Goal: Transaction & Acquisition: Purchase product/service

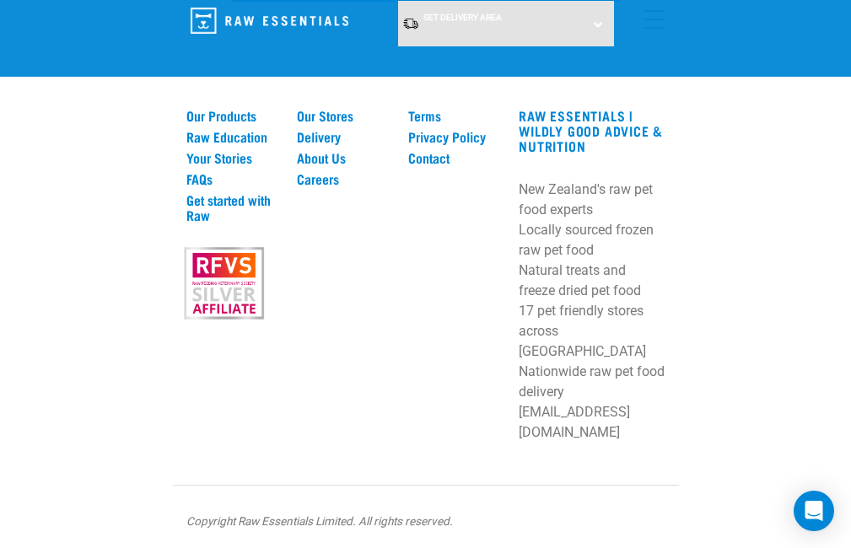
scroll to position [3552, 0]
click at [250, 124] on link "Our Products" at bounding box center [231, 116] width 91 height 15
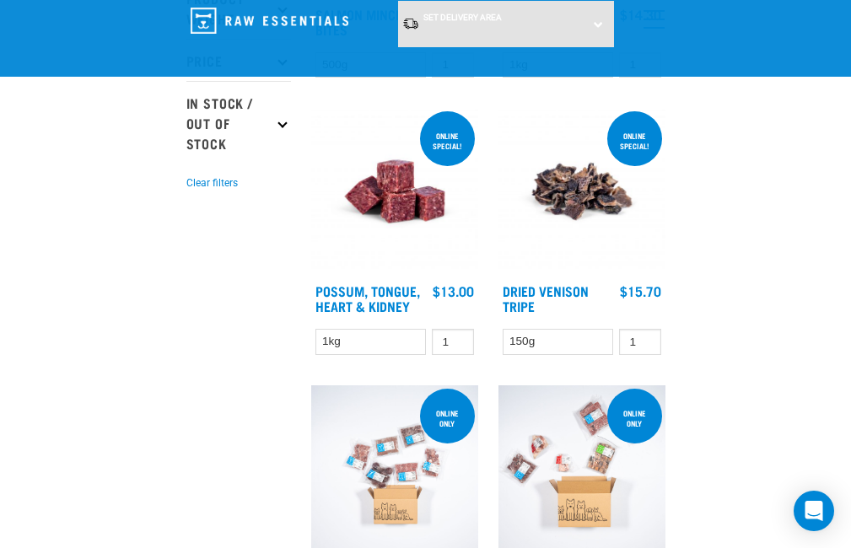
scroll to position [427, 0]
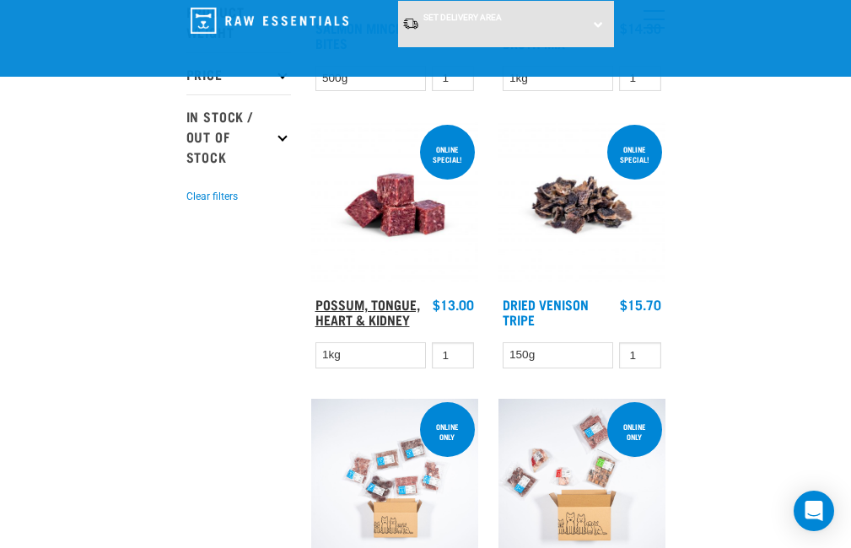
click at [368, 322] on link "Possum, Tongue, Heart & Kidney" at bounding box center [367, 311] width 105 height 23
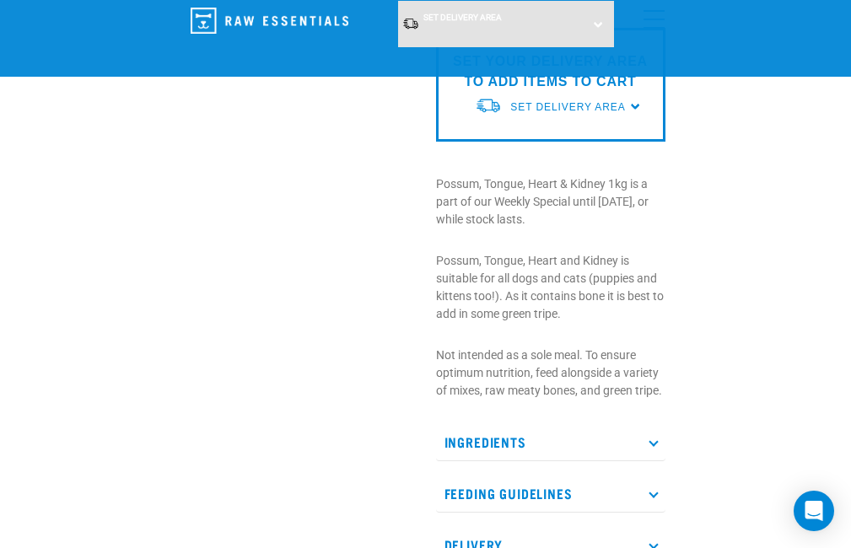
scroll to position [511, 0]
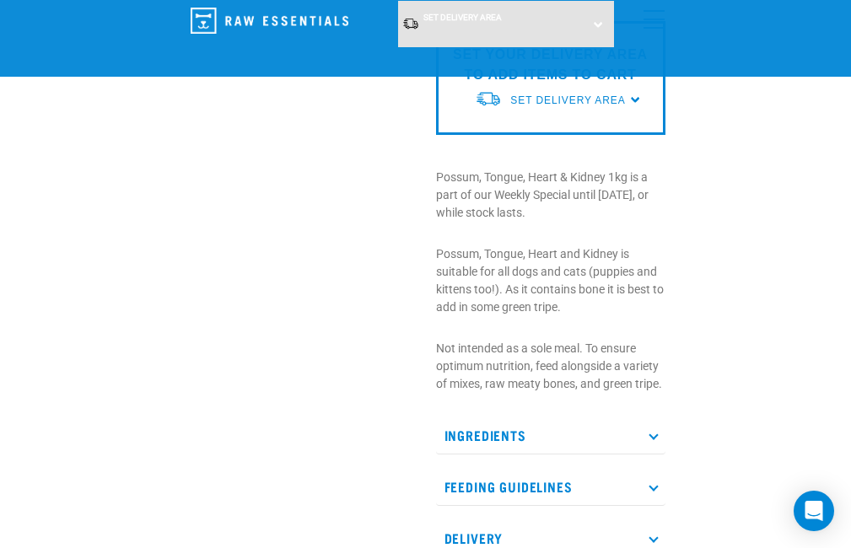
click at [655, 430] on p "Ingredients" at bounding box center [550, 435] width 229 height 38
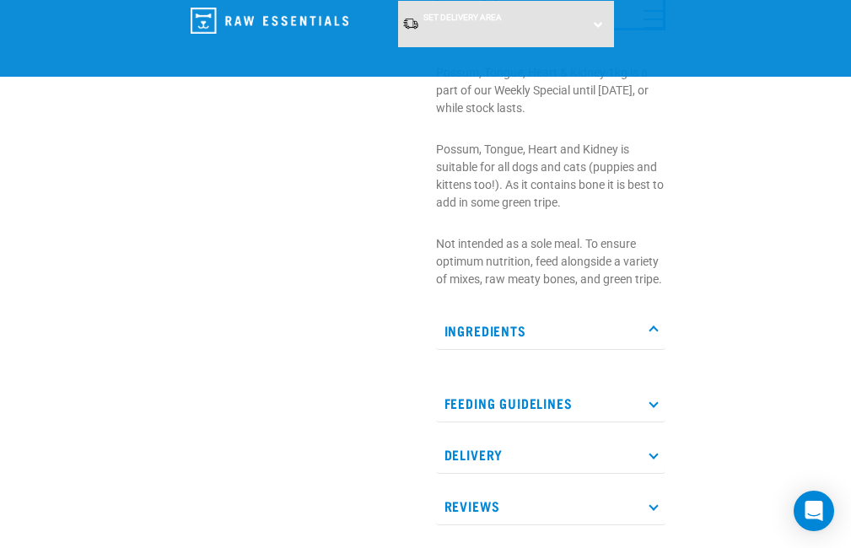
scroll to position [617, 0]
click at [650, 326] on icon at bounding box center [652, 328] width 9 height 9
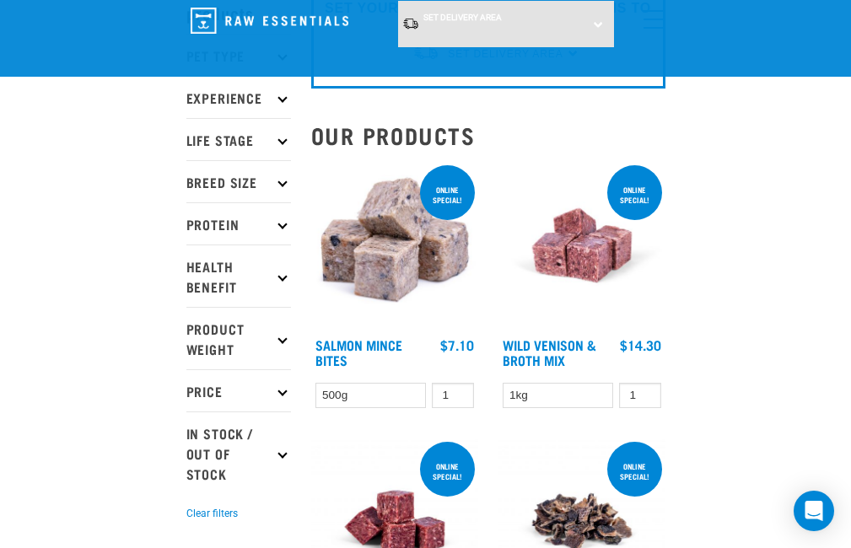
scroll to position [118, 0]
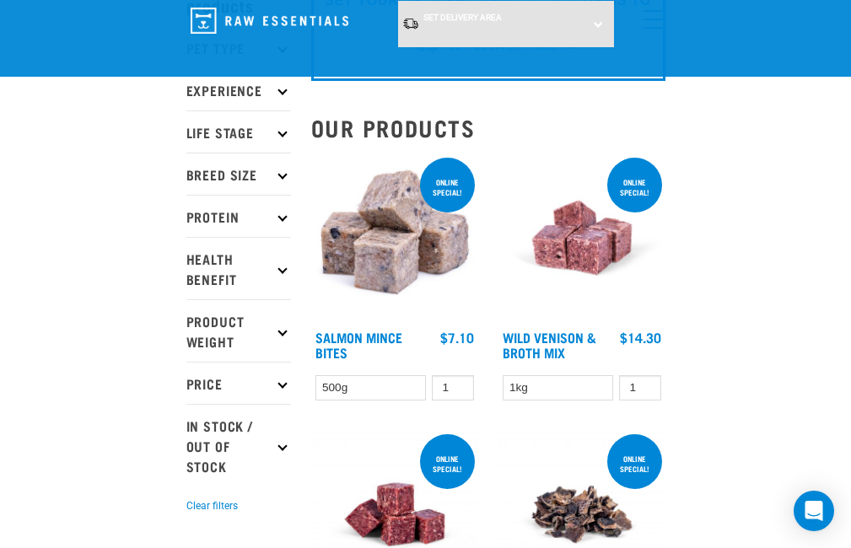
click at [388, 272] on img at bounding box center [394, 237] width 167 height 167
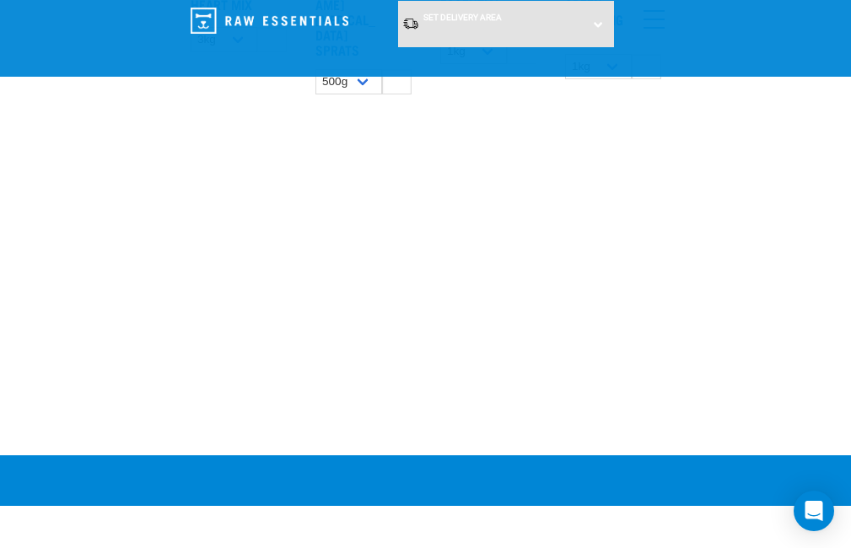
scroll to position [1521, 0]
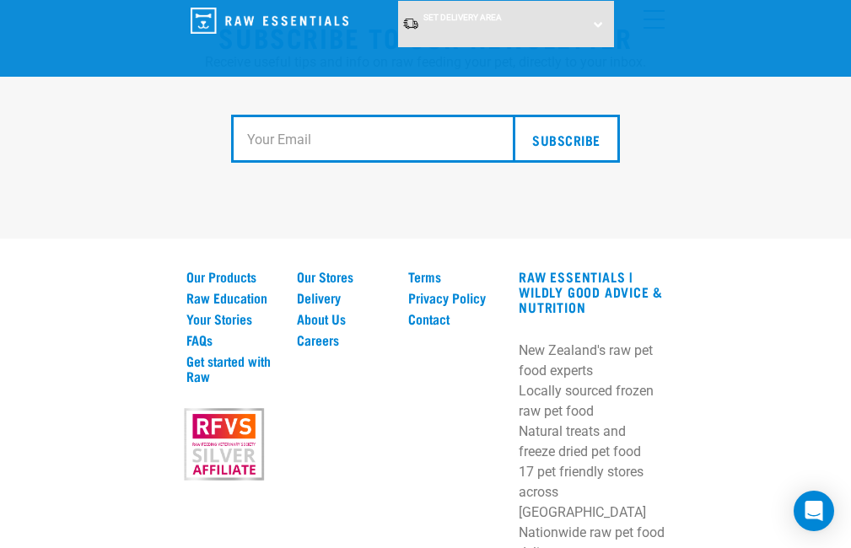
scroll to position [3392, 0]
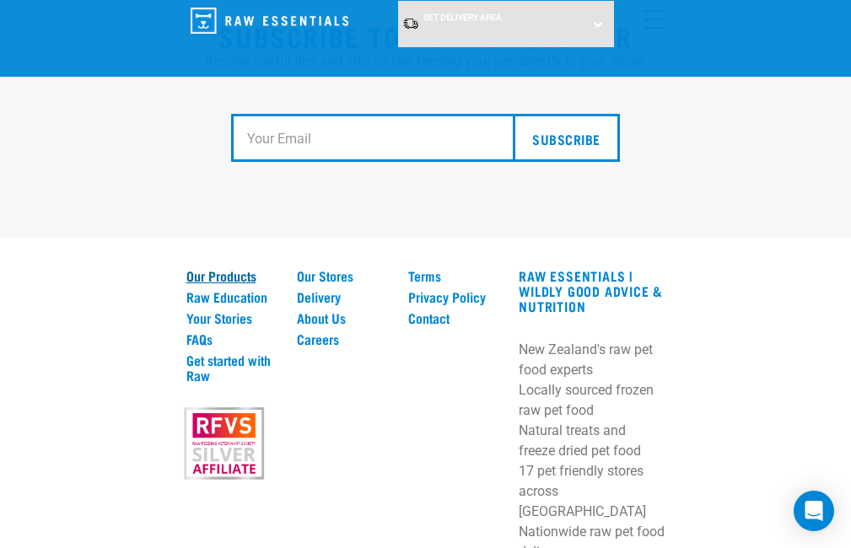
click at [239, 283] on link "Our Products" at bounding box center [231, 275] width 91 height 15
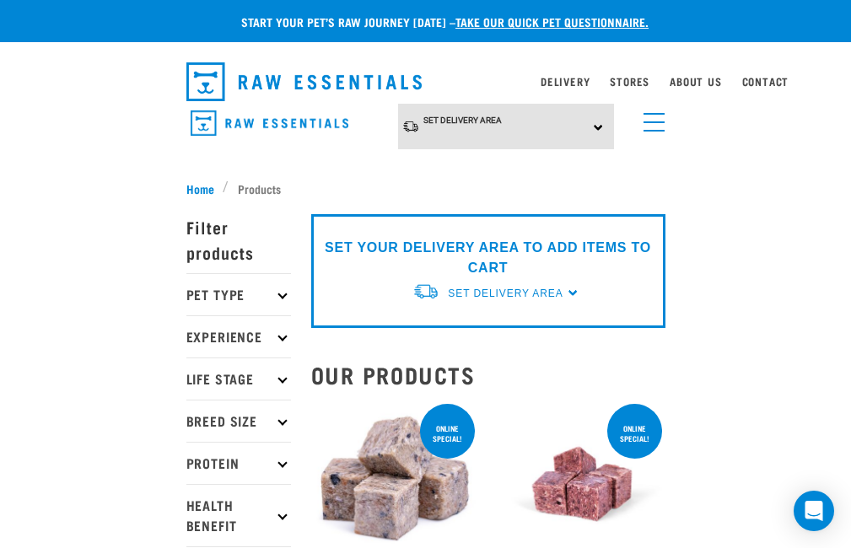
click at [402, 497] on img at bounding box center [394, 483] width 167 height 167
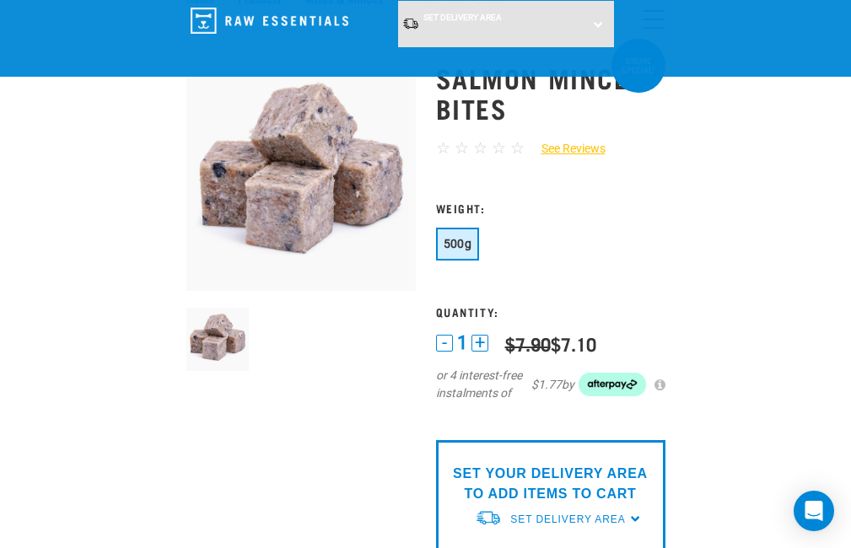
scroll to position [62, 0]
click at [481, 339] on button "+" at bounding box center [479, 342] width 17 height 17
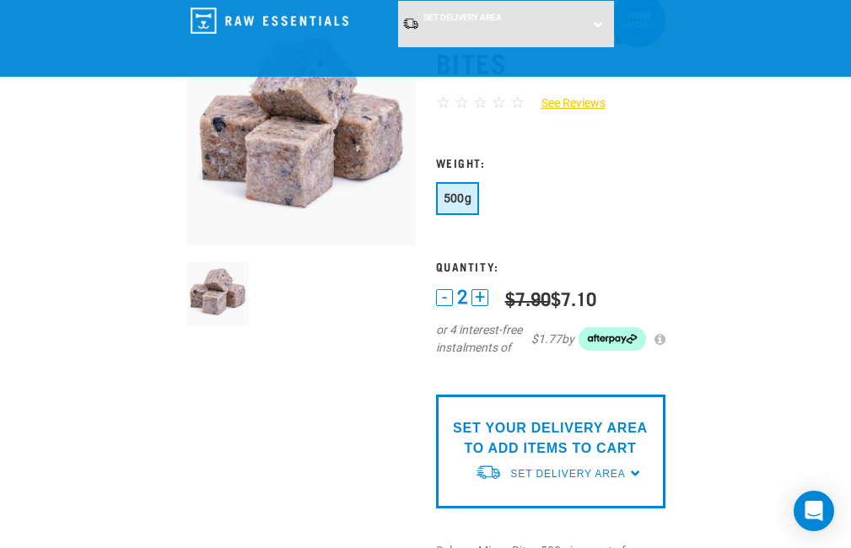
scroll to position [105, 0]
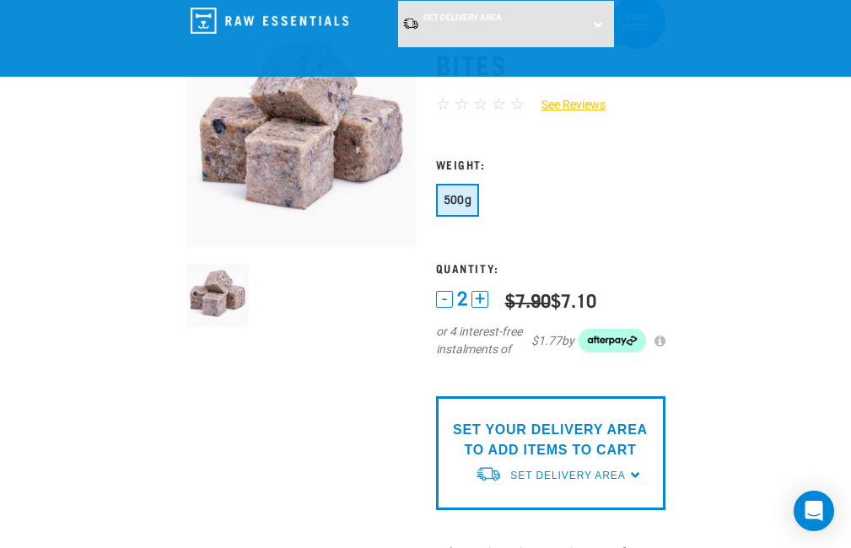
click at [635, 474] on div "SET YOUR DELIVERY AREA TO ADD ITEMS TO CART Set Delivery Area North Island Sout…" at bounding box center [550, 453] width 229 height 114
click at [517, 427] on p "SET YOUR DELIVERY AREA TO ADD ITEMS TO CART" at bounding box center [550, 440] width 204 height 40
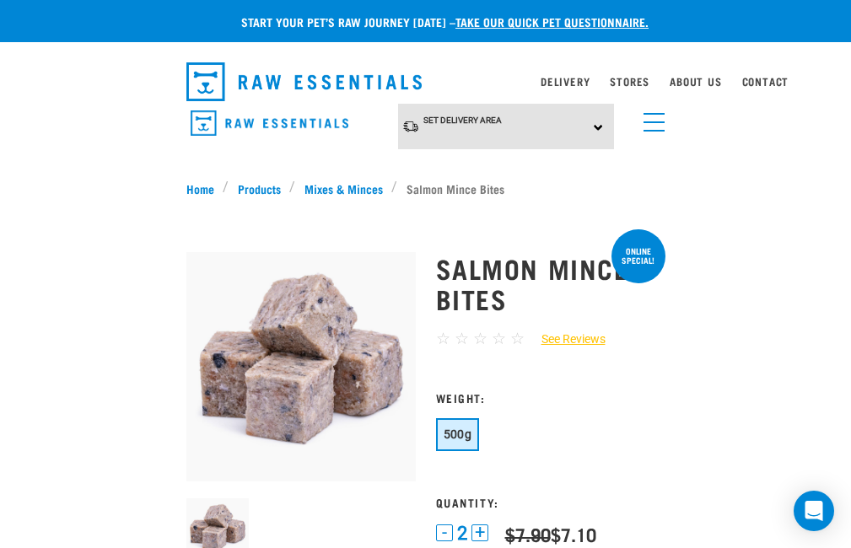
scroll to position [0, 0]
click at [597, 126] on div "Set Delivery Area North Island South Island" at bounding box center [506, 127] width 216 height 46
click at [488, 200] on link "[GEOGRAPHIC_DATA]" at bounding box center [482, 201] width 168 height 28
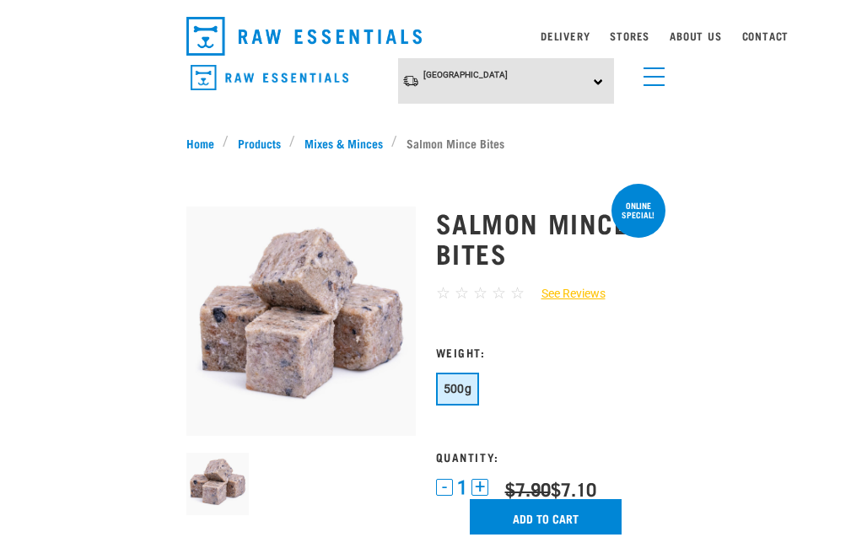
scroll to position [46, 0]
click at [478, 484] on button "+" at bounding box center [479, 487] width 17 height 17
click at [551, 508] on input "Add to cart" at bounding box center [546, 516] width 152 height 35
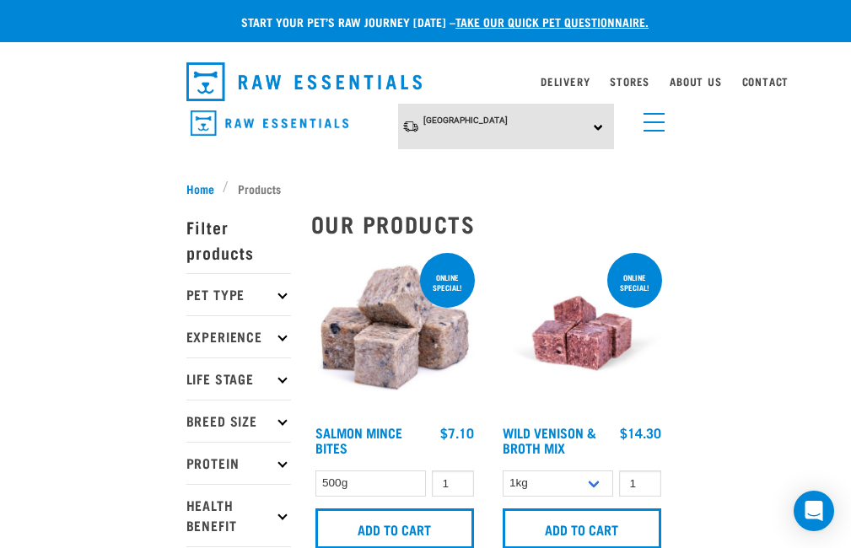
select select
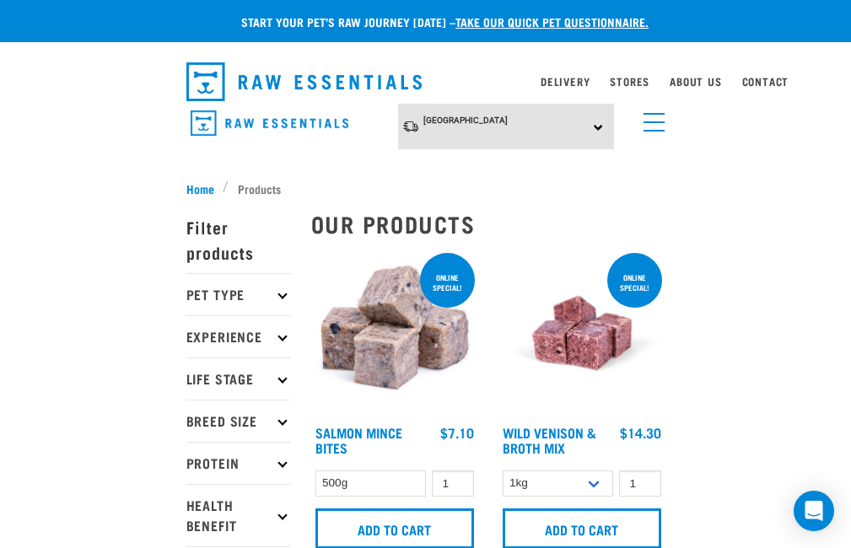
select select
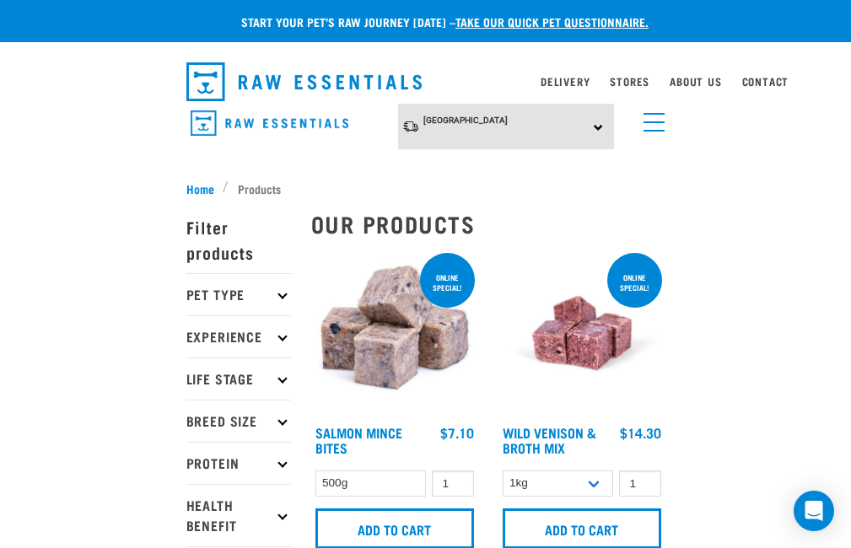
select select
click at [277, 462] on p "Protein" at bounding box center [238, 463] width 105 height 42
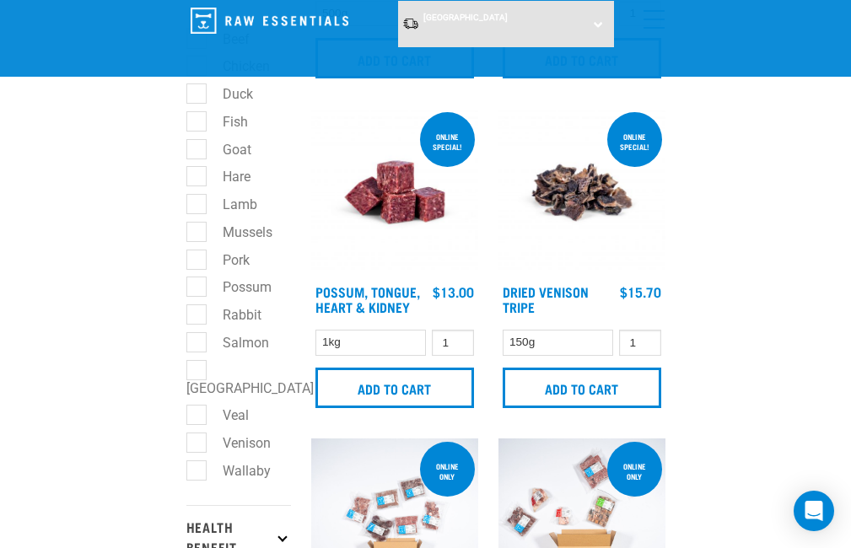
scroll to position [347, 0]
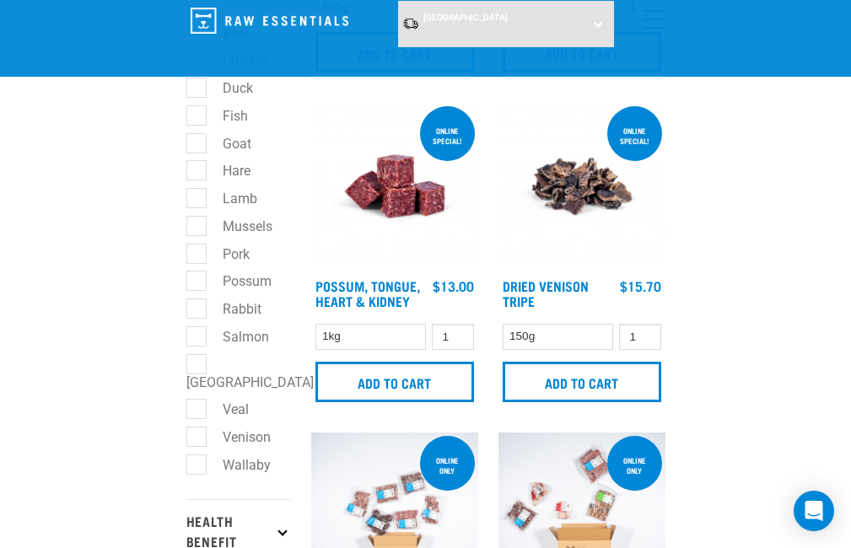
click at [196, 454] on label "Wallaby" at bounding box center [237, 464] width 82 height 21
click at [196, 456] on input "Wallaby" at bounding box center [191, 461] width 11 height 11
checkbox input "true"
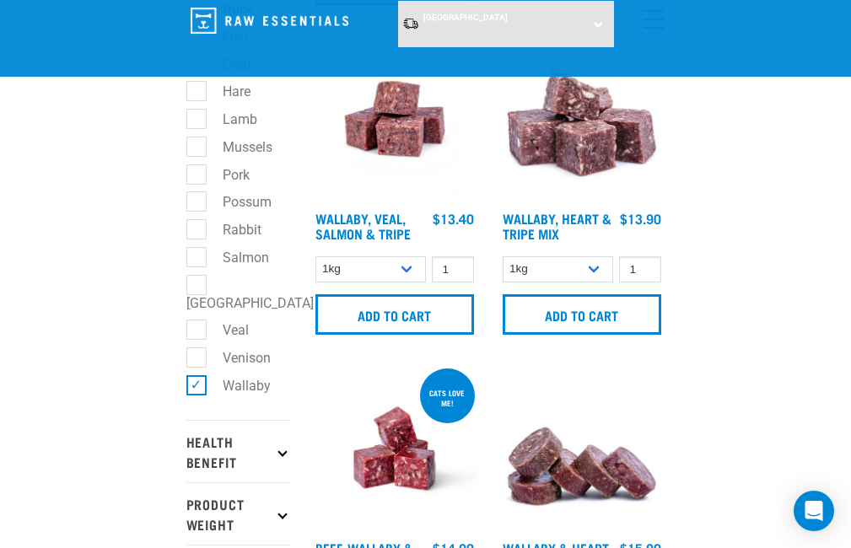
scroll to position [422, 0]
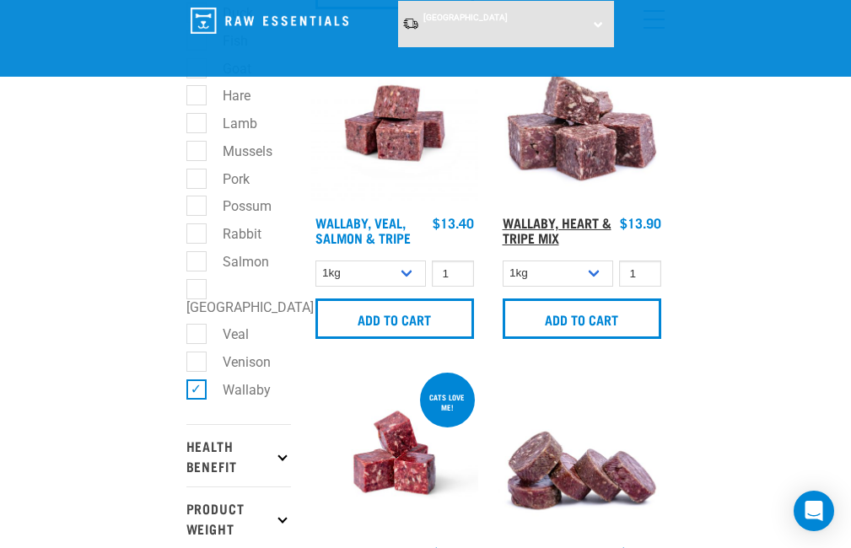
click at [566, 218] on link "Wallaby, Heart & Tripe Mix" at bounding box center [556, 229] width 109 height 23
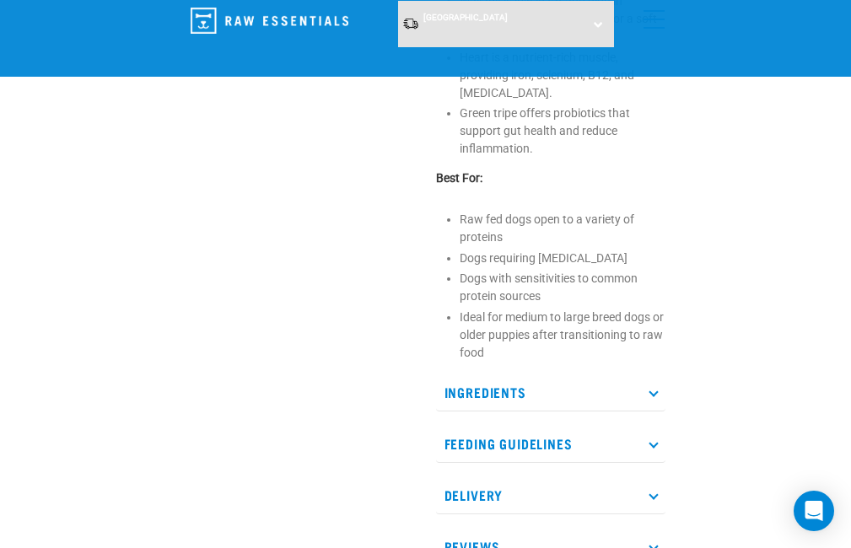
scroll to position [776, 0]
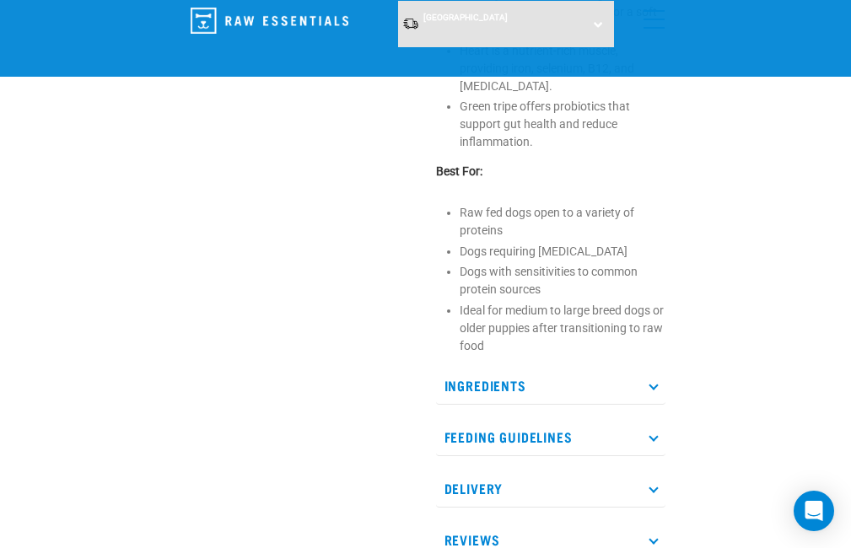
click at [654, 367] on p "Ingredients" at bounding box center [550, 386] width 229 height 38
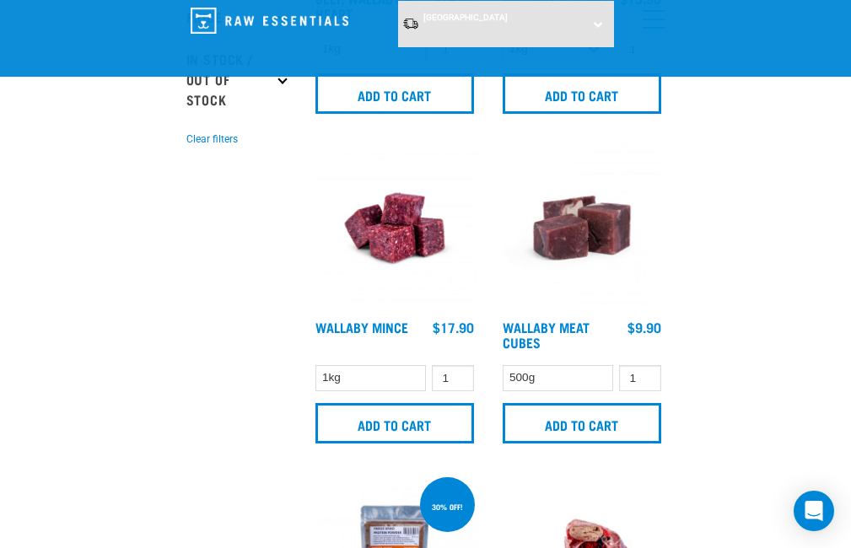
scroll to position [969, 0]
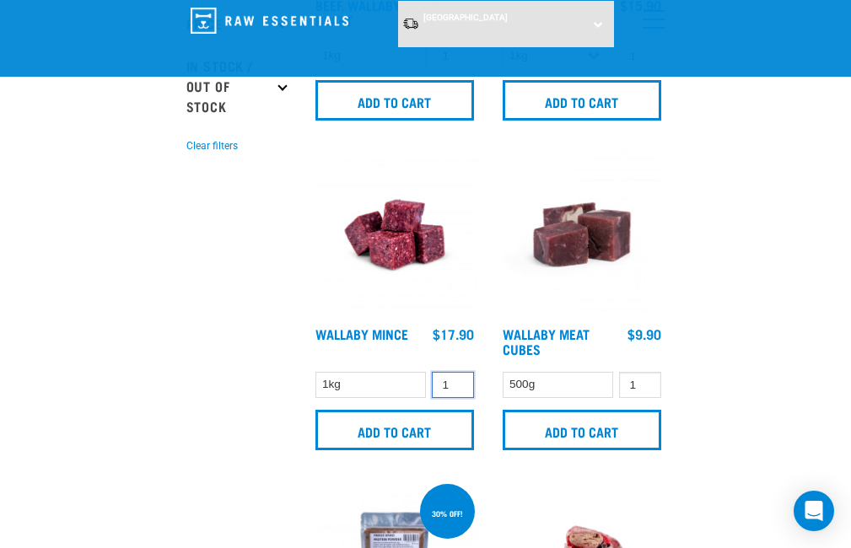
type input "2"
click at [454, 379] on input "2" at bounding box center [453, 385] width 42 height 26
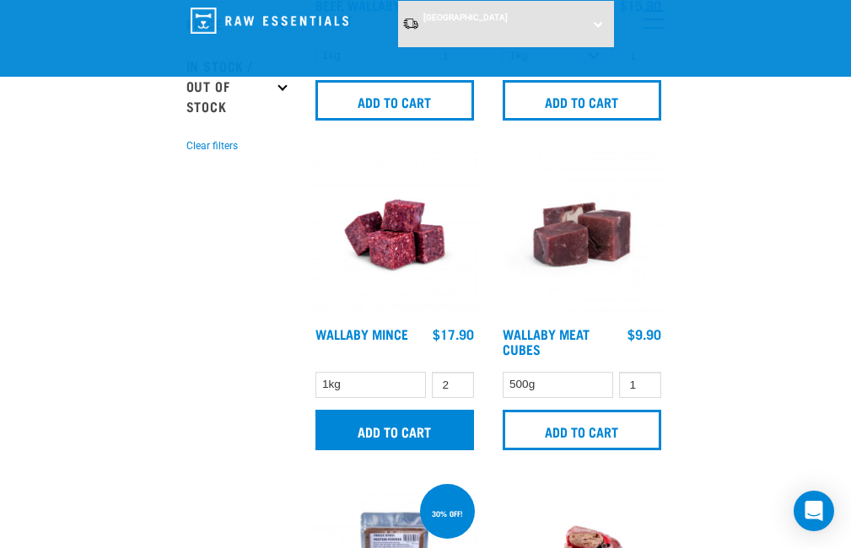
click at [413, 437] on input "Add to cart" at bounding box center [394, 430] width 158 height 40
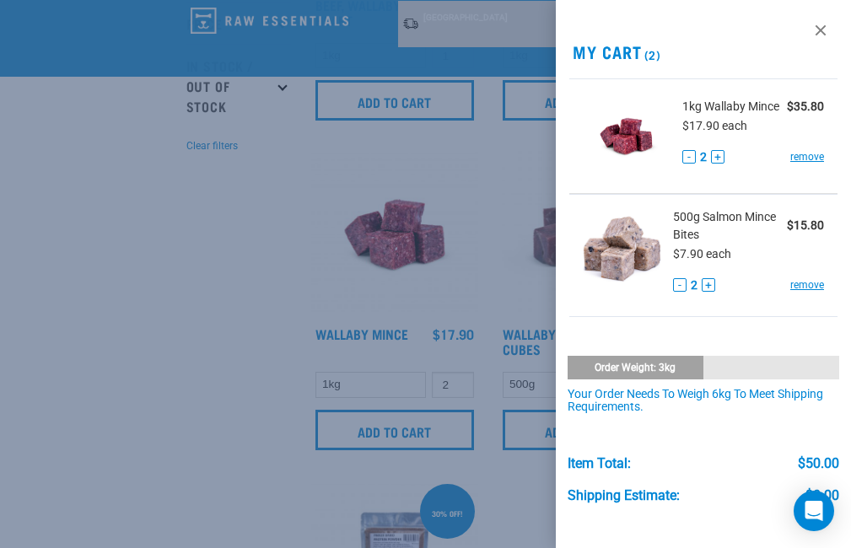
click at [329, 492] on div at bounding box center [425, 274] width 851 height 548
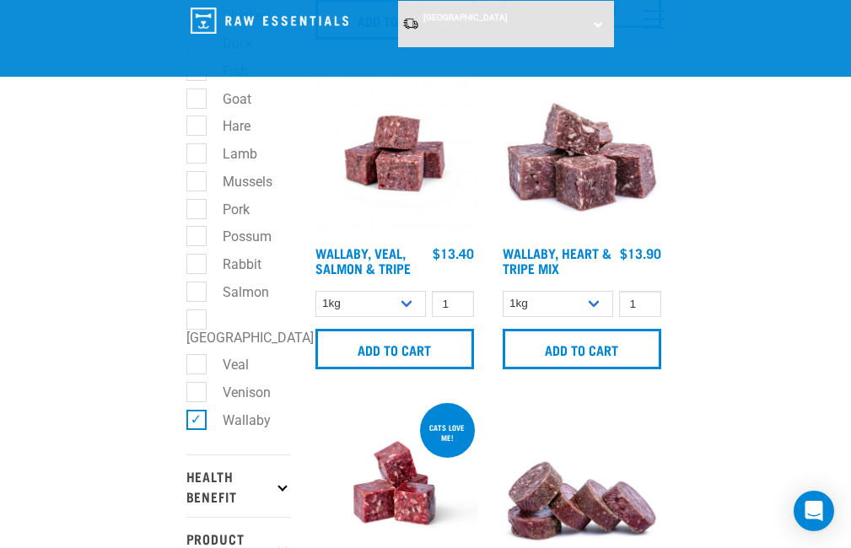
scroll to position [386, 0]
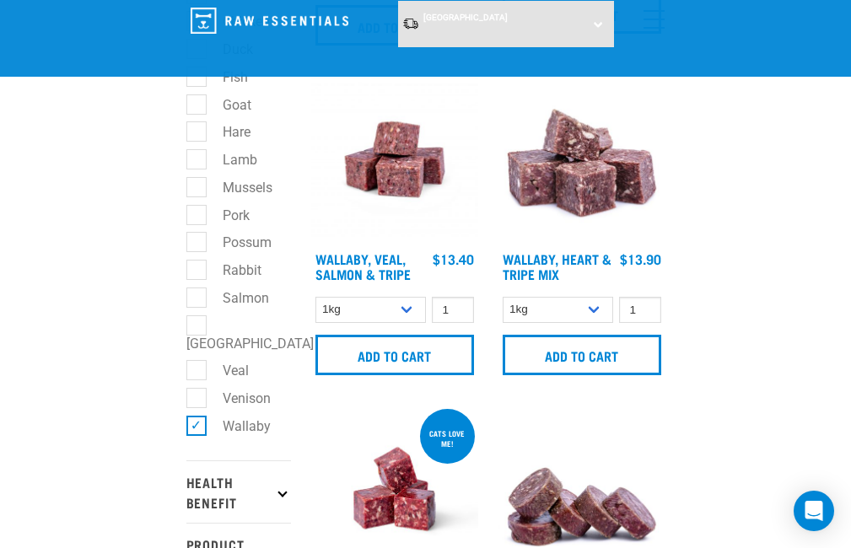
click at [198, 271] on label "Rabbit" at bounding box center [232, 270] width 73 height 21
click at [197, 271] on input "Rabbit" at bounding box center [191, 267] width 11 height 11
checkbox input "true"
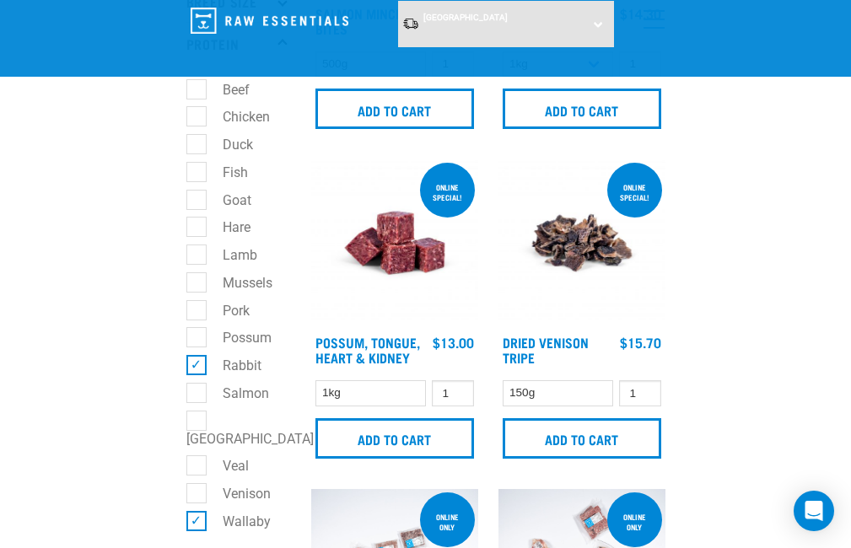
scroll to position [296, 0]
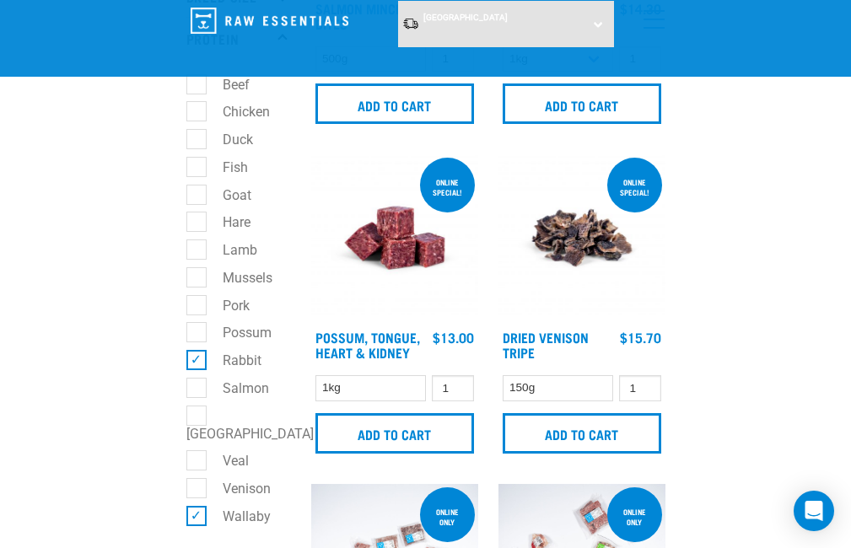
click at [196, 506] on label "Wallaby" at bounding box center [237, 516] width 82 height 21
click at [196, 508] on input "Wallaby" at bounding box center [191, 513] width 11 height 11
checkbox input "false"
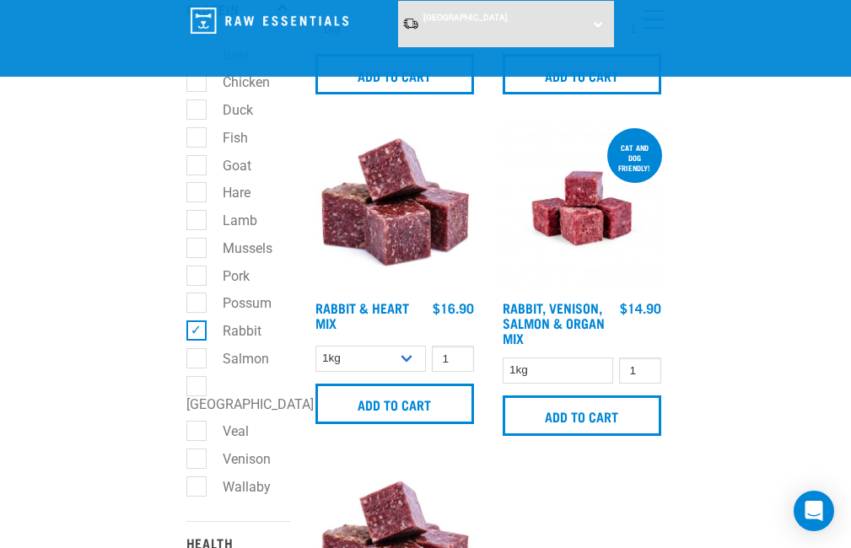
scroll to position [326, 0]
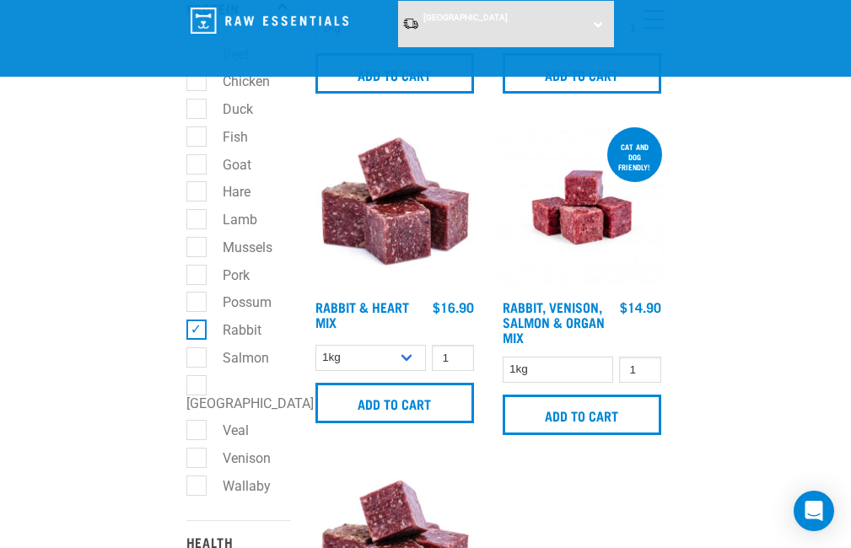
click at [543, 329] on h4 "Rabbit, Venison, Salmon & Organ Mix" at bounding box center [557, 322] width 111 height 46
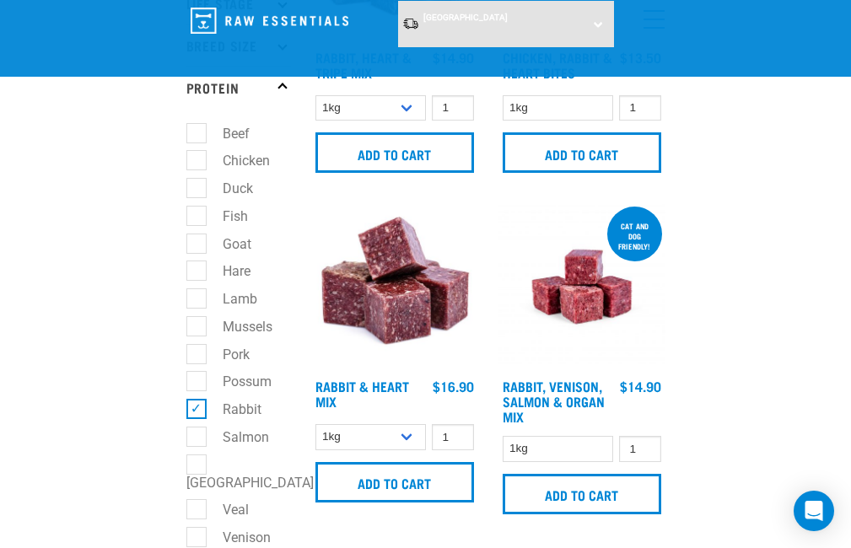
scroll to position [228, 0]
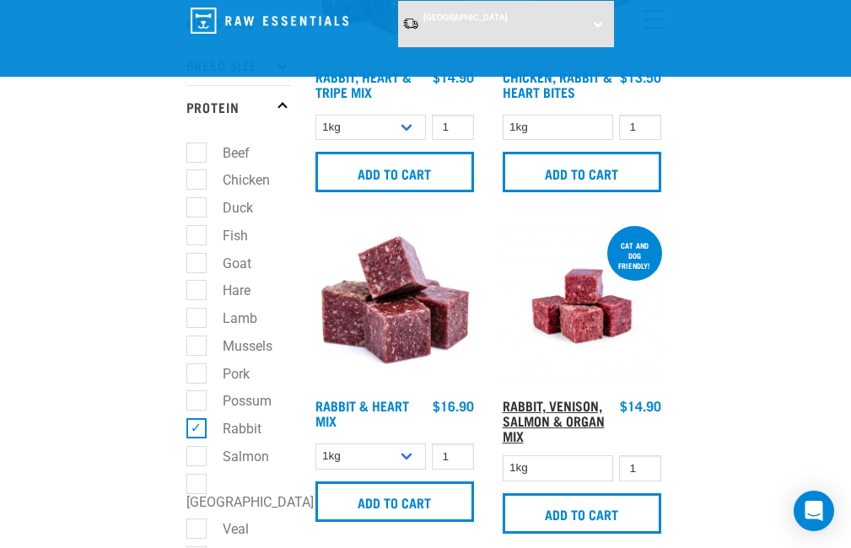
click at [524, 422] on link "Rabbit, Venison, Salmon & Organ Mix" at bounding box center [553, 420] width 102 height 38
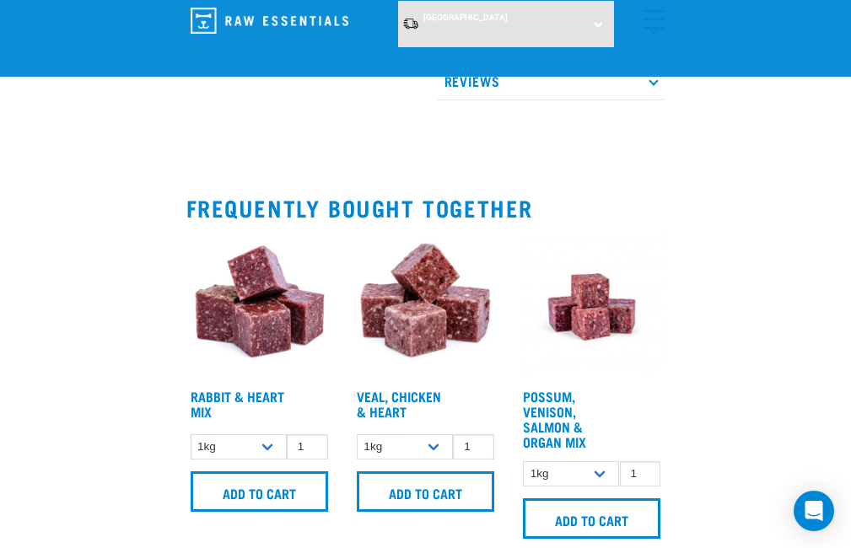
scroll to position [943, 0]
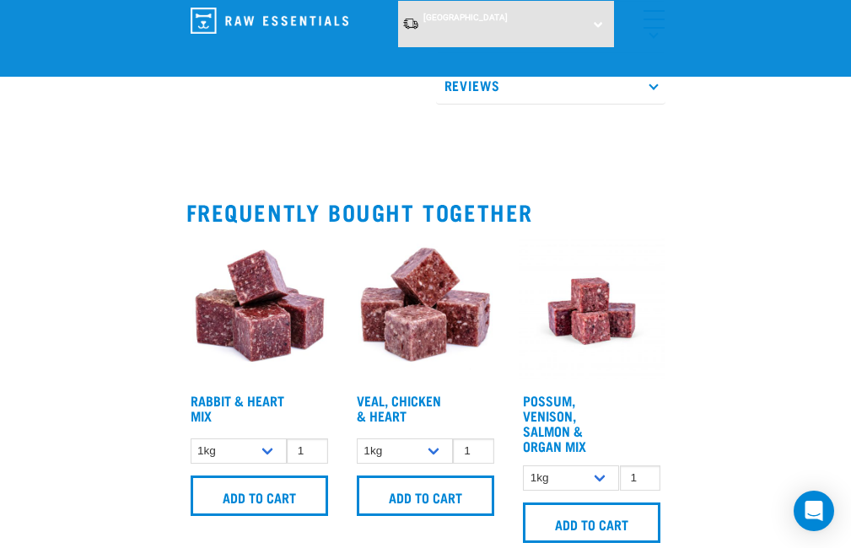
click at [260, 364] on img at bounding box center [259, 311] width 146 height 146
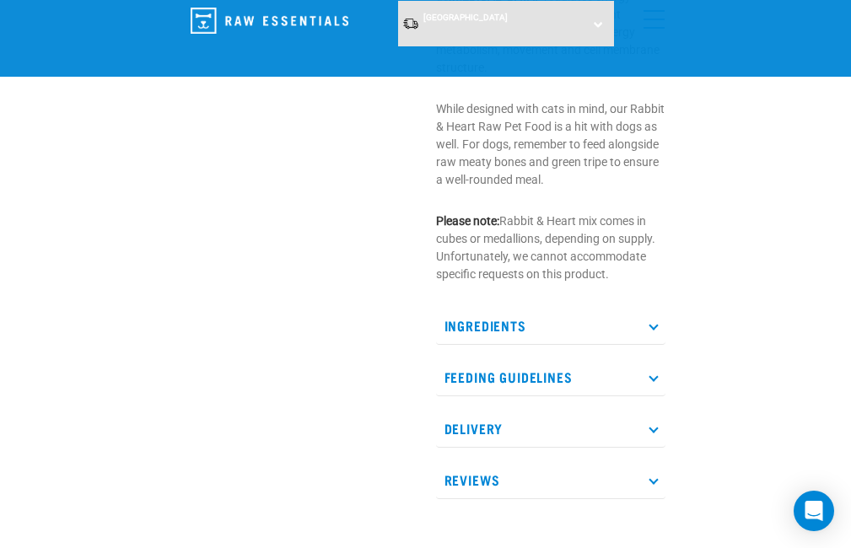
scroll to position [954, 0]
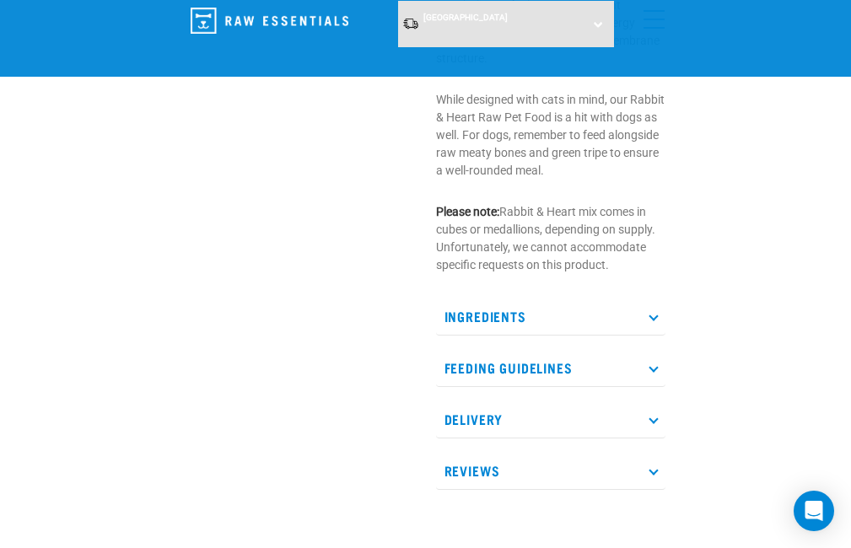
click at [653, 311] on icon at bounding box center [652, 315] width 9 height 9
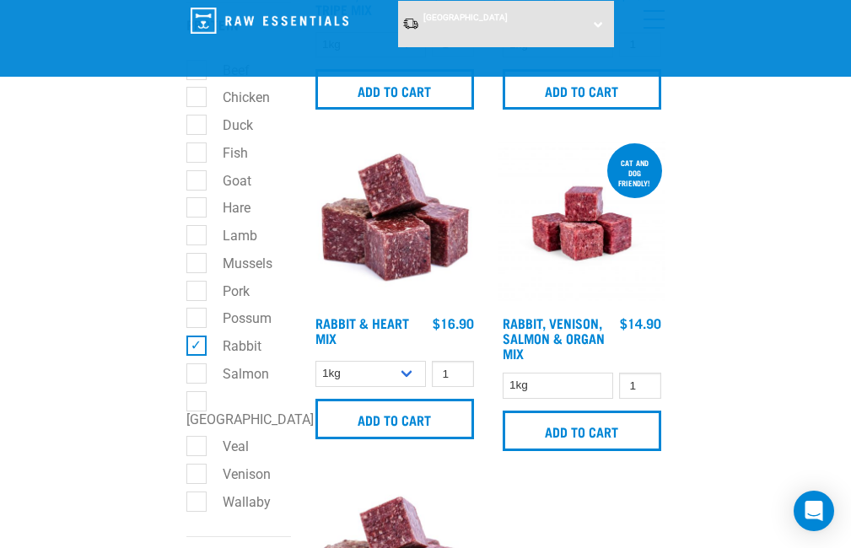
scroll to position [309, 0]
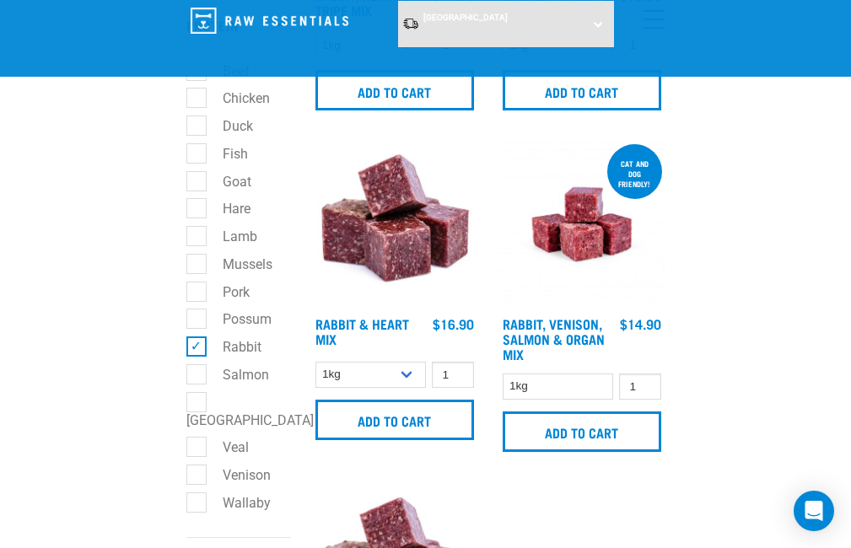
click at [389, 249] on img at bounding box center [394, 224] width 167 height 167
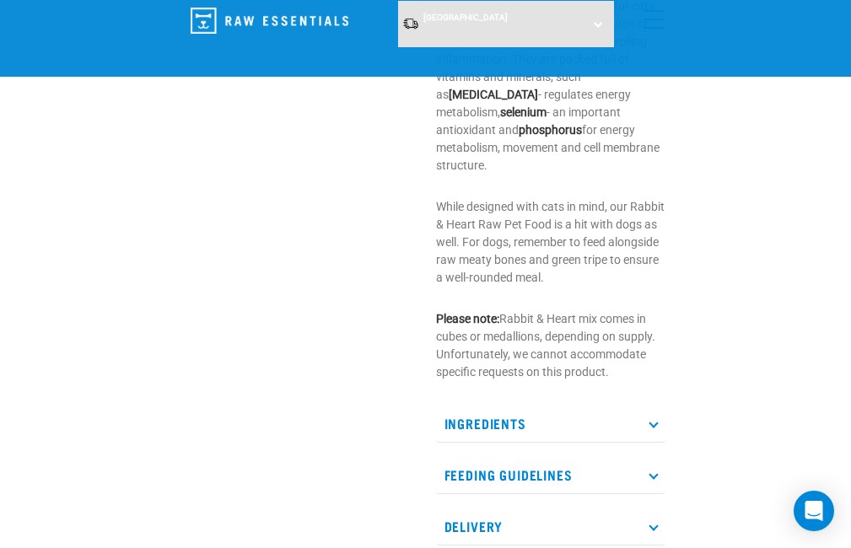
scroll to position [880, 0]
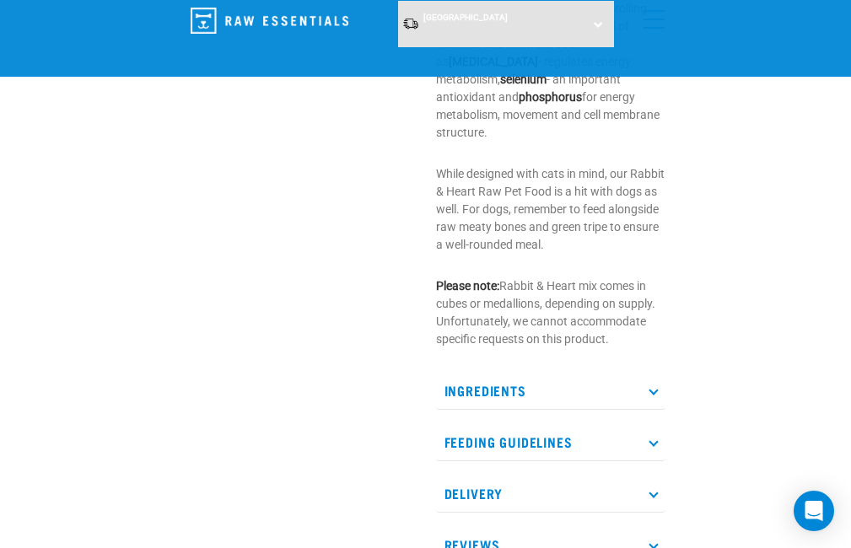
click at [652, 372] on p "Ingredients" at bounding box center [550, 391] width 229 height 38
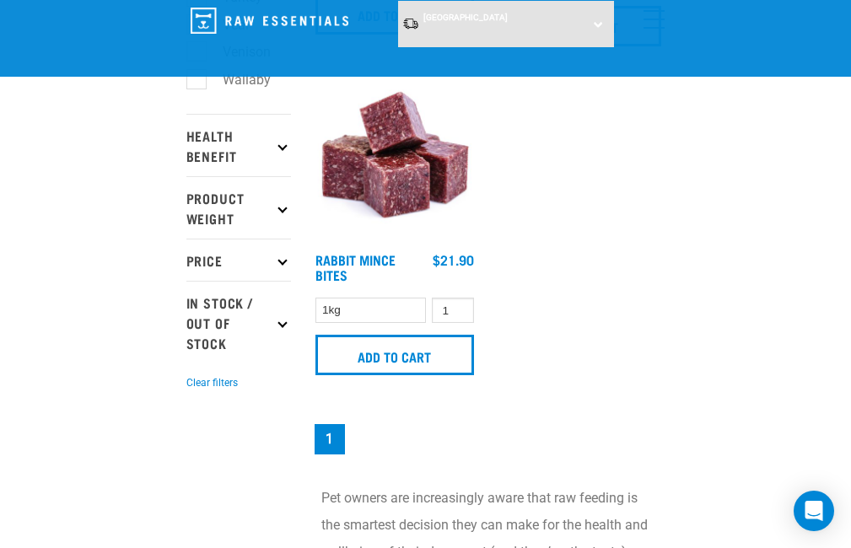
scroll to position [721, 0]
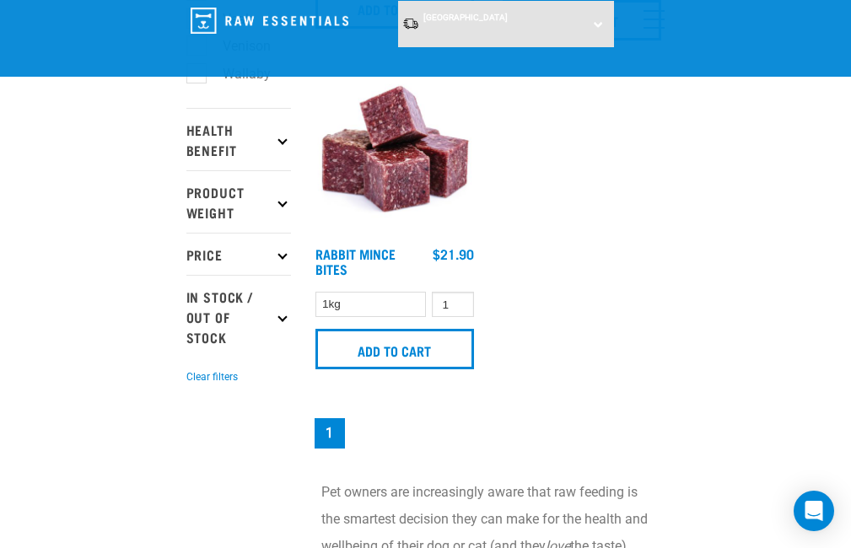
click at [400, 193] on img at bounding box center [394, 154] width 167 height 167
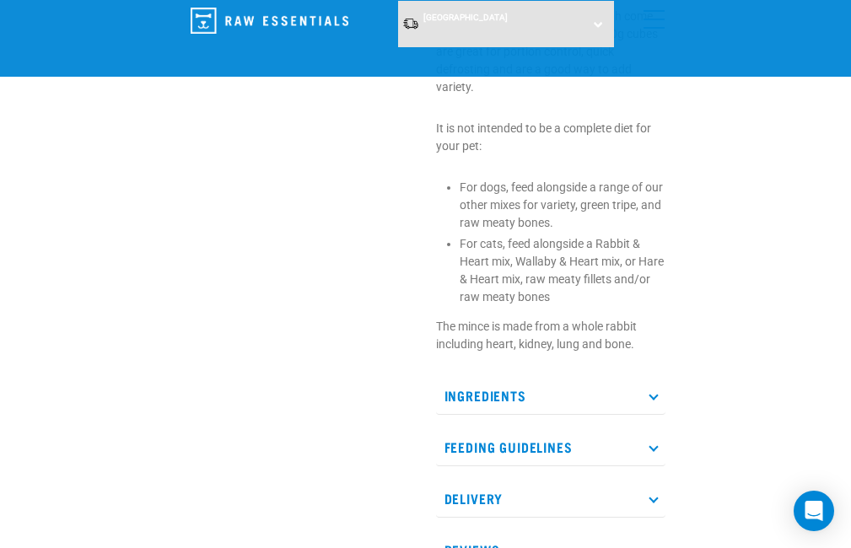
scroll to position [624, 0]
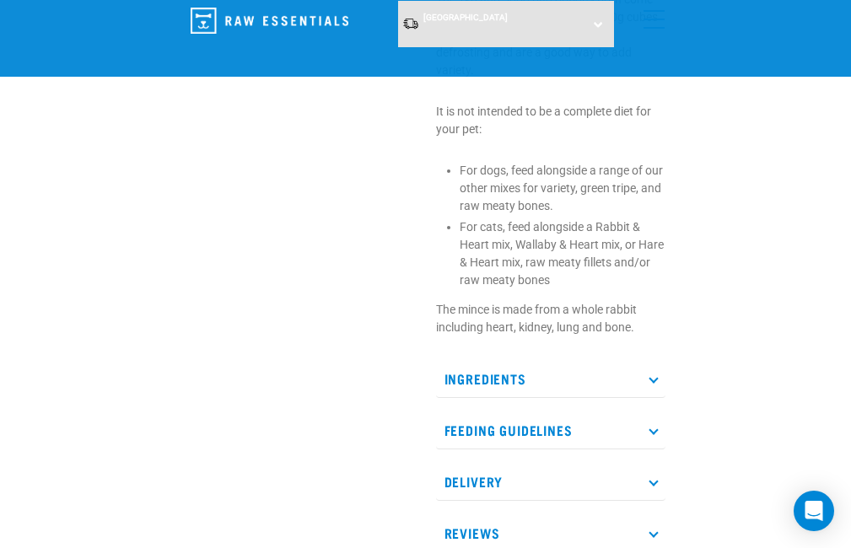
click at [655, 374] on icon at bounding box center [652, 377] width 9 height 9
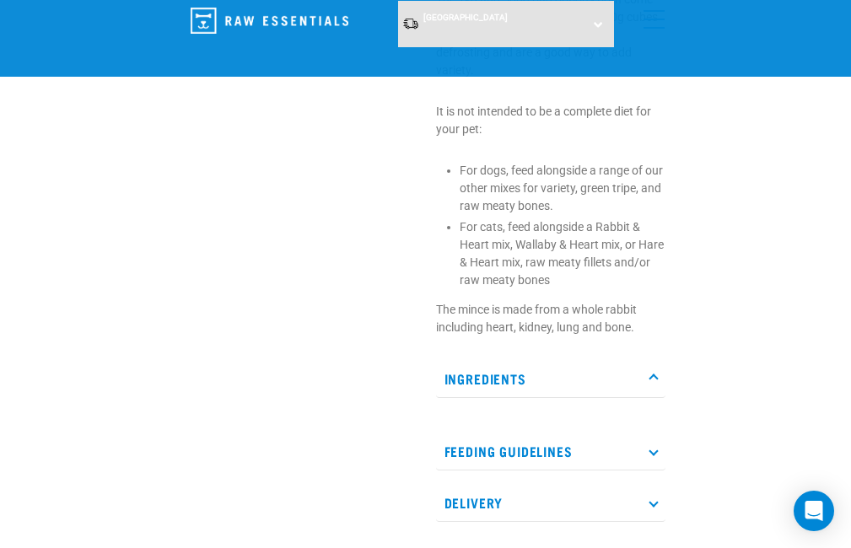
click at [304, 379] on div at bounding box center [301, 36] width 250 height 1120
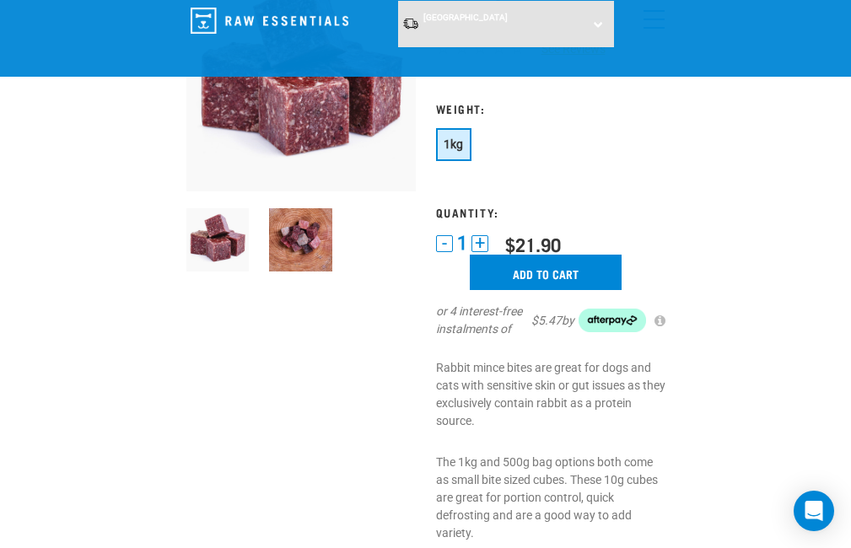
scroll to position [166, 0]
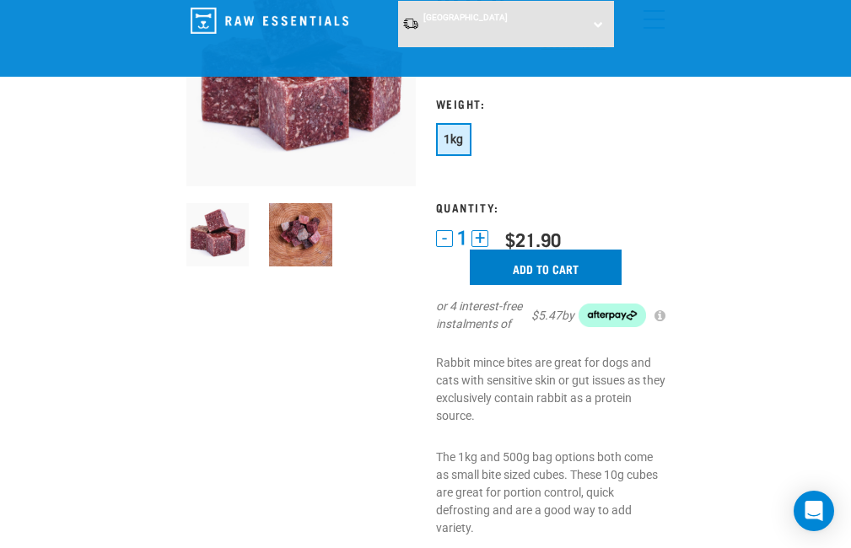
click at [545, 262] on input "Add to cart" at bounding box center [546, 267] width 152 height 35
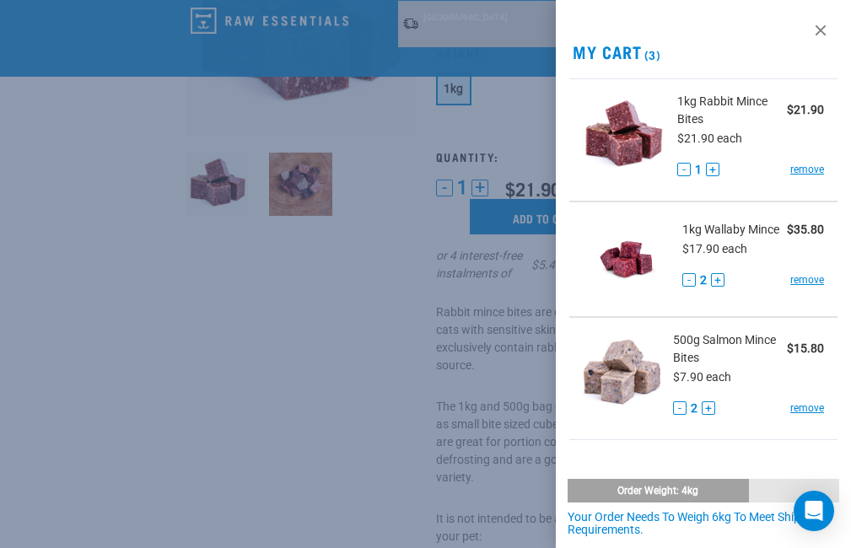
scroll to position [223, 0]
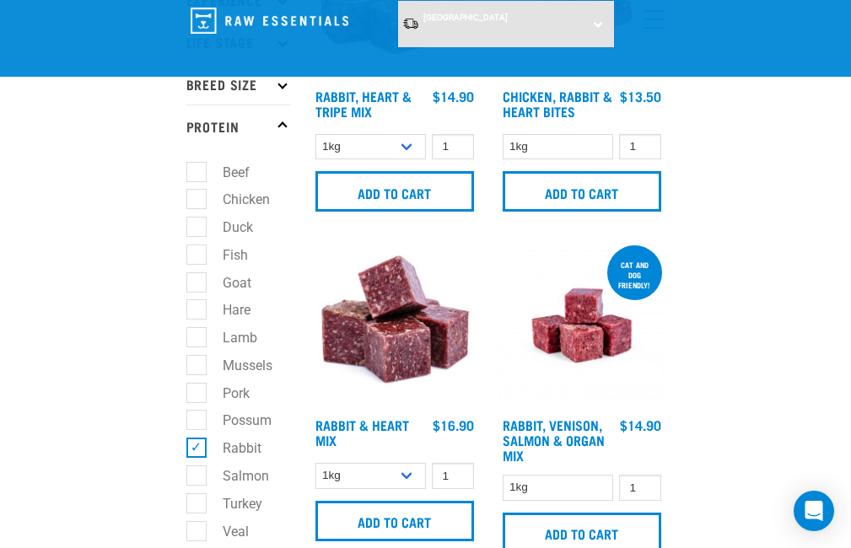
scroll to position [190, 0]
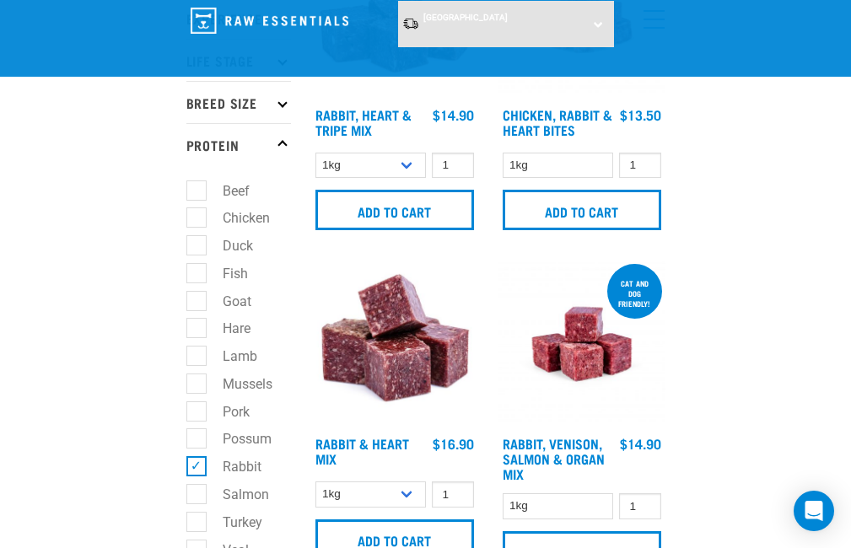
click at [198, 298] on label "Goat" at bounding box center [227, 301] width 62 height 21
click at [197, 298] on input "Goat" at bounding box center [191, 298] width 11 height 11
checkbox input "true"
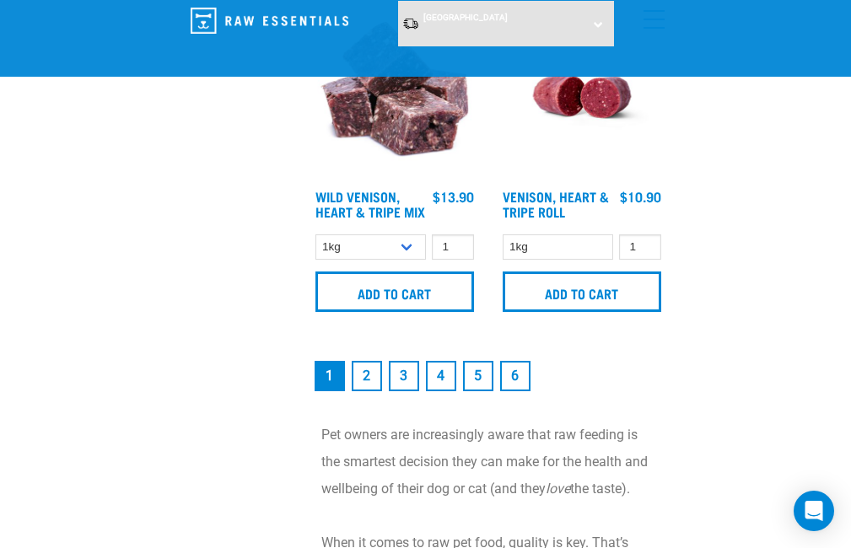
scroll to position [5075, 0]
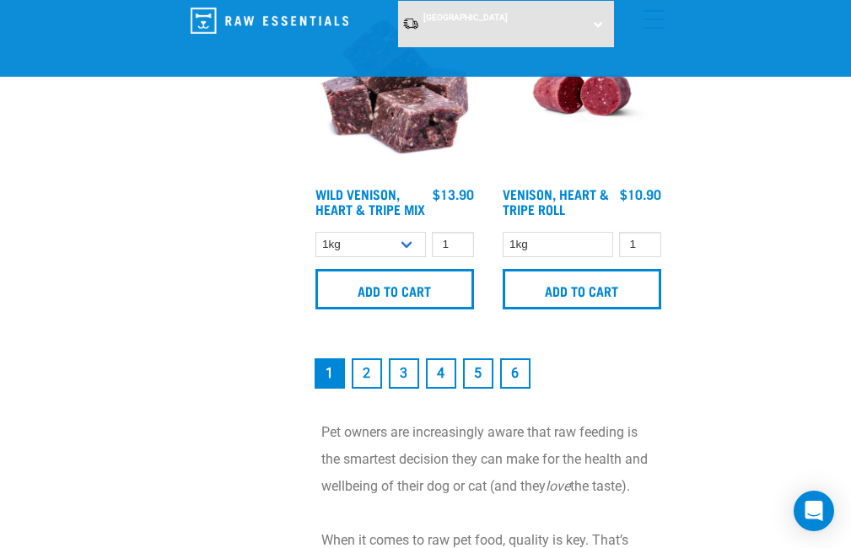
click at [370, 389] on link "2" at bounding box center [367, 373] width 30 height 30
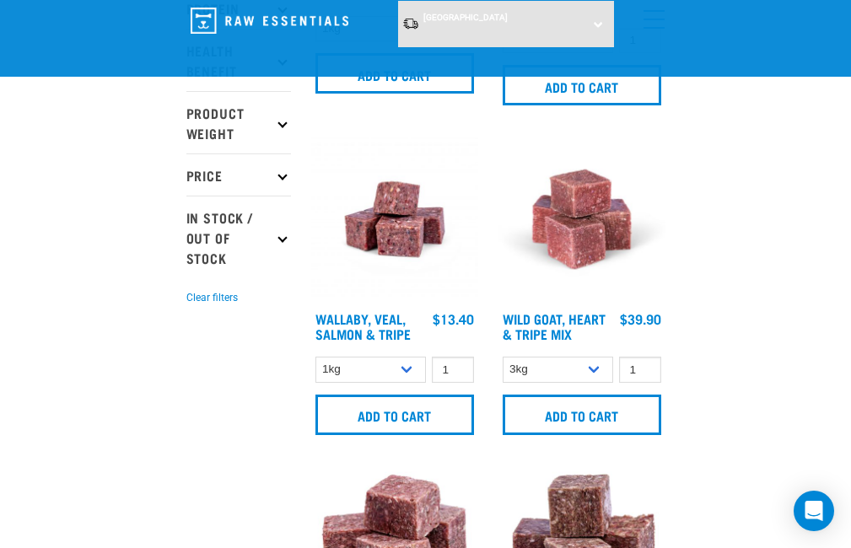
scroll to position [326, 0]
click at [559, 314] on link "Wild Goat, Heart & Tripe Mix" at bounding box center [553, 325] width 103 height 23
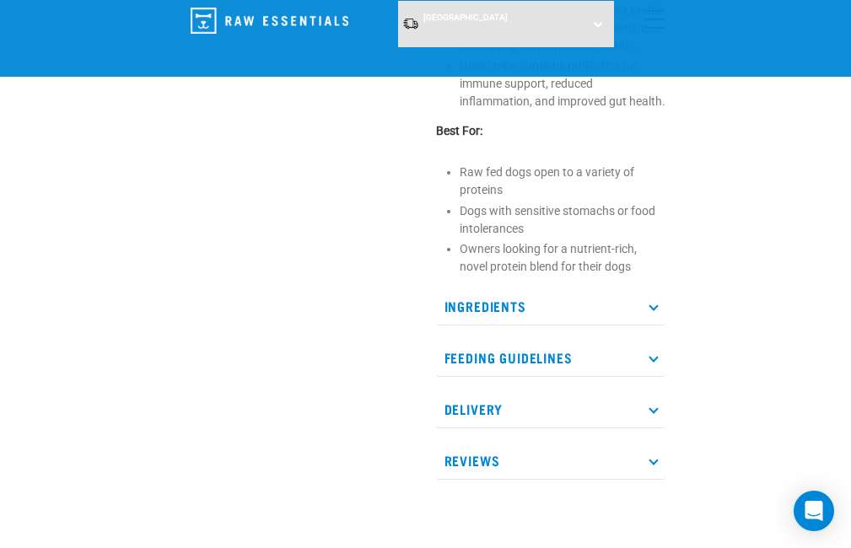
scroll to position [865, 0]
click at [653, 304] on icon at bounding box center [652, 305] width 9 height 9
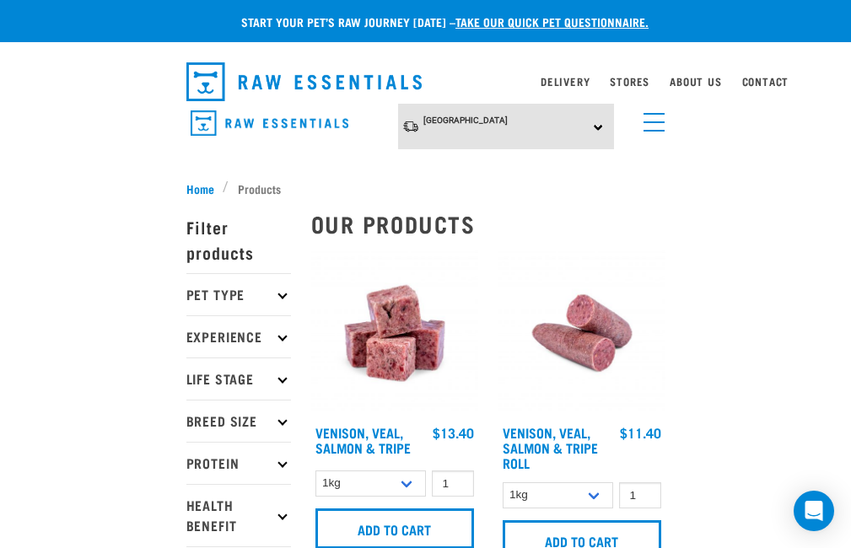
click at [282, 460] on icon at bounding box center [281, 463] width 9 height 9
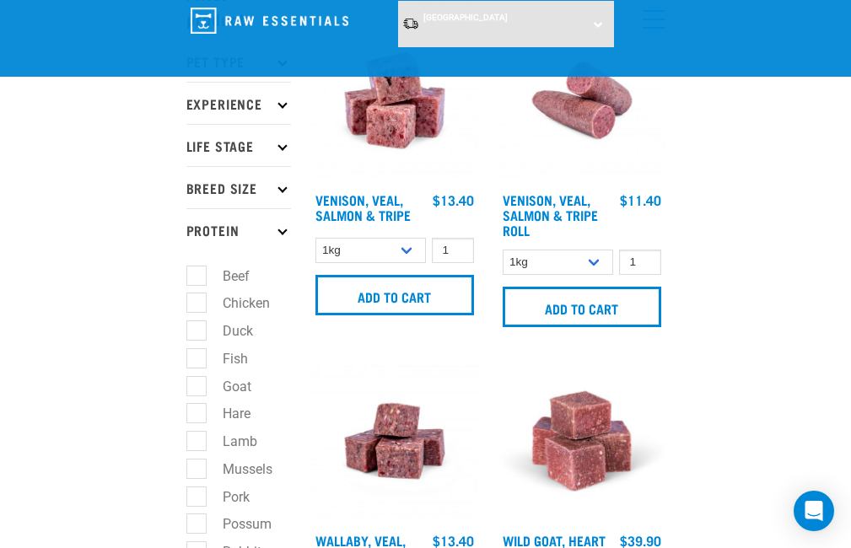
scroll to position [115, 0]
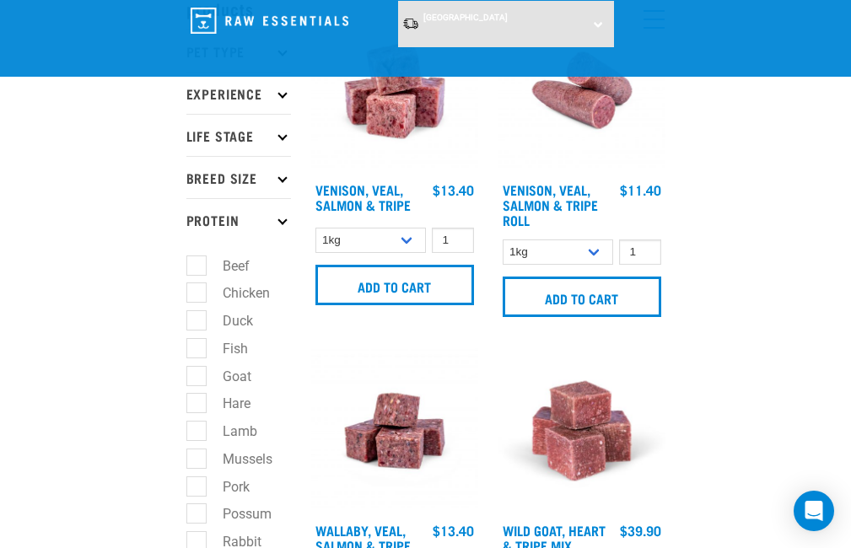
click at [196, 536] on label "Rabbit" at bounding box center [232, 541] width 73 height 21
click at [196, 536] on input "Rabbit" at bounding box center [191, 539] width 11 height 11
checkbox input "true"
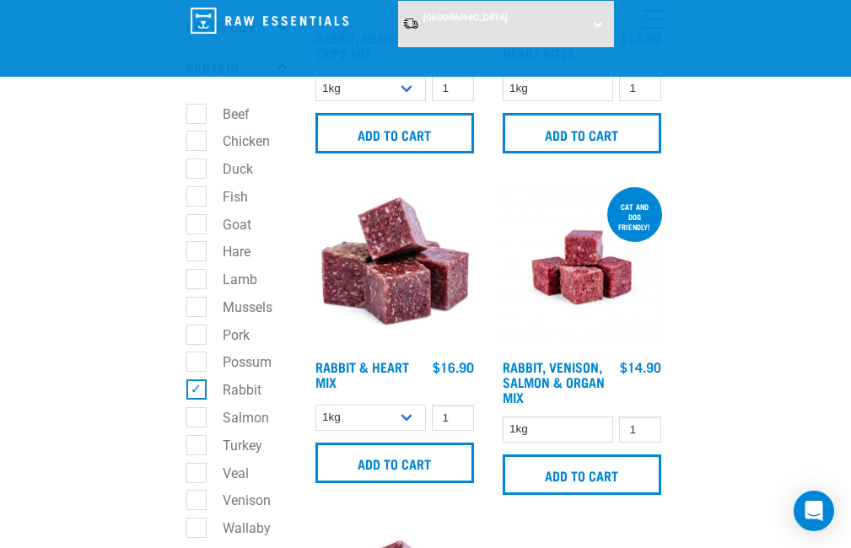
scroll to position [270, 0]
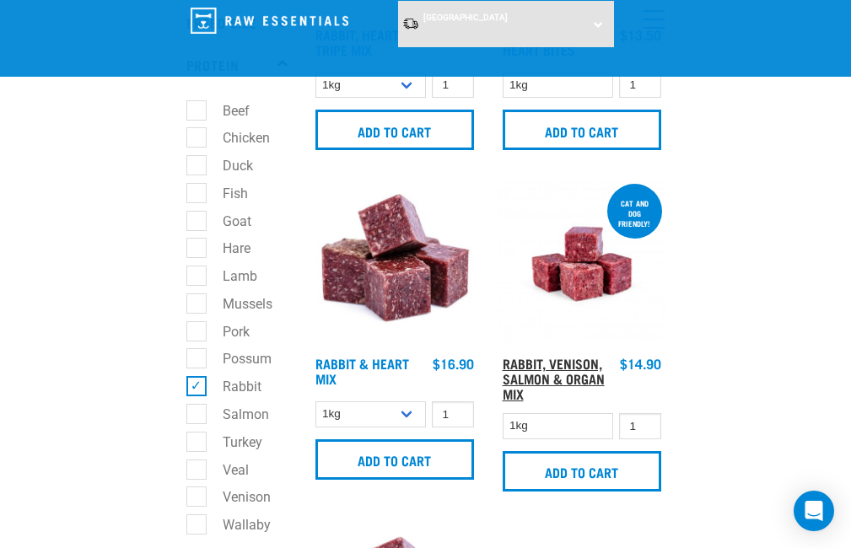
click at [531, 377] on link "Rabbit, Venison, Salmon & Organ Mix" at bounding box center [553, 378] width 102 height 38
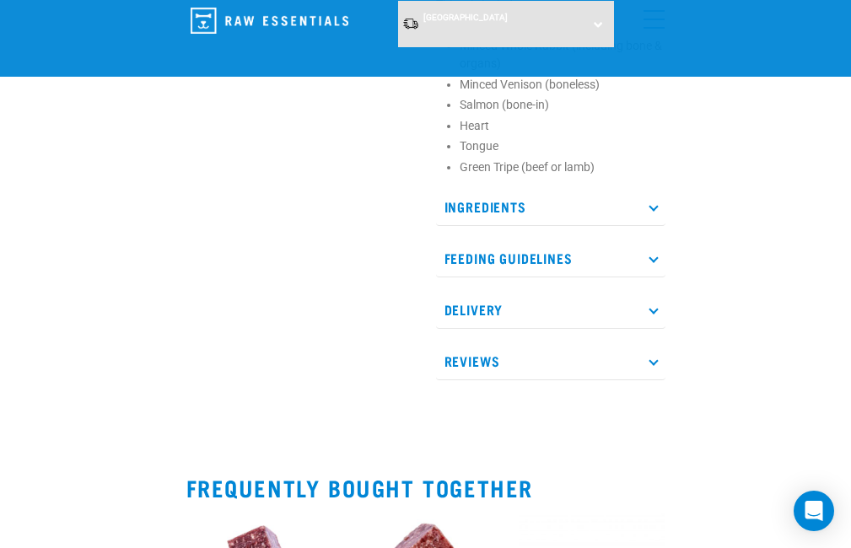
scroll to position [689, 0]
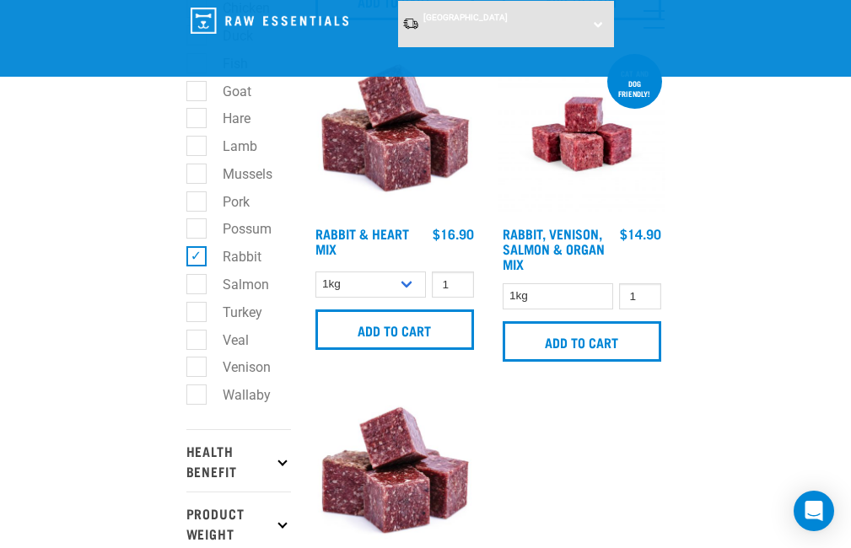
scroll to position [376, 0]
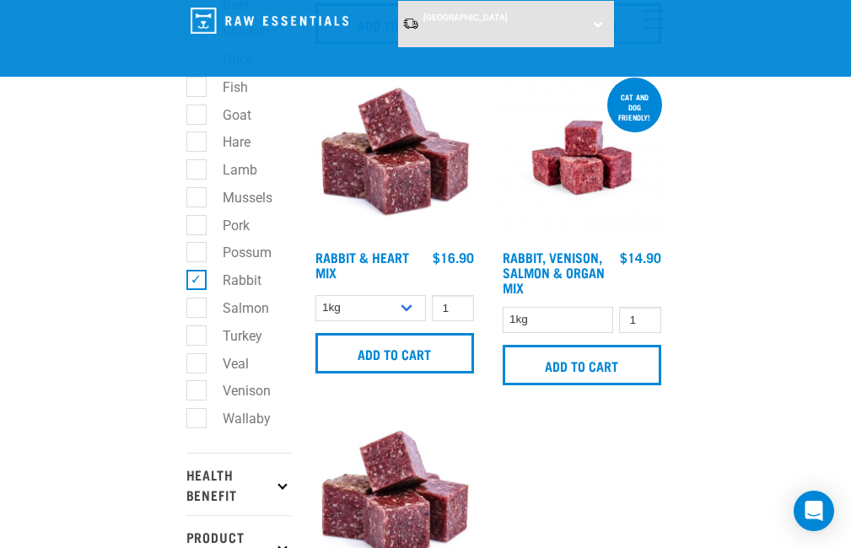
click at [200, 222] on label "Pork" at bounding box center [226, 225] width 61 height 21
click at [197, 222] on input "Pork" at bounding box center [191, 222] width 11 height 11
checkbox input "true"
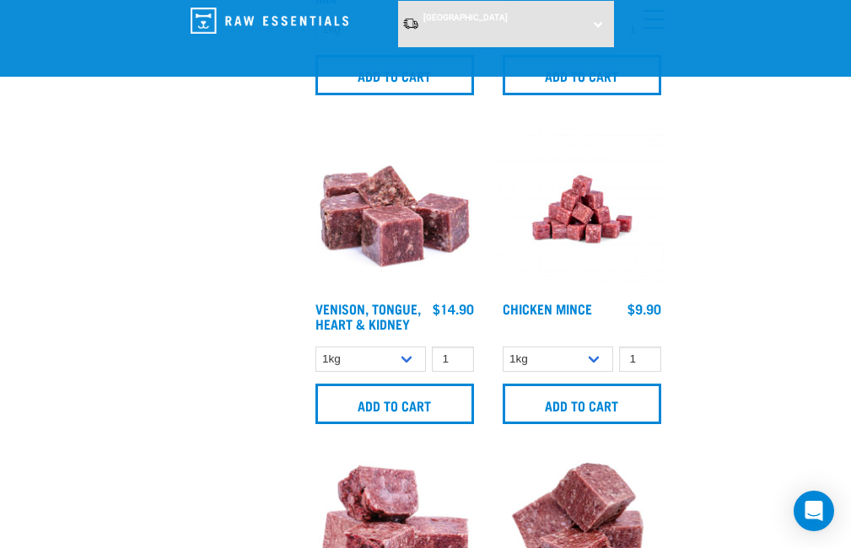
scroll to position [3313, 0]
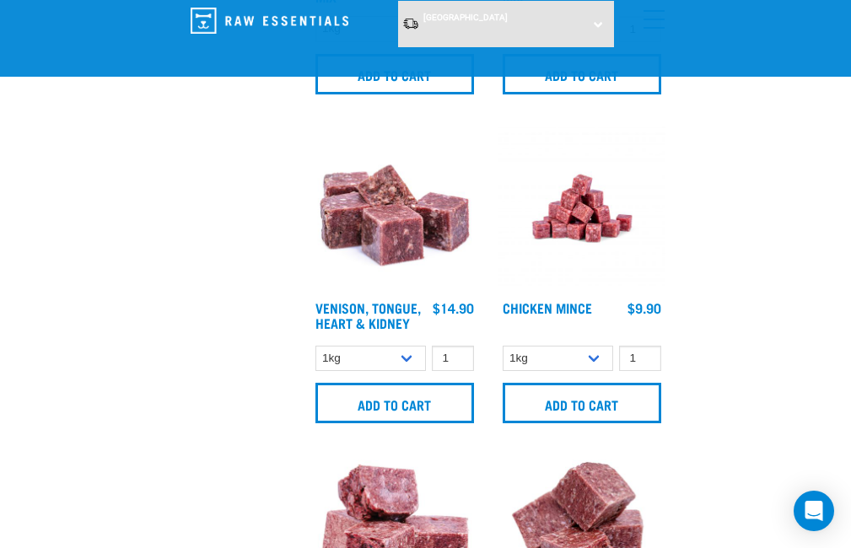
click at [404, 275] on img at bounding box center [394, 208] width 167 height 167
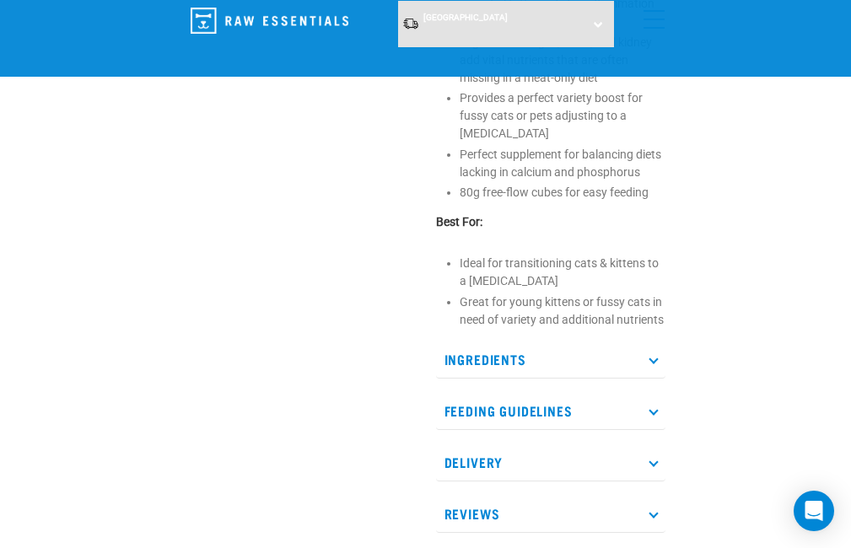
scroll to position [783, 0]
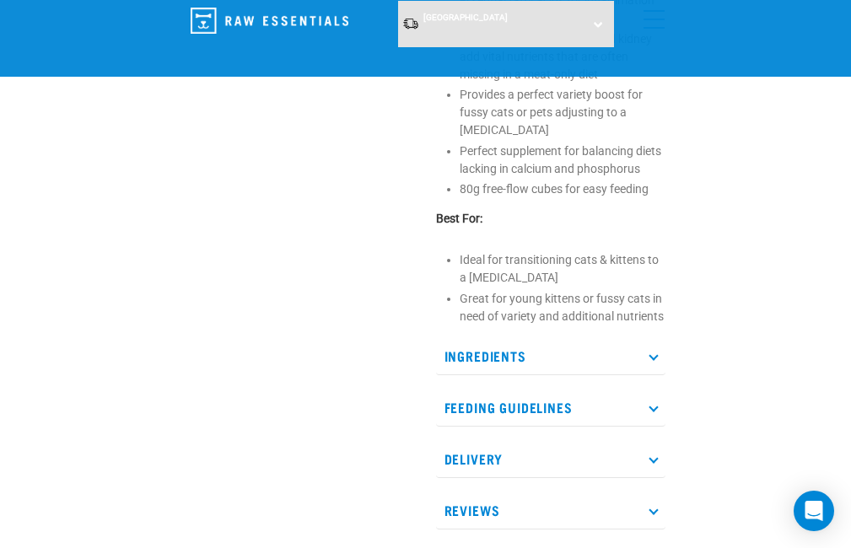
click at [653, 352] on icon at bounding box center [652, 355] width 9 height 9
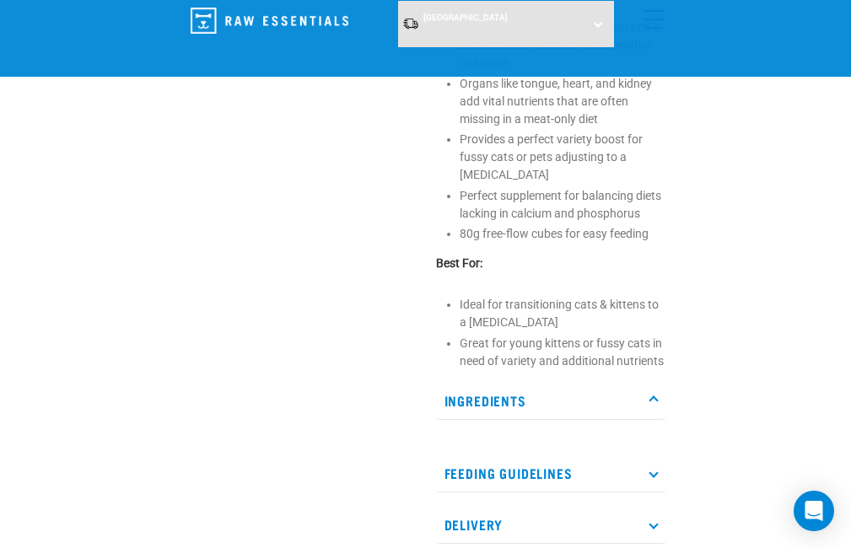
scroll to position [739, 0]
click at [653, 391] on p "Ingredients" at bounding box center [550, 400] width 229 height 38
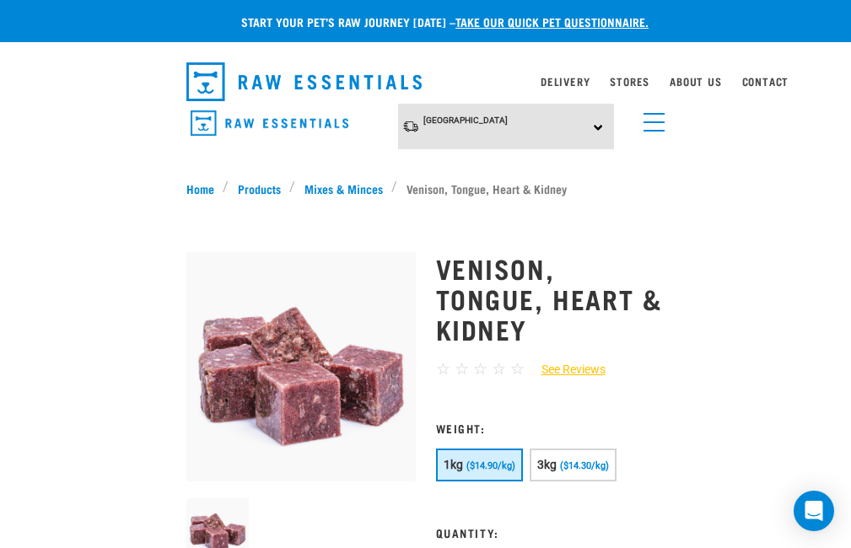
scroll to position [0, 0]
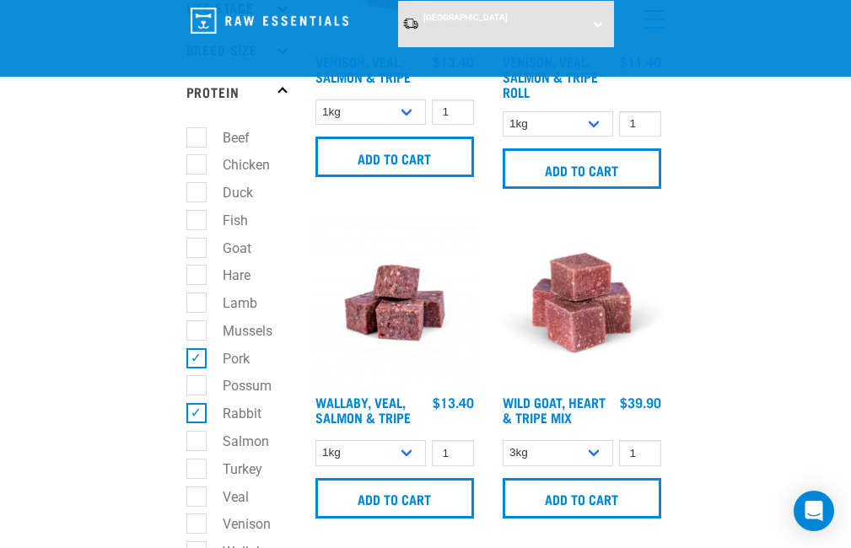
scroll to position [265, 0]
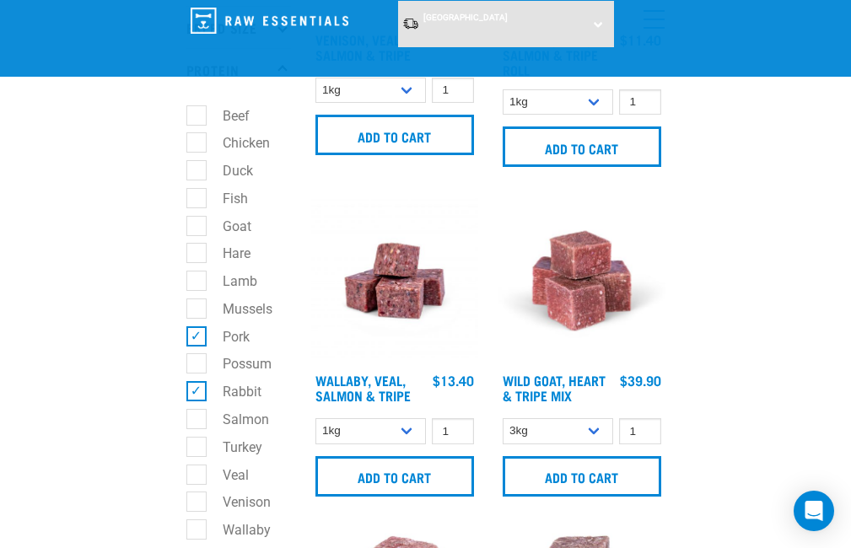
click at [196, 390] on label "Rabbit" at bounding box center [232, 391] width 73 height 21
click at [194, 390] on input "Rabbit" at bounding box center [191, 389] width 11 height 11
checkbox input "false"
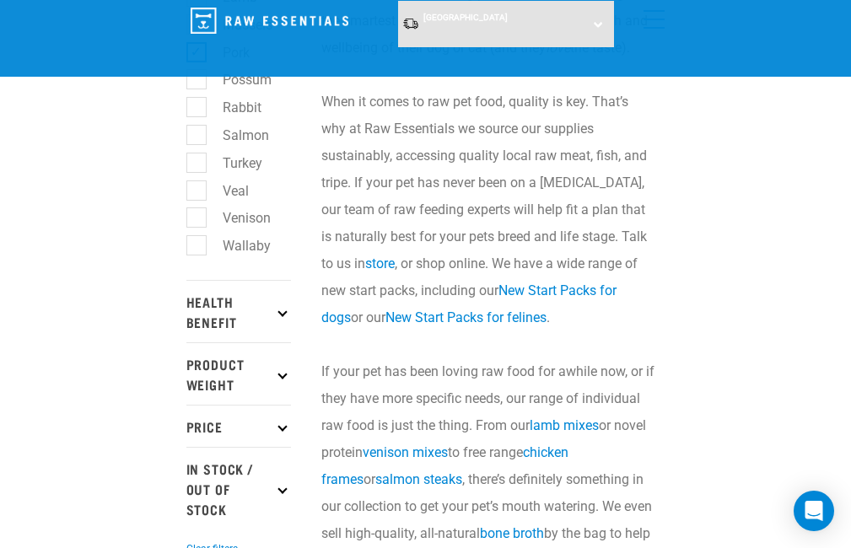
scroll to position [549, 0]
click at [197, 161] on label "Turkey" at bounding box center [232, 163] width 73 height 21
click at [197, 161] on input "Turkey" at bounding box center [191, 159] width 11 height 11
checkbox input "true"
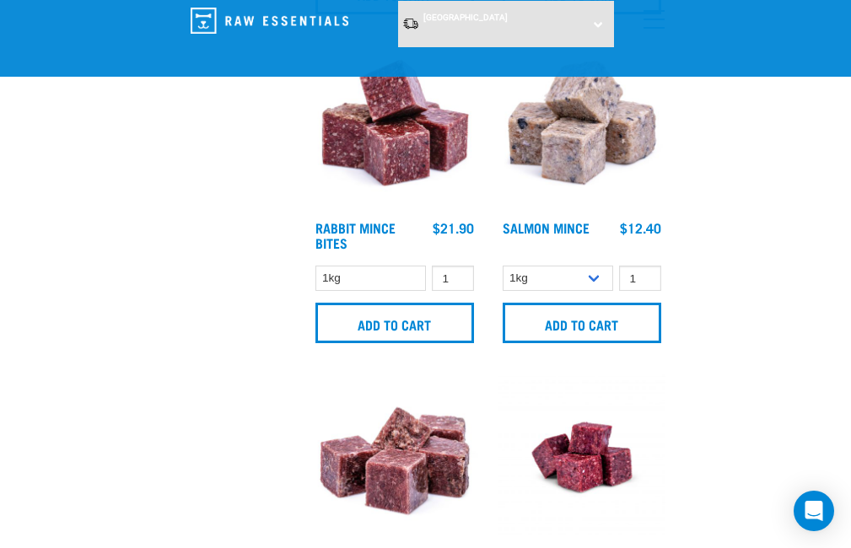
scroll to position [4052, 0]
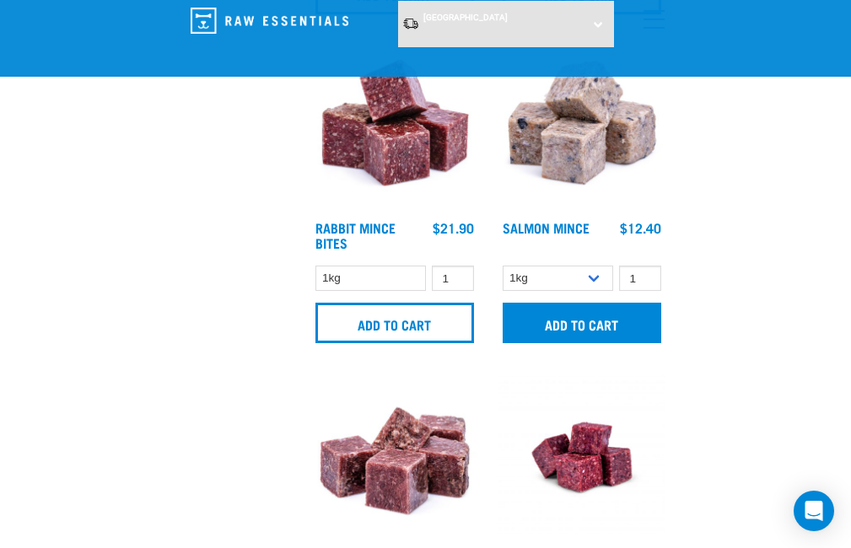
click at [595, 343] on input "Add to cart" at bounding box center [581, 323] width 158 height 40
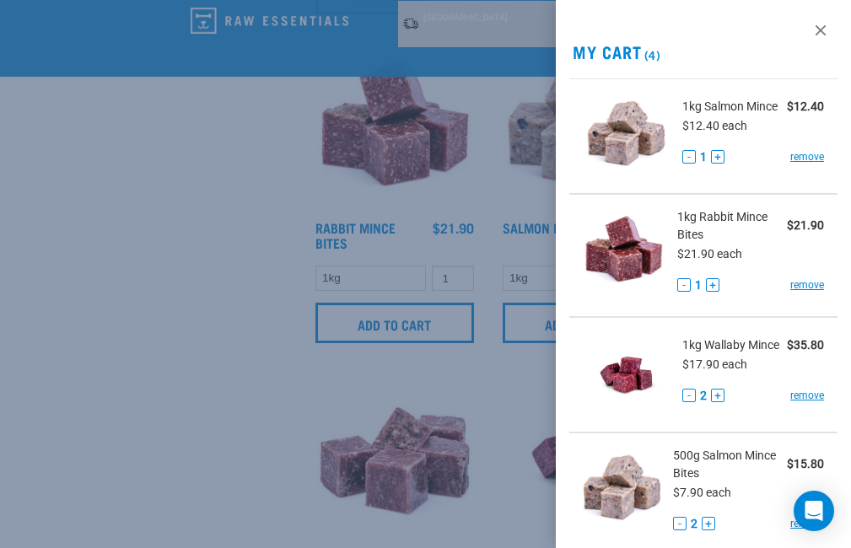
click at [190, 270] on div at bounding box center [425, 274] width 851 height 548
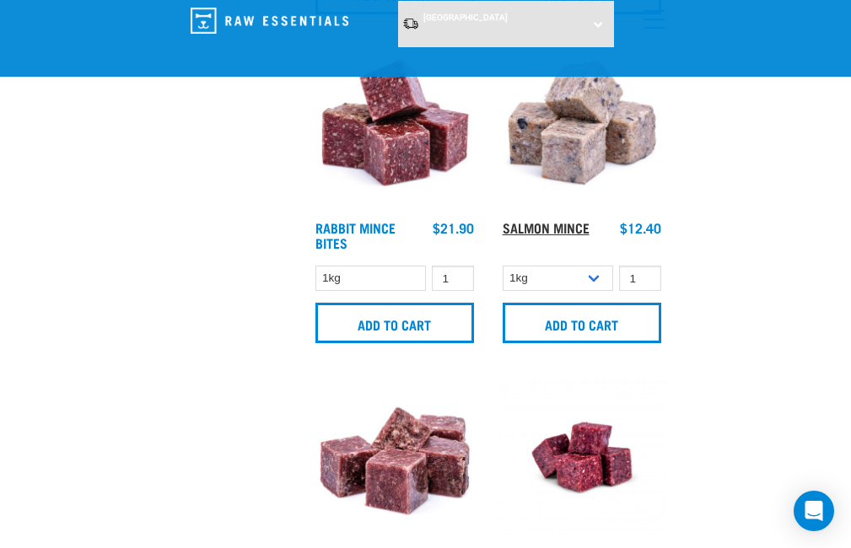
click at [569, 231] on link "Salmon Mince" at bounding box center [545, 227] width 87 height 8
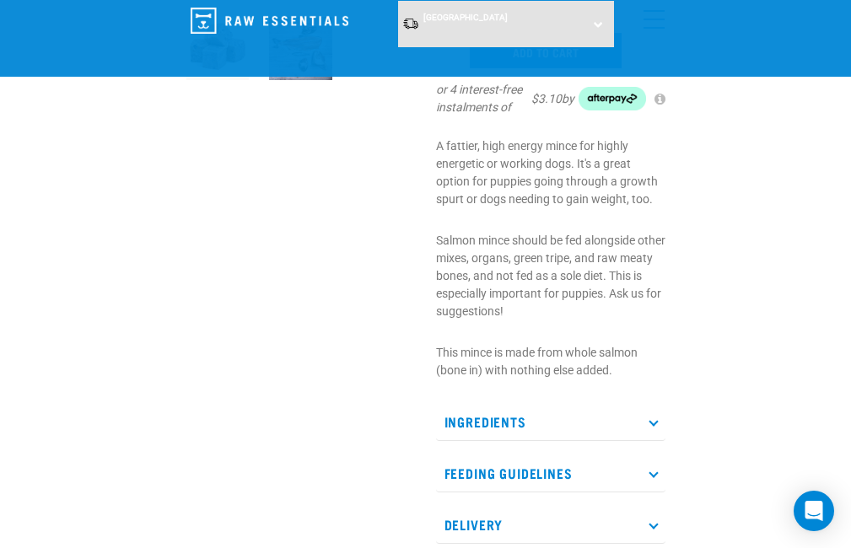
scroll to position [391, 0]
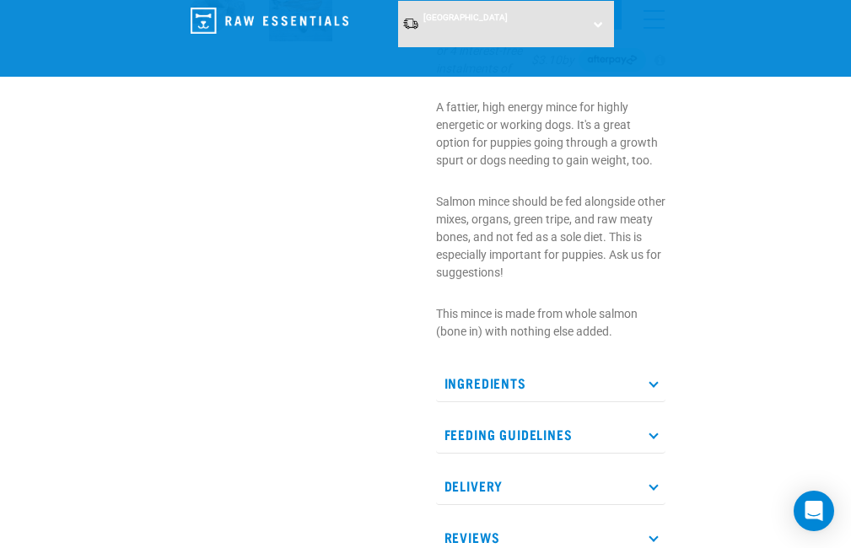
click at [653, 379] on icon at bounding box center [652, 382] width 9 height 9
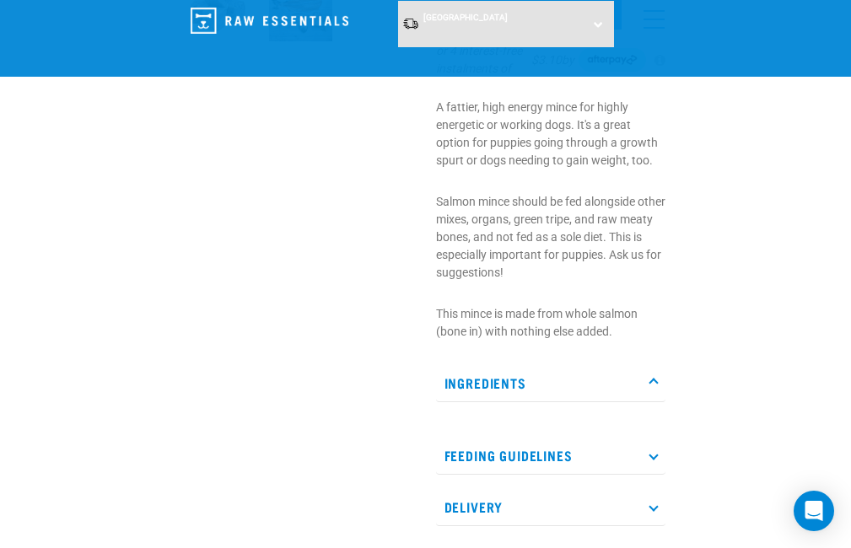
click at [212, 249] on div at bounding box center [301, 155] width 250 height 892
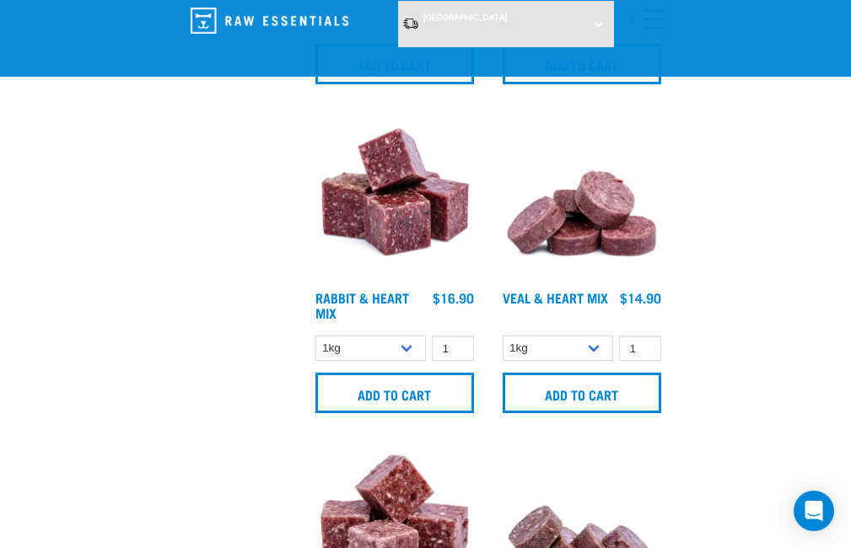
scroll to position [2296, 0]
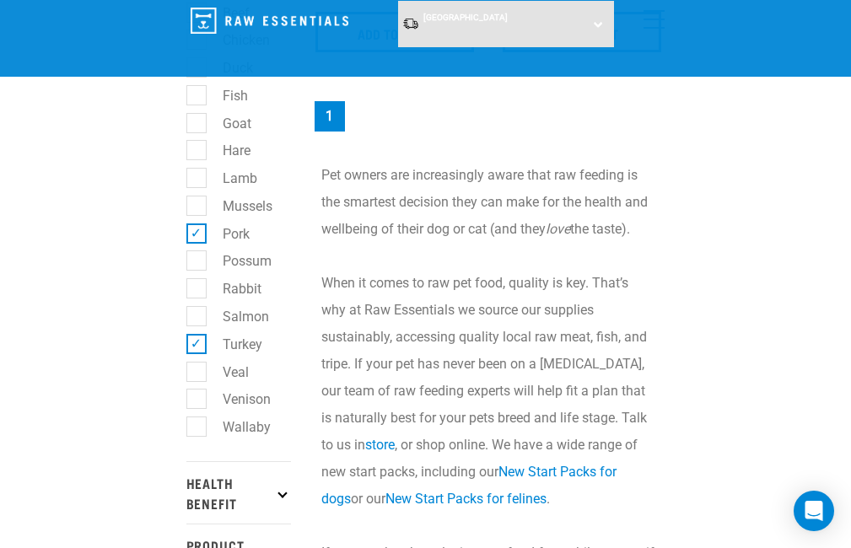
scroll to position [367, 0]
click at [199, 342] on label "Turkey" at bounding box center [232, 345] width 73 height 21
click at [197, 342] on input "Turkey" at bounding box center [191, 341] width 11 height 11
checkbox input "false"
click at [197, 232] on label "Pork" at bounding box center [226, 234] width 61 height 21
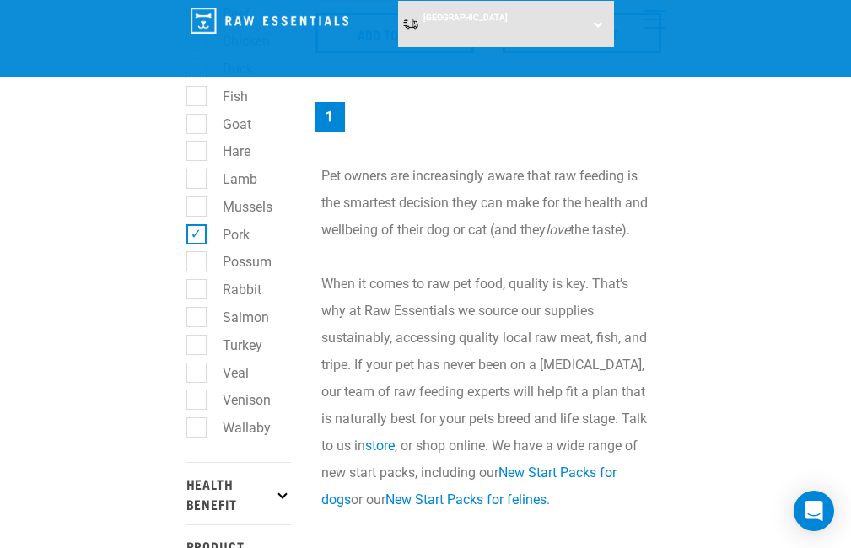
click at [197, 232] on input "Pork" at bounding box center [191, 231] width 11 height 11
checkbox input "false"
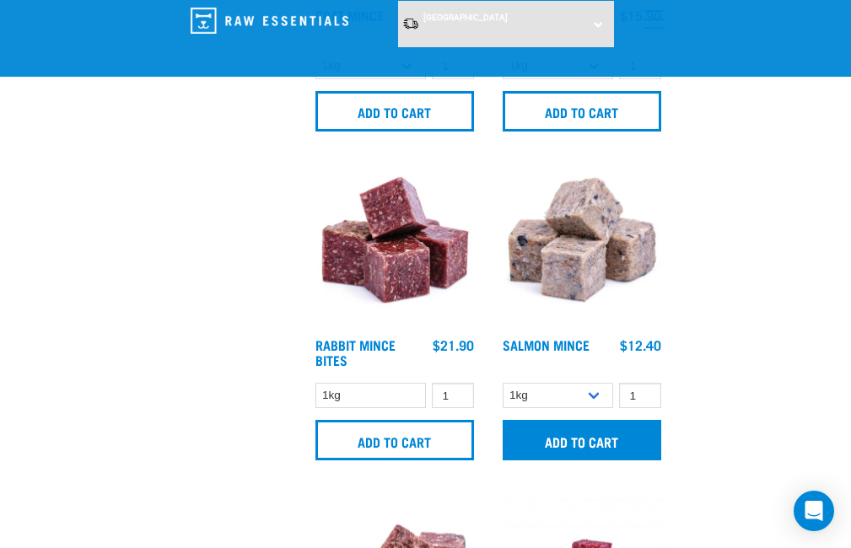
scroll to position [3934, 0]
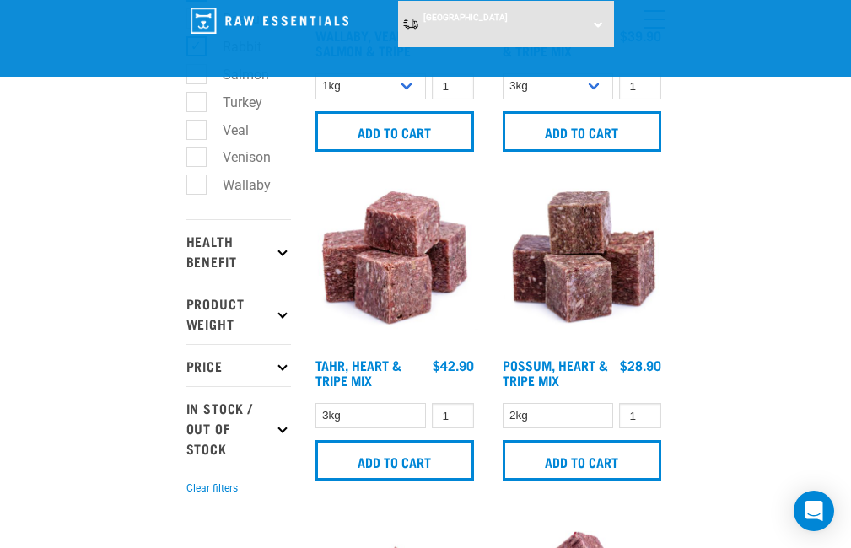
scroll to position [604, 0]
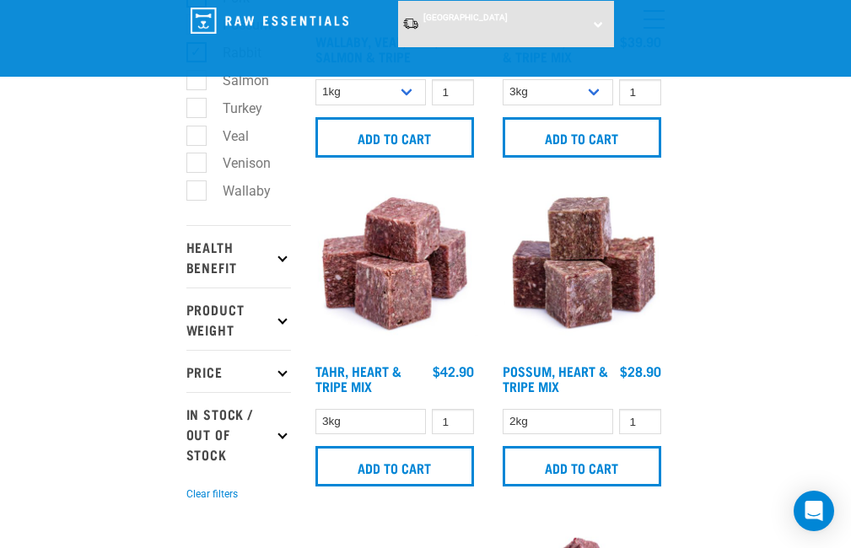
click at [283, 255] on icon at bounding box center [281, 256] width 9 height 9
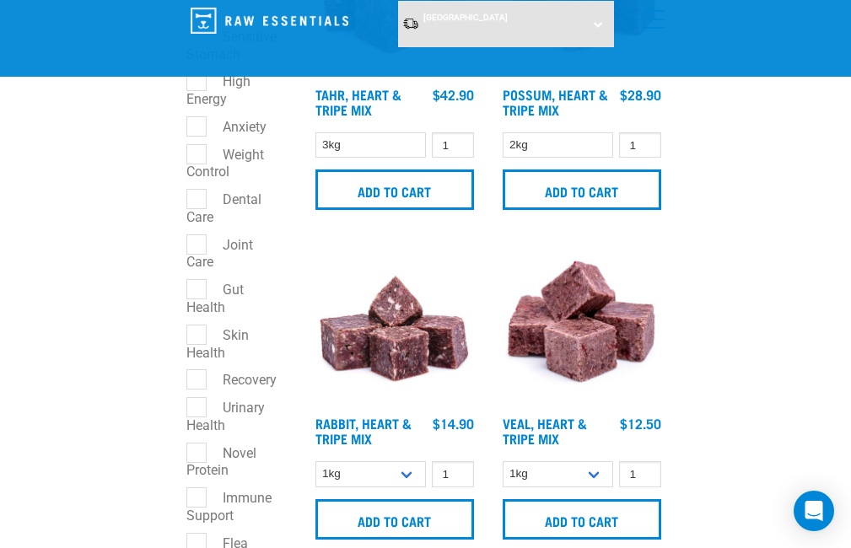
scroll to position [878, 0]
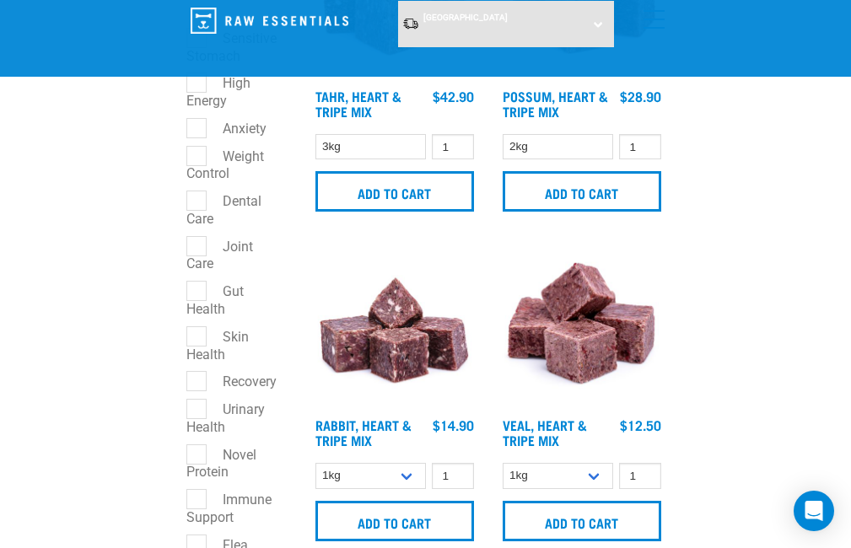
click at [193, 332] on label "Skin Health" at bounding box center [217, 345] width 62 height 39
click at [193, 332] on input "Skin Health" at bounding box center [191, 333] width 11 height 11
checkbox input "true"
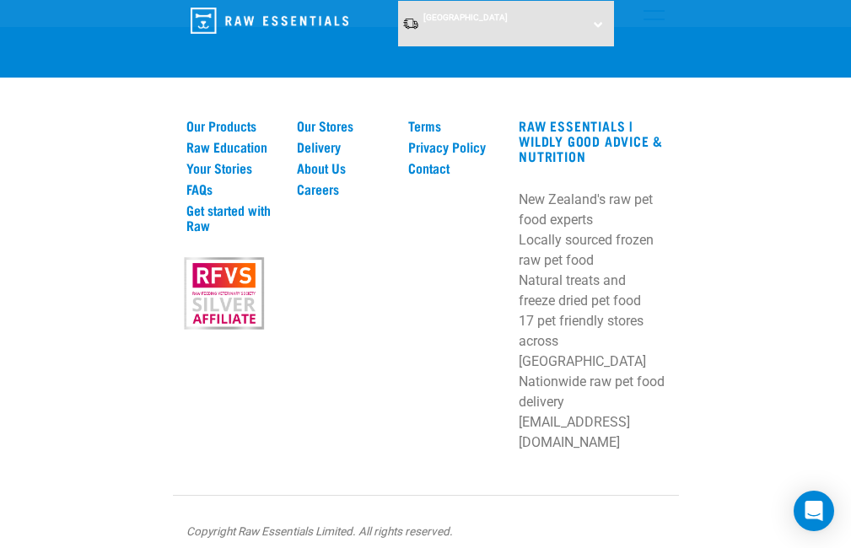
scroll to position [5776, 0]
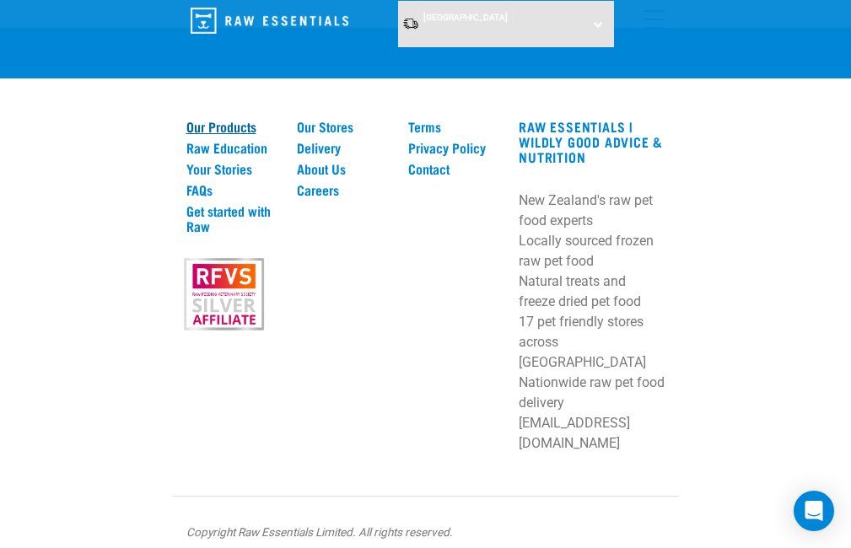
click at [238, 134] on link "Our Products" at bounding box center [231, 126] width 91 height 15
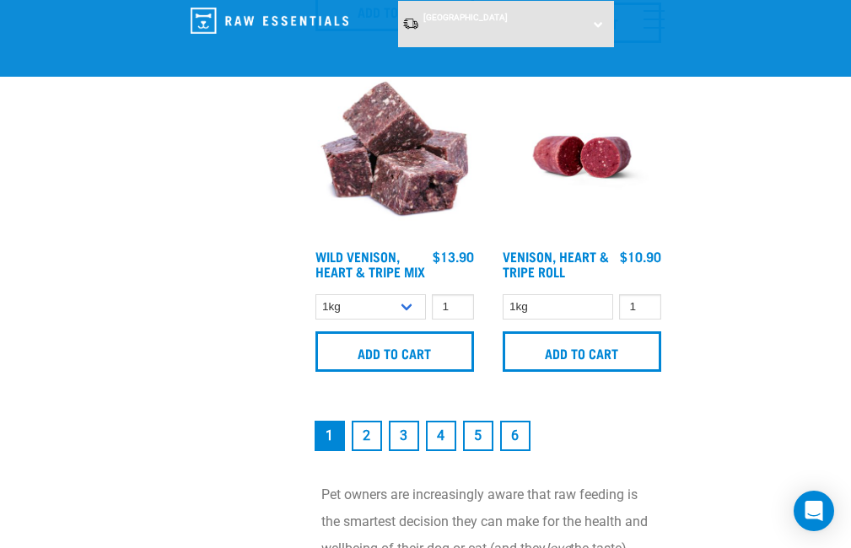
scroll to position [5017, 0]
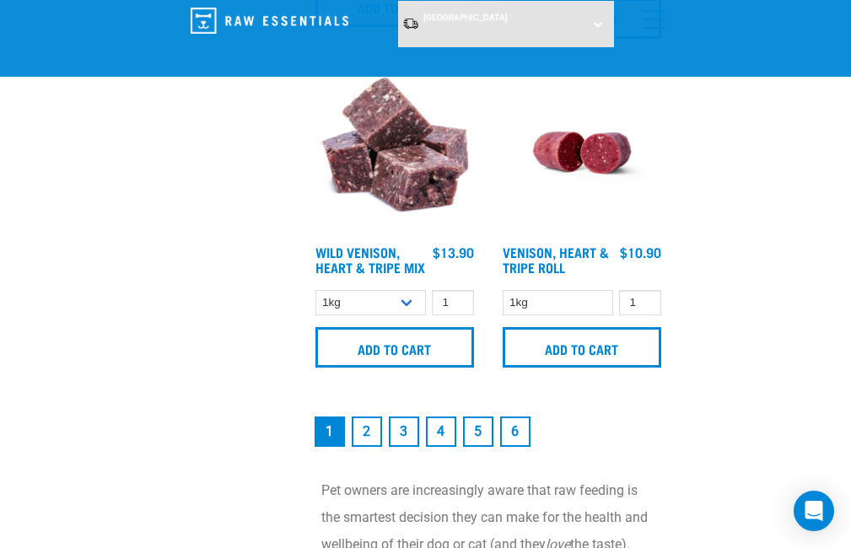
click at [366, 447] on link "2" at bounding box center [367, 431] width 30 height 30
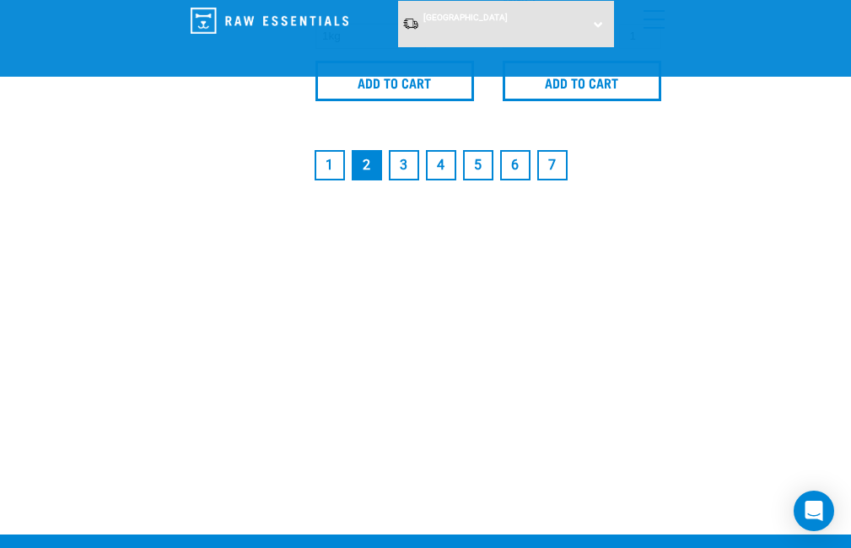
scroll to position [5287, 0]
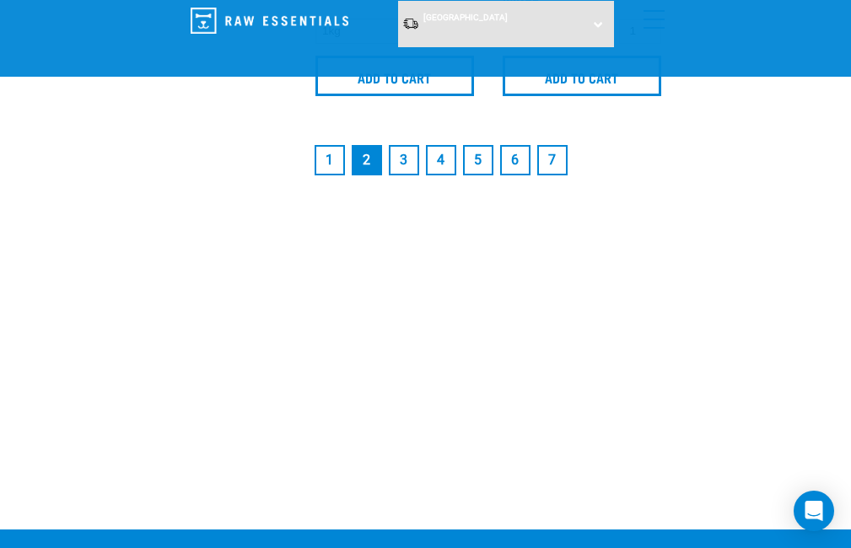
click at [405, 175] on link "3" at bounding box center [404, 160] width 30 height 30
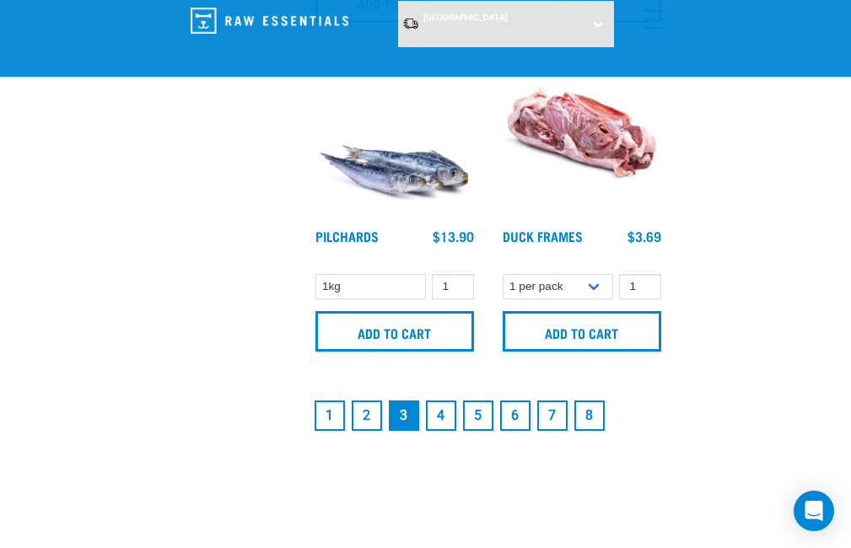
scroll to position [5033, 0]
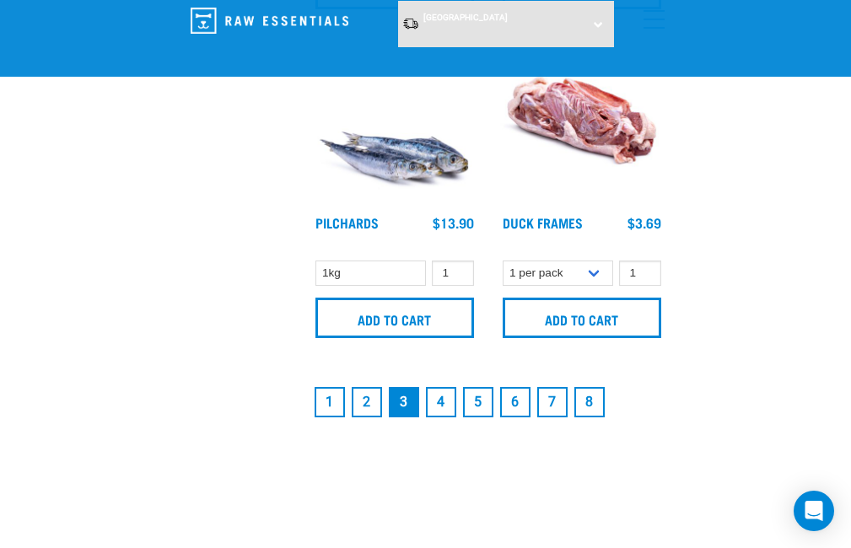
click at [441, 417] on link "4" at bounding box center [441, 402] width 30 height 30
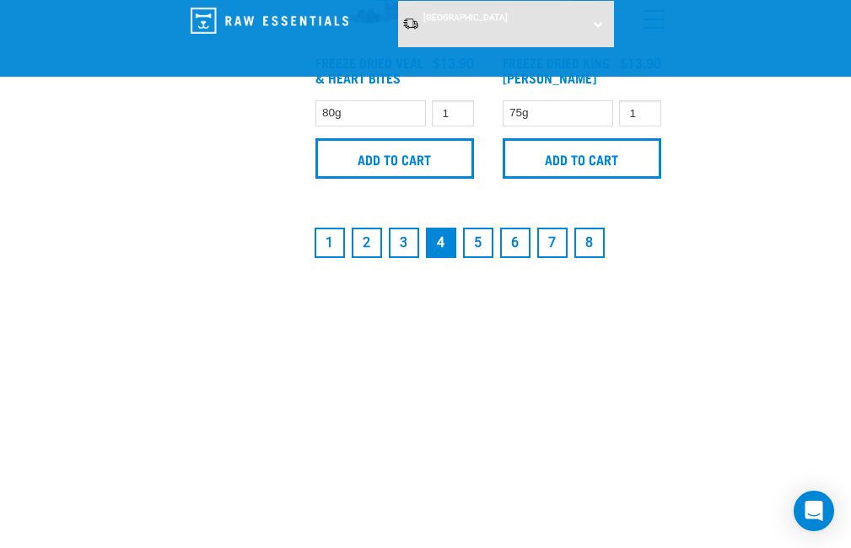
scroll to position [5245, 0]
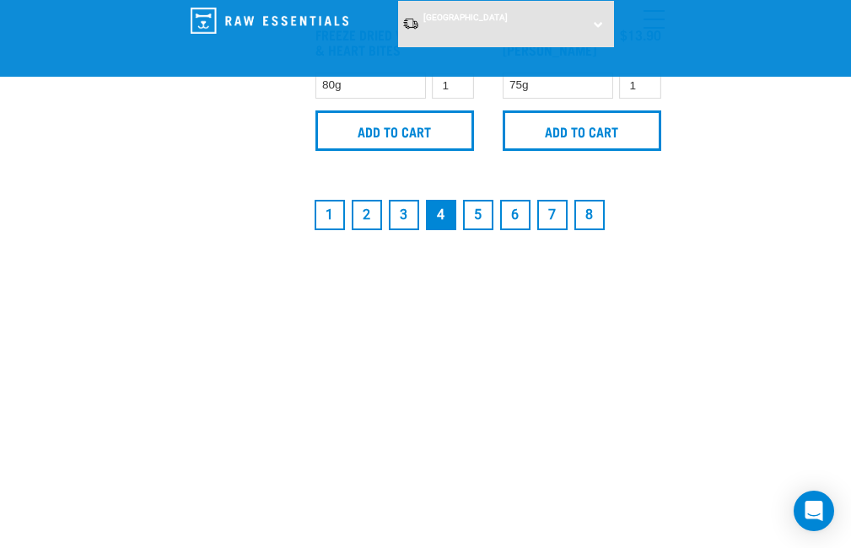
click at [480, 230] on link "5" at bounding box center [478, 215] width 30 height 30
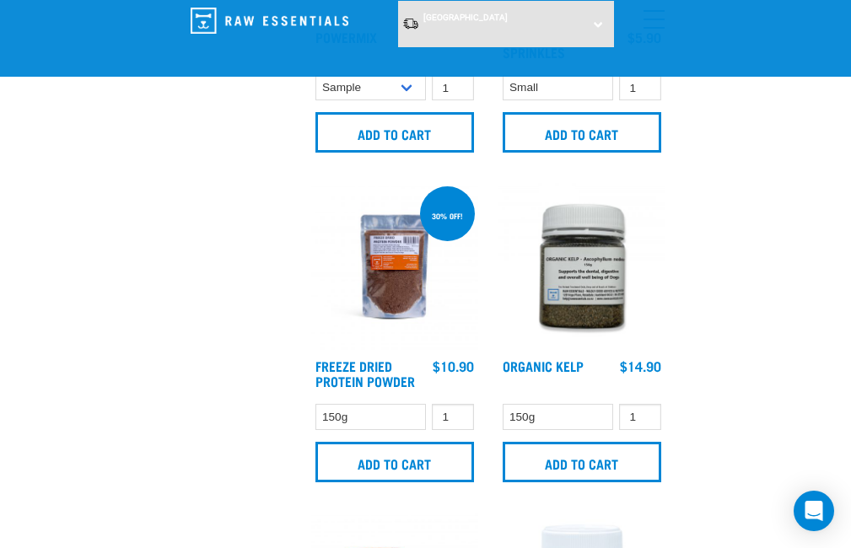
scroll to position [4631, 0]
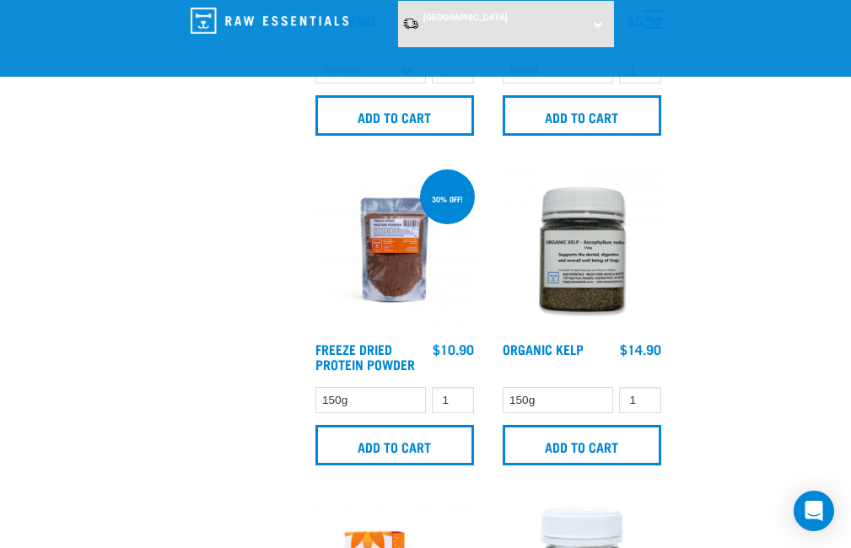
click at [587, 280] on img at bounding box center [581, 249] width 167 height 167
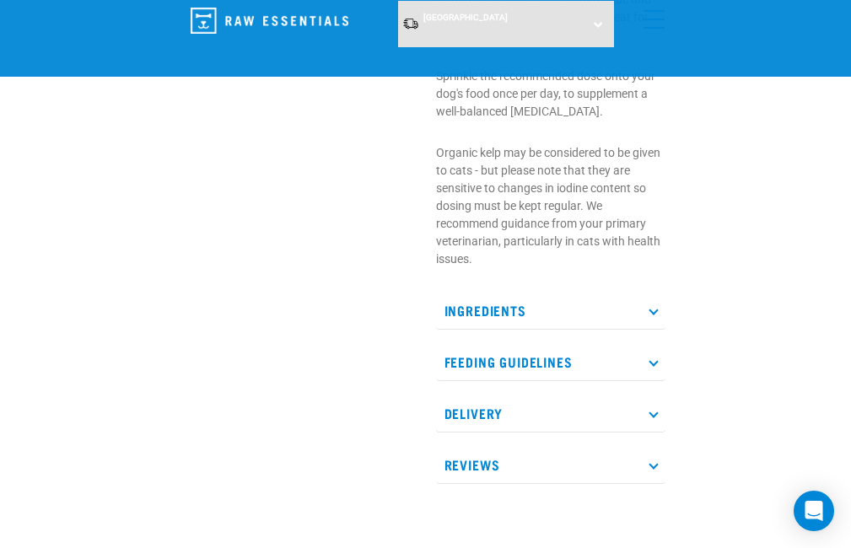
scroll to position [614, 0]
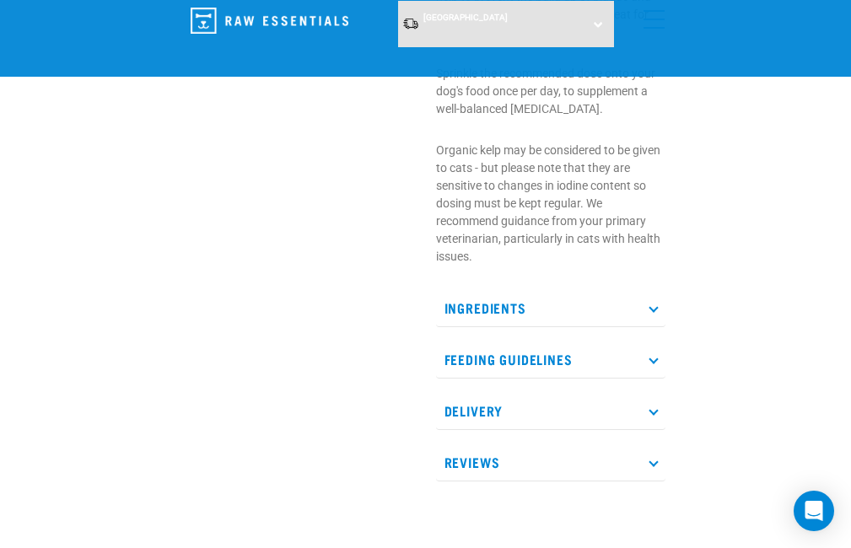
click at [652, 303] on icon at bounding box center [652, 307] width 9 height 9
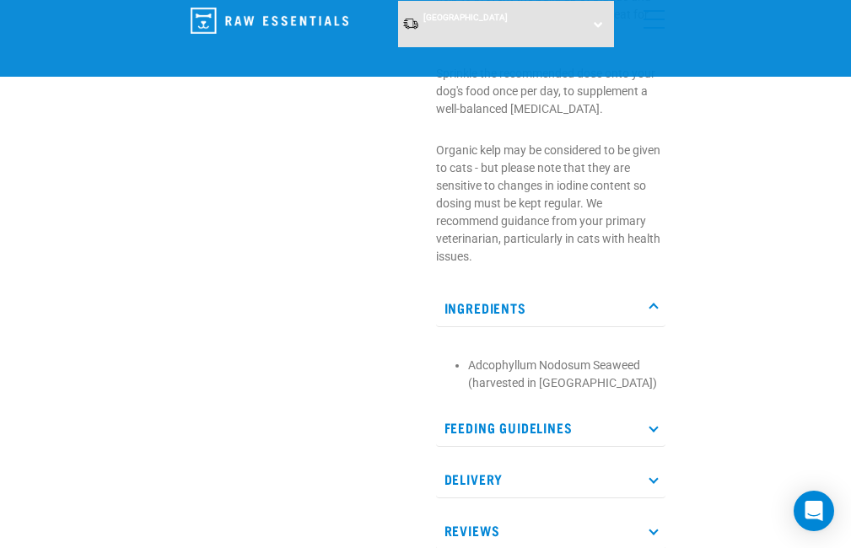
click at [607, 289] on p "Ingredients" at bounding box center [550, 308] width 229 height 38
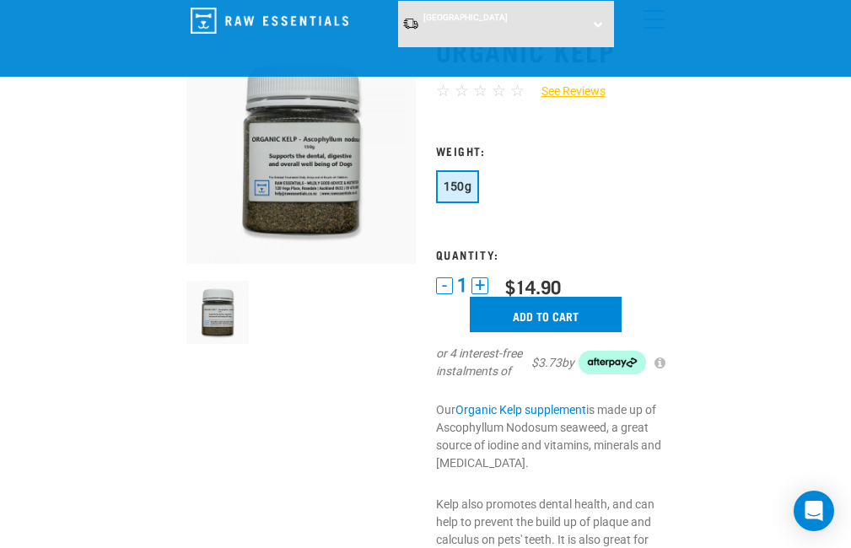
scroll to position [78, 0]
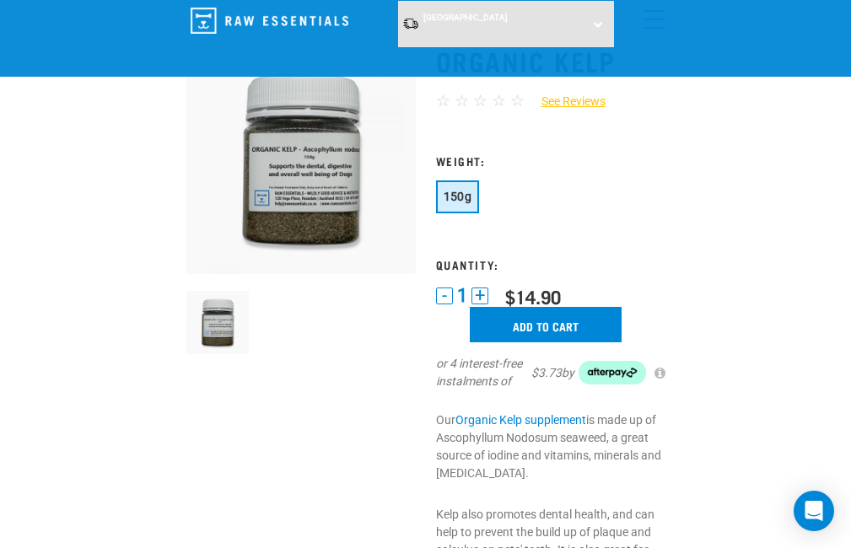
click at [320, 184] on img at bounding box center [300, 159] width 229 height 229
click at [218, 330] on img at bounding box center [217, 322] width 63 height 63
click at [282, 215] on img at bounding box center [300, 159] width 229 height 229
click at [302, 207] on img at bounding box center [300, 159] width 229 height 229
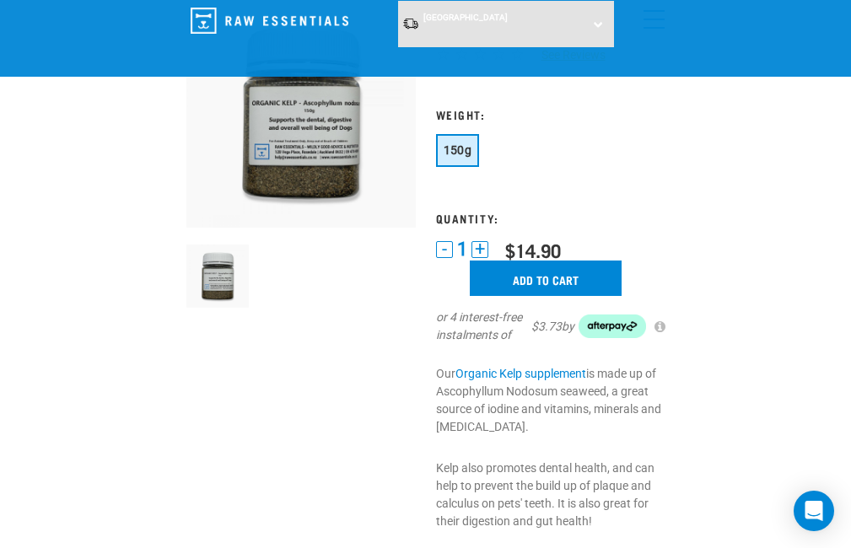
scroll to position [125, 0]
click at [216, 281] on img at bounding box center [217, 275] width 63 height 63
click at [505, 274] on input "Add to cart" at bounding box center [546, 277] width 152 height 35
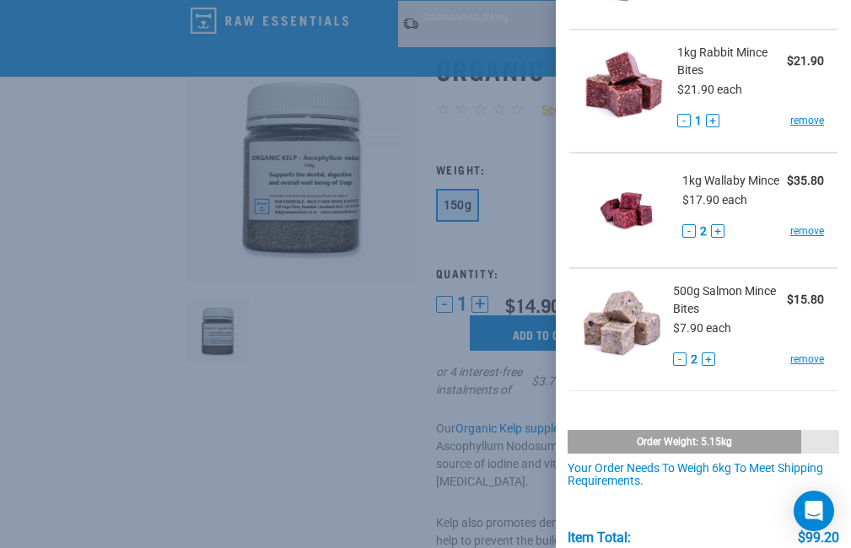
scroll to position [282, 0]
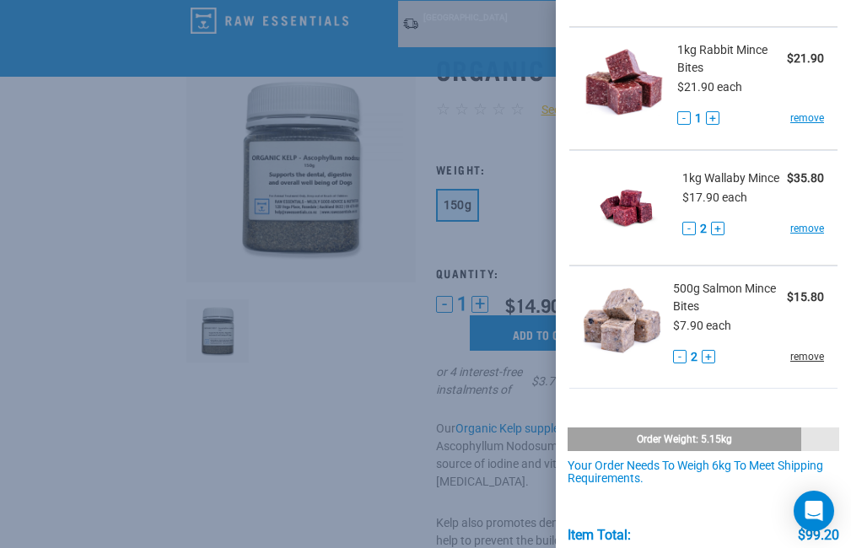
click at [792, 364] on link "remove" at bounding box center [807, 356] width 34 height 15
click at [673, 363] on button "-" at bounding box center [679, 356] width 13 height 13
click at [802, 364] on link "remove" at bounding box center [807, 356] width 34 height 15
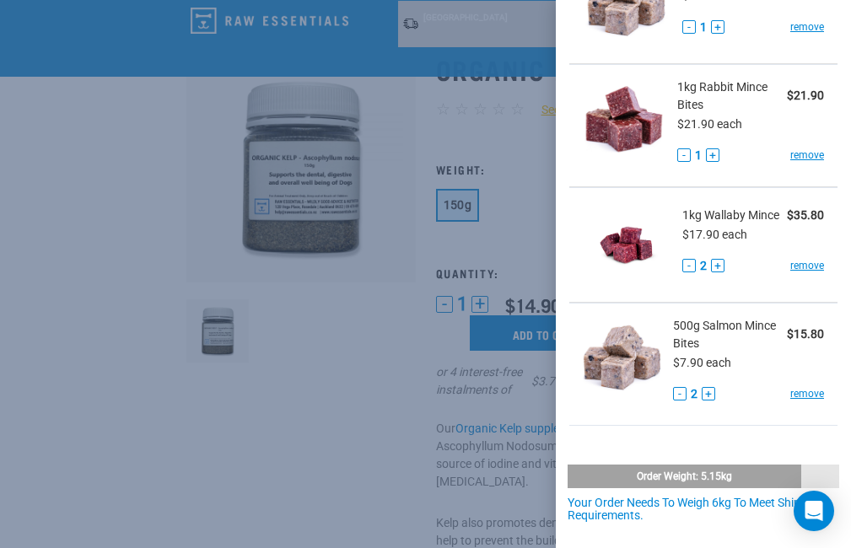
scroll to position [244, 0]
click at [794, 402] on link "remove" at bounding box center [807, 394] width 34 height 15
click at [674, 401] on button "-" at bounding box center [679, 394] width 13 height 13
click at [795, 402] on link "remove" at bounding box center [807, 394] width 34 height 15
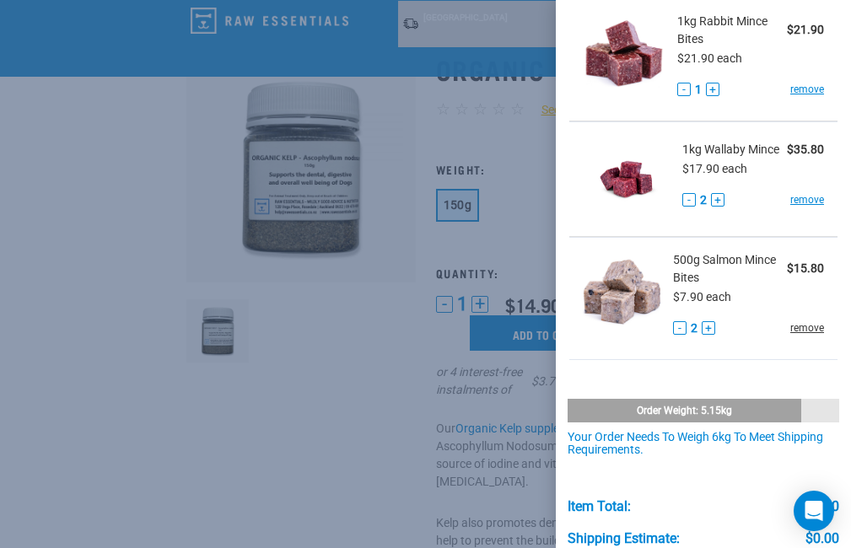
scroll to position [320, 0]
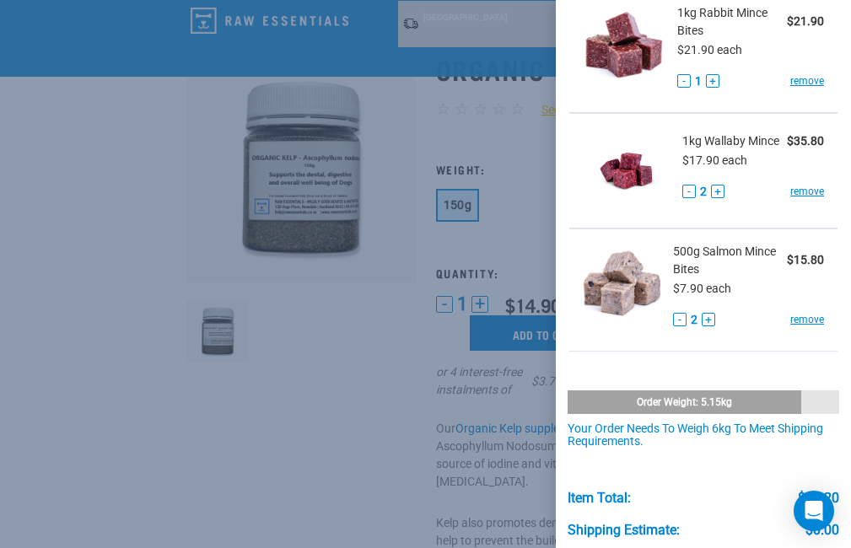
click at [675, 326] on button "-" at bounding box center [679, 319] width 13 height 13
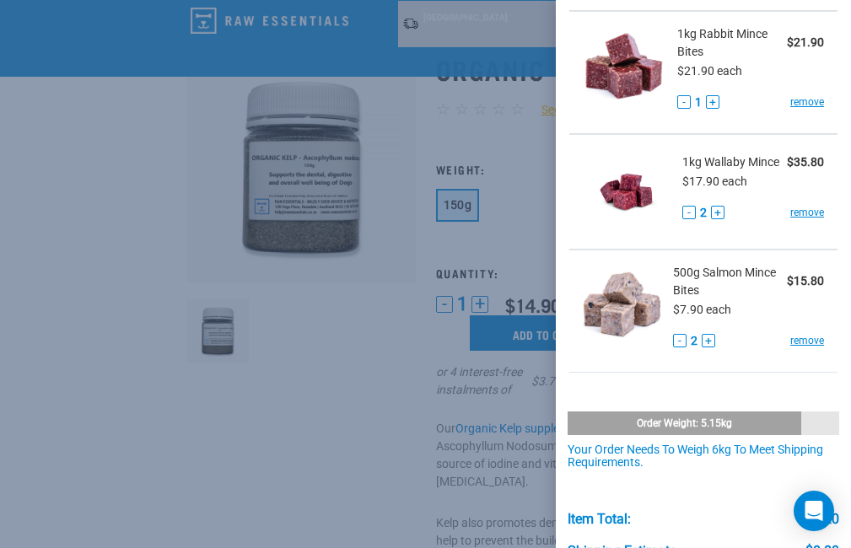
scroll to position [295, 0]
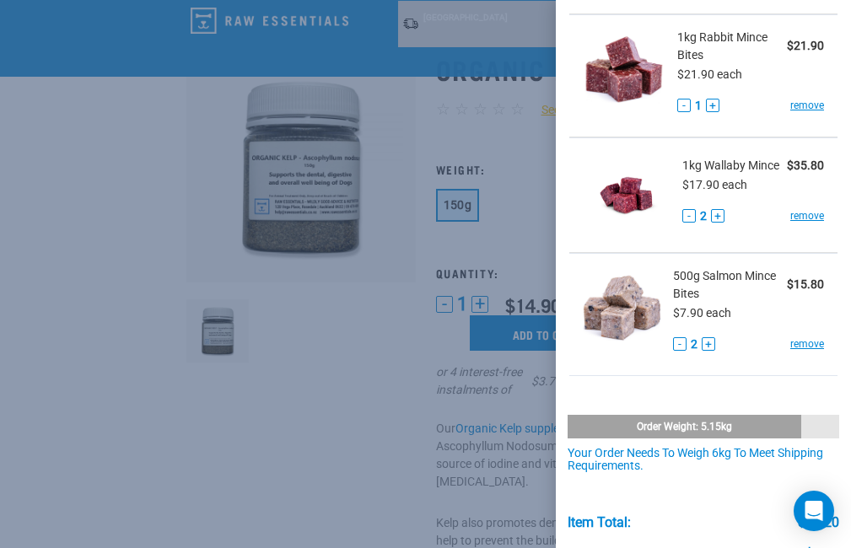
click at [800, 291] on strong "$15.80" at bounding box center [805, 283] width 37 height 13
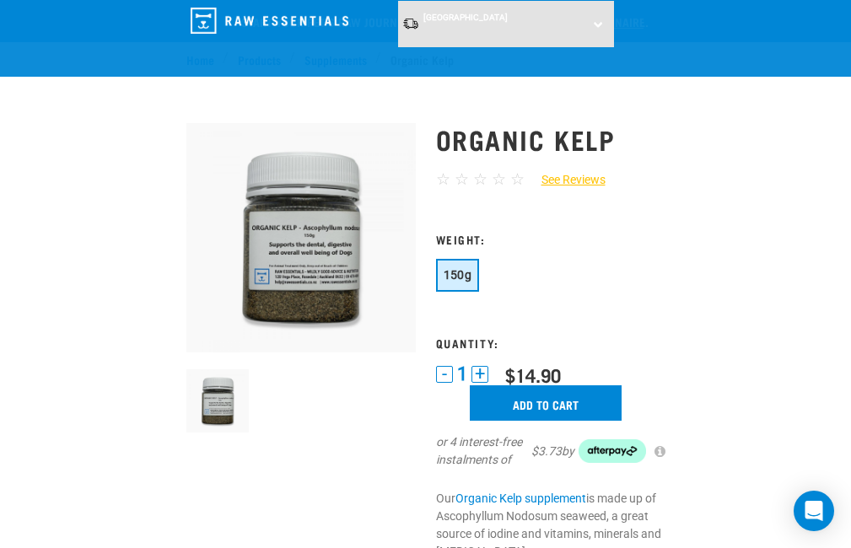
scroll to position [70, 0]
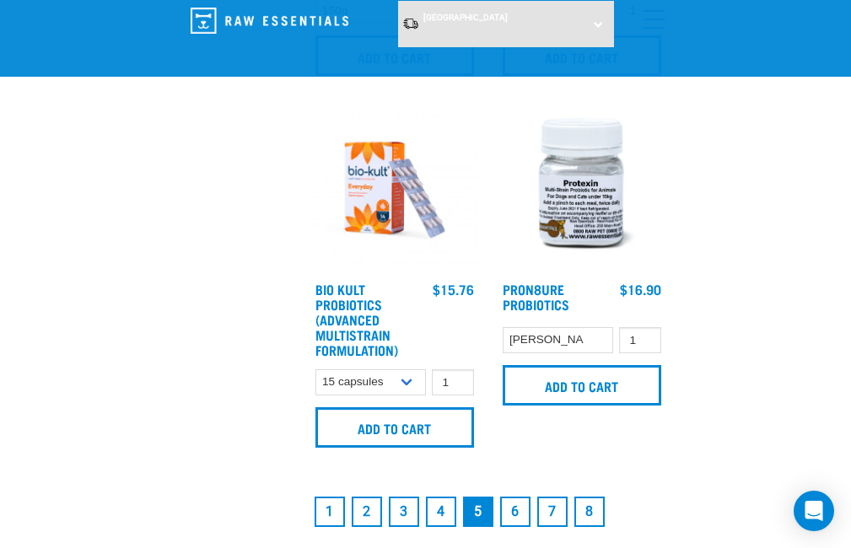
scroll to position [5035, 0]
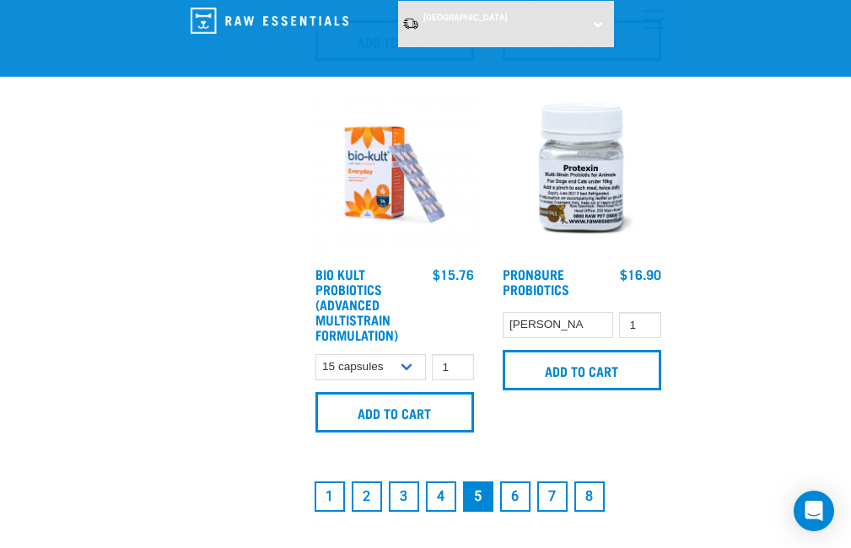
click at [514, 506] on link "6" at bounding box center [515, 496] width 30 height 30
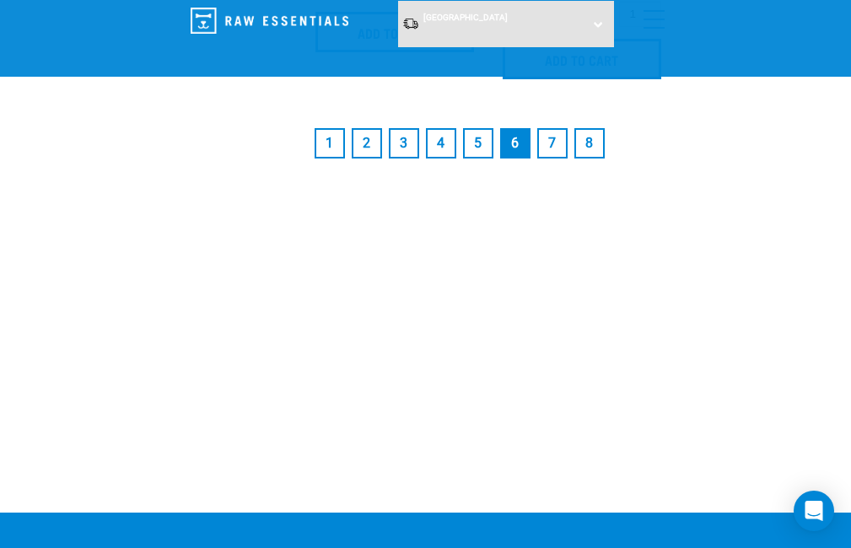
scroll to position [5394, 0]
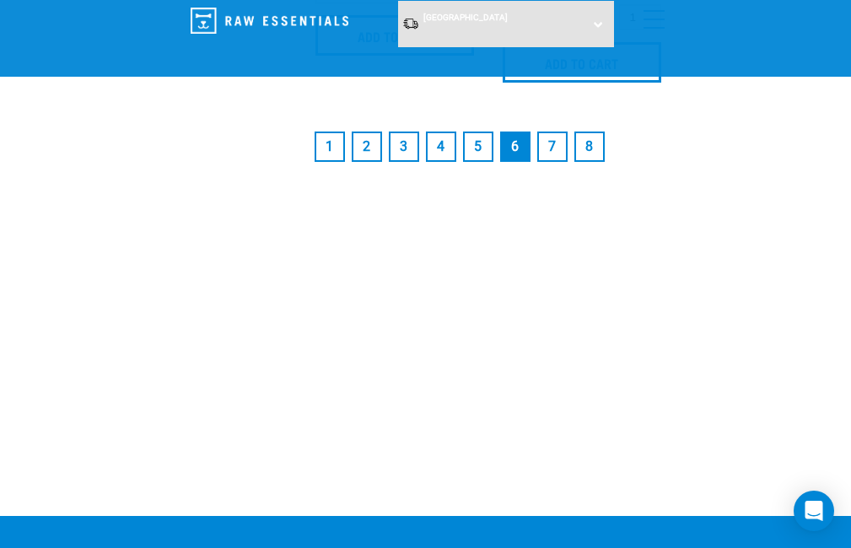
click at [552, 162] on link "7" at bounding box center [552, 147] width 30 height 30
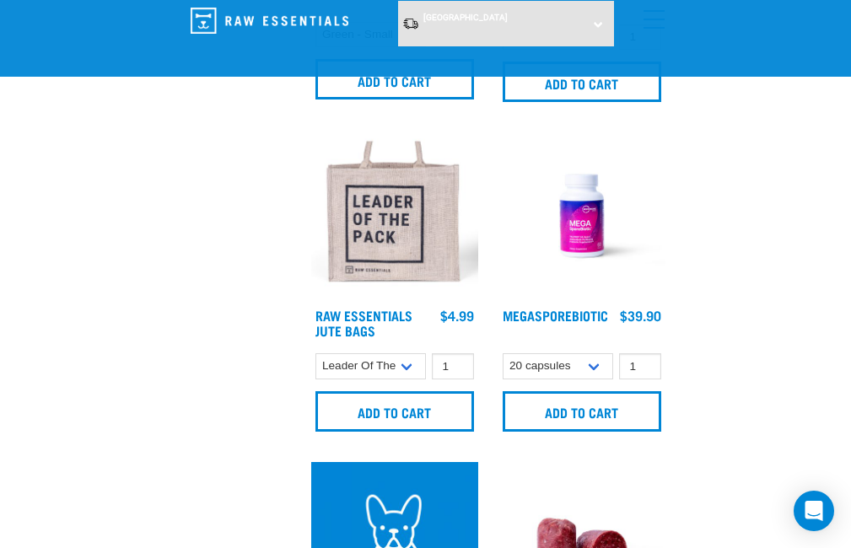
scroll to position [657, 0]
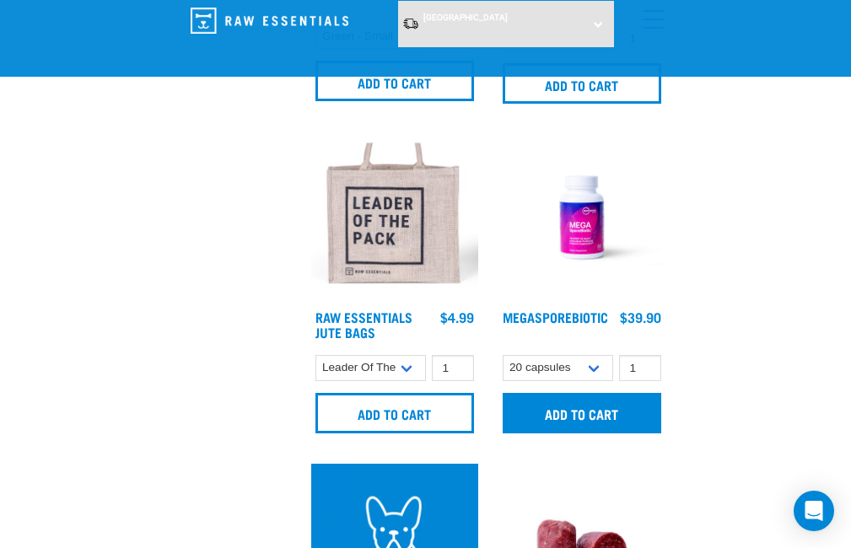
click at [590, 413] on input "Add to cart" at bounding box center [581, 413] width 158 height 40
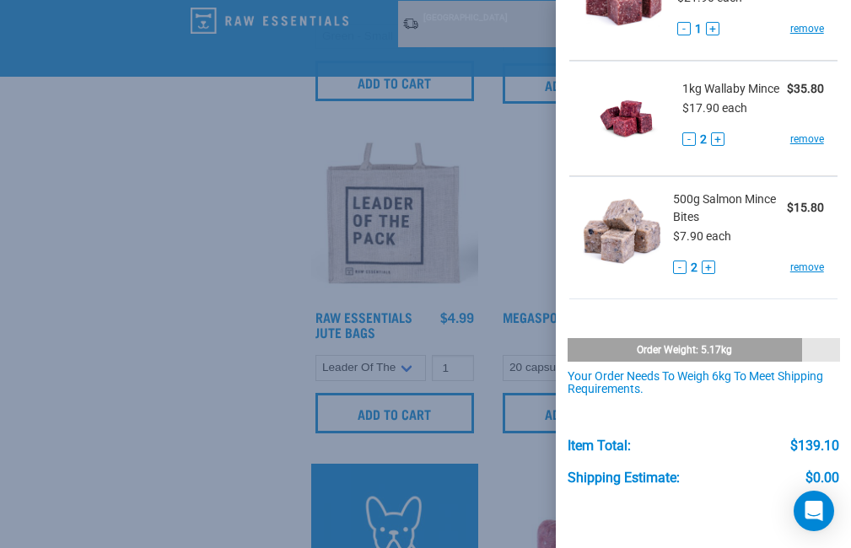
scroll to position [508, 0]
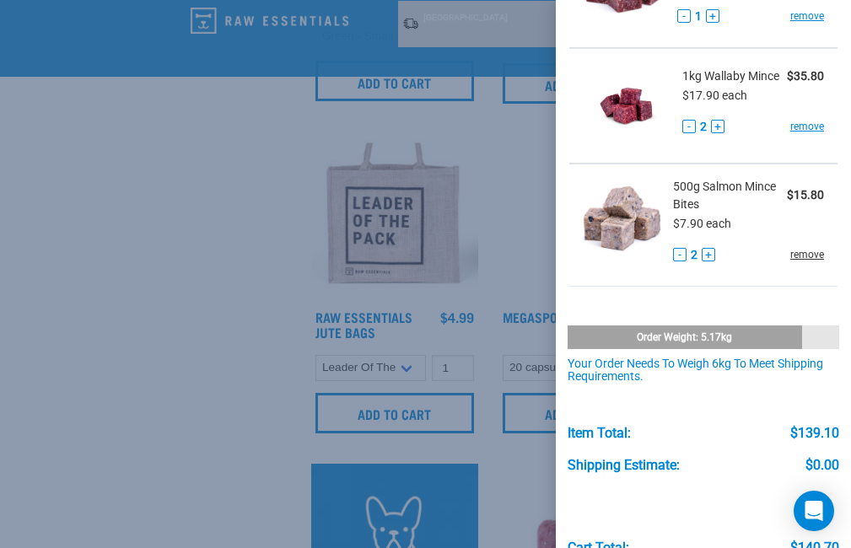
click at [794, 262] on link "remove" at bounding box center [807, 254] width 34 height 15
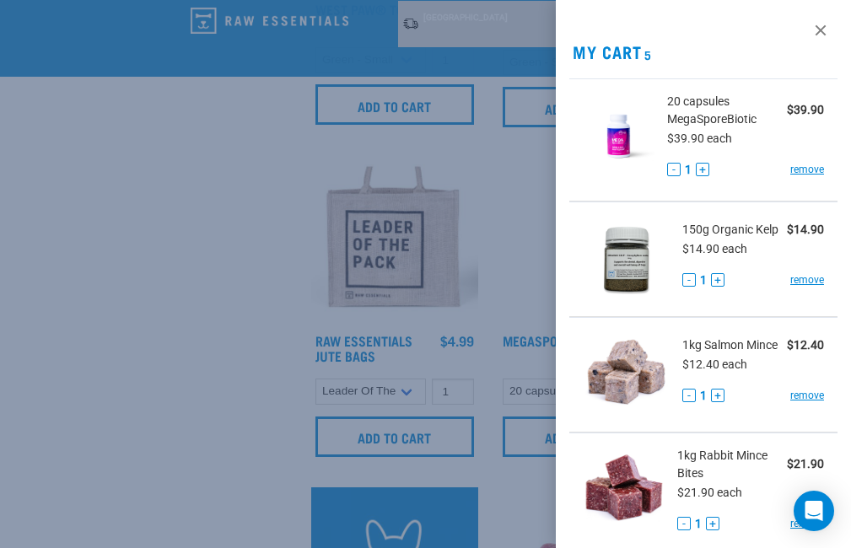
scroll to position [586, 0]
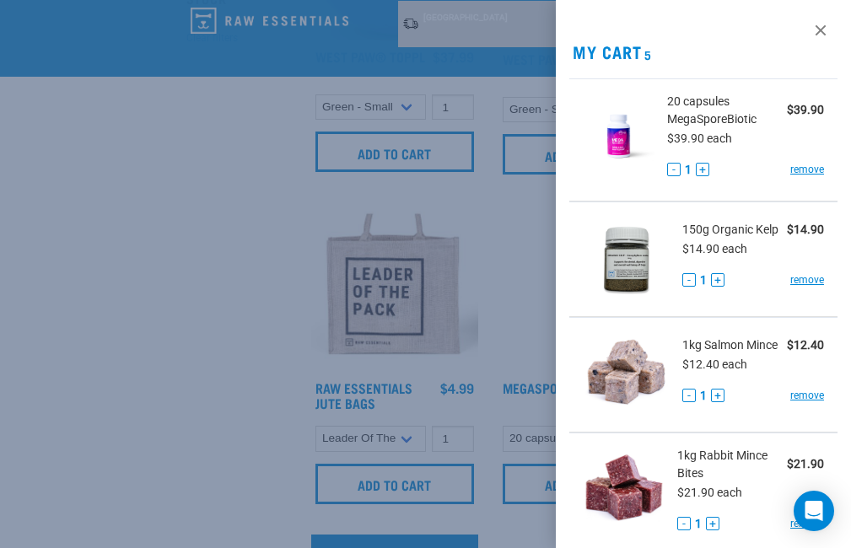
click at [717, 402] on button "+" at bounding box center [717, 395] width 13 height 13
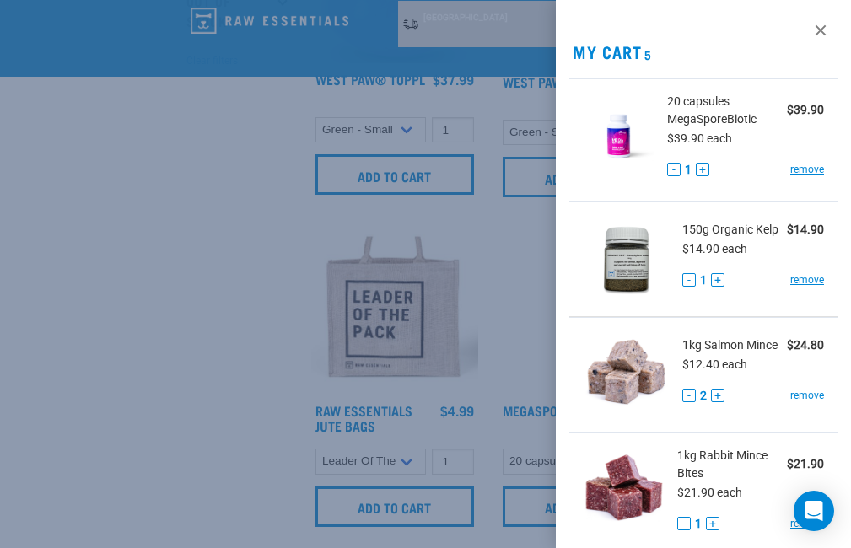
scroll to position [0, 0]
click at [144, 256] on div at bounding box center [425, 274] width 851 height 548
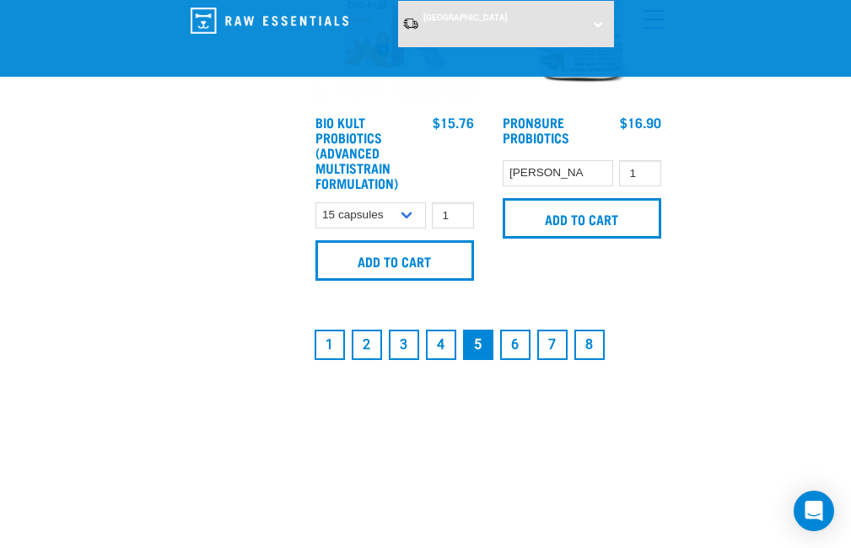
scroll to position [5215, 0]
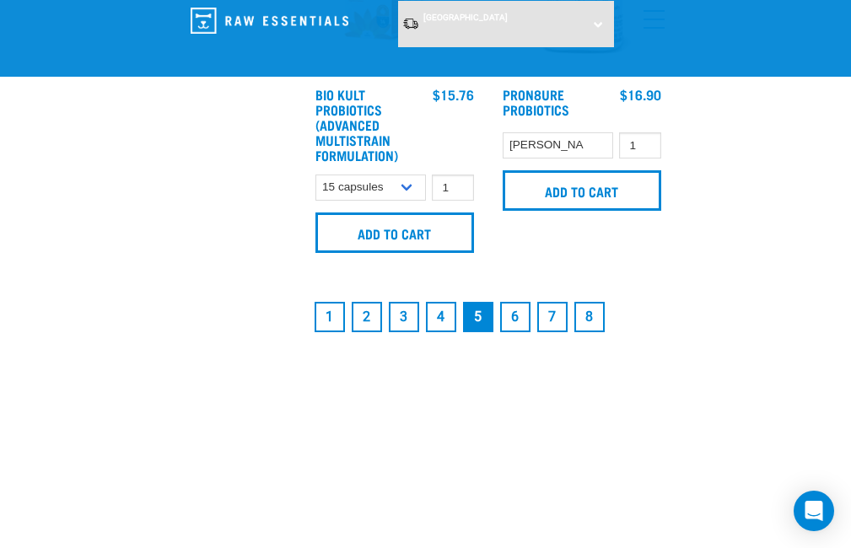
click at [518, 332] on link "6" at bounding box center [515, 317] width 30 height 30
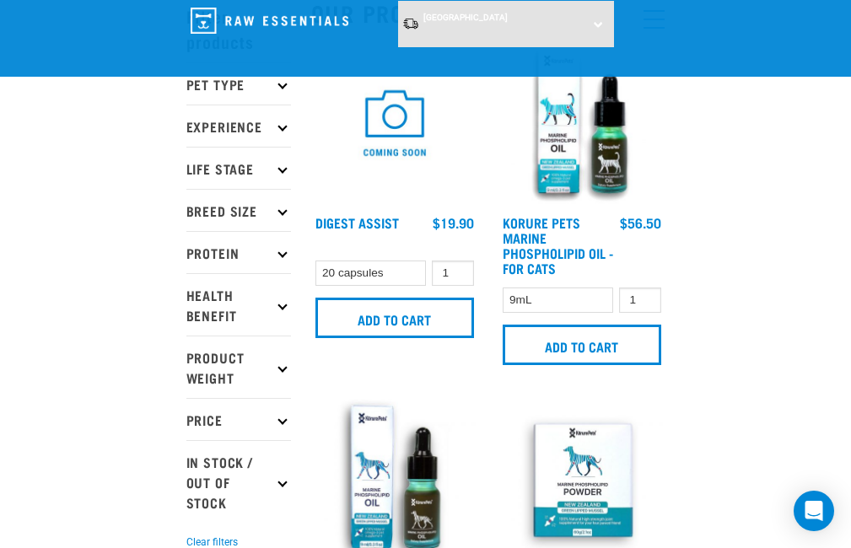
scroll to position [85, 0]
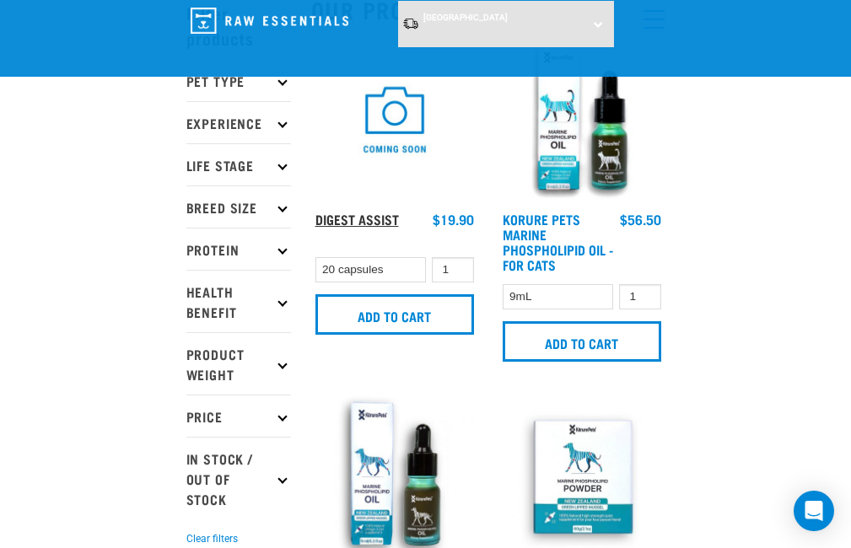
click at [375, 215] on link "Digest Assist" at bounding box center [356, 219] width 83 height 8
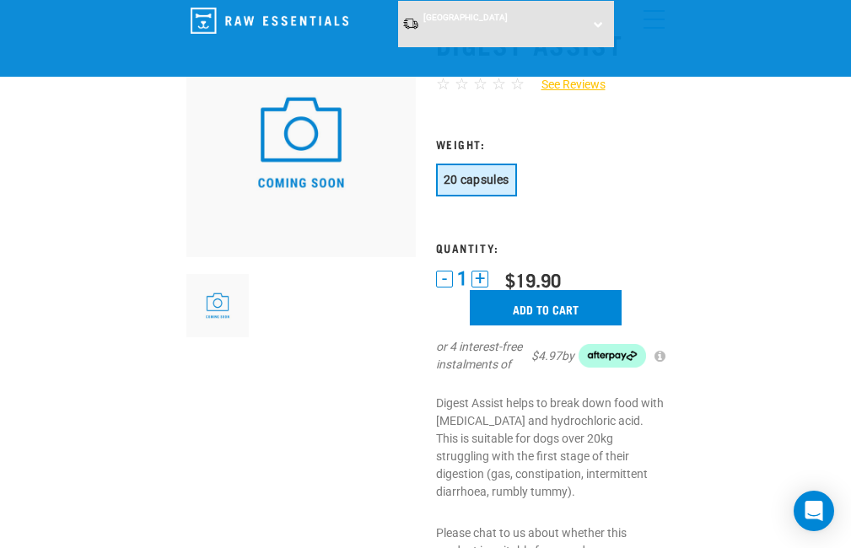
scroll to position [75, 0]
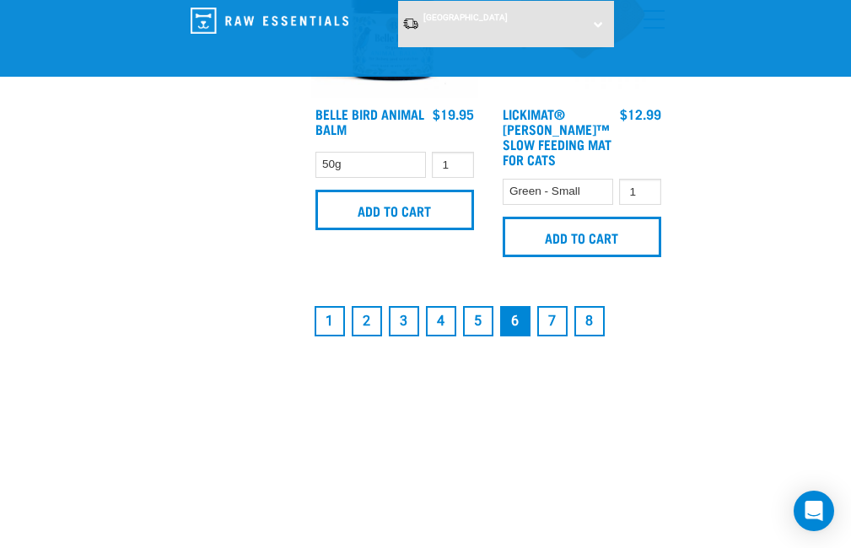
scroll to position [5228, 0]
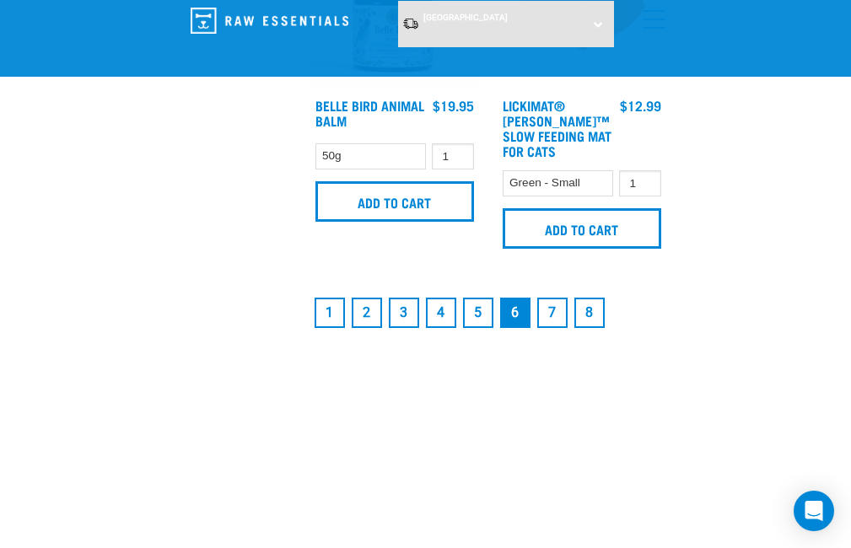
click at [550, 328] on link "7" at bounding box center [552, 313] width 30 height 30
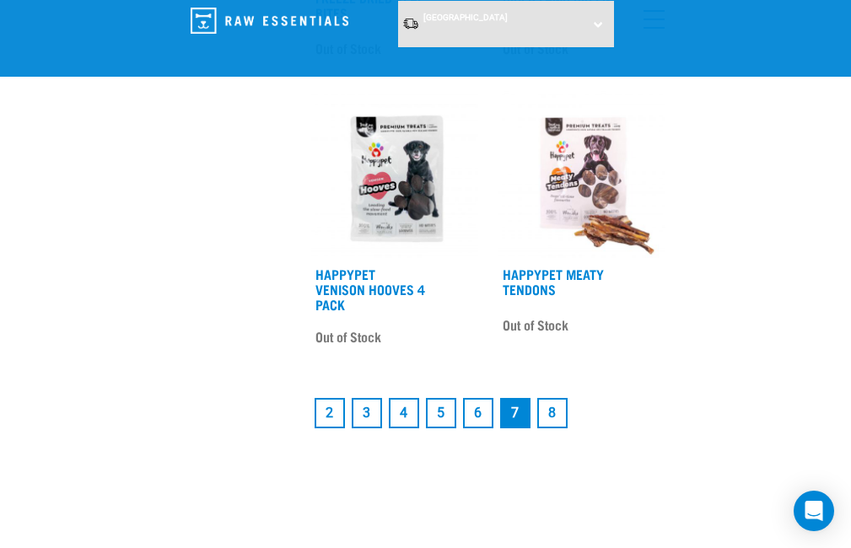
scroll to position [4412, 0]
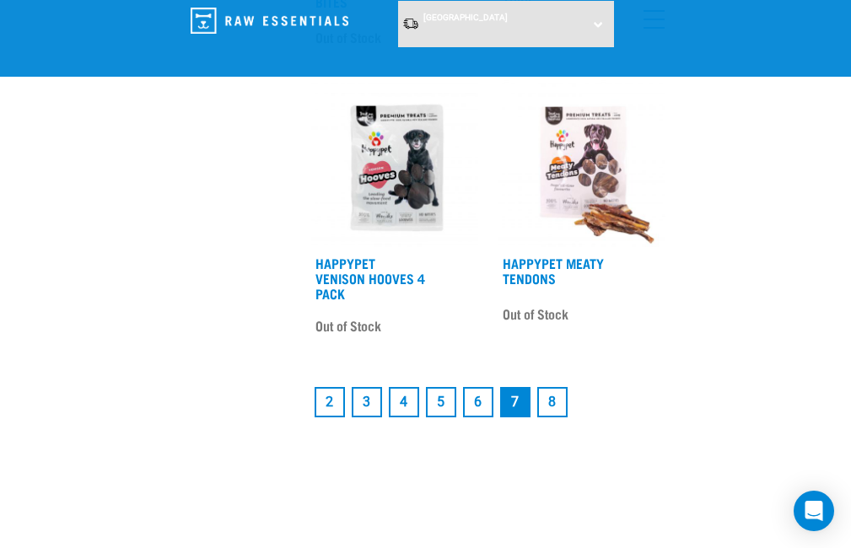
click at [551, 417] on link "8" at bounding box center [552, 402] width 30 height 30
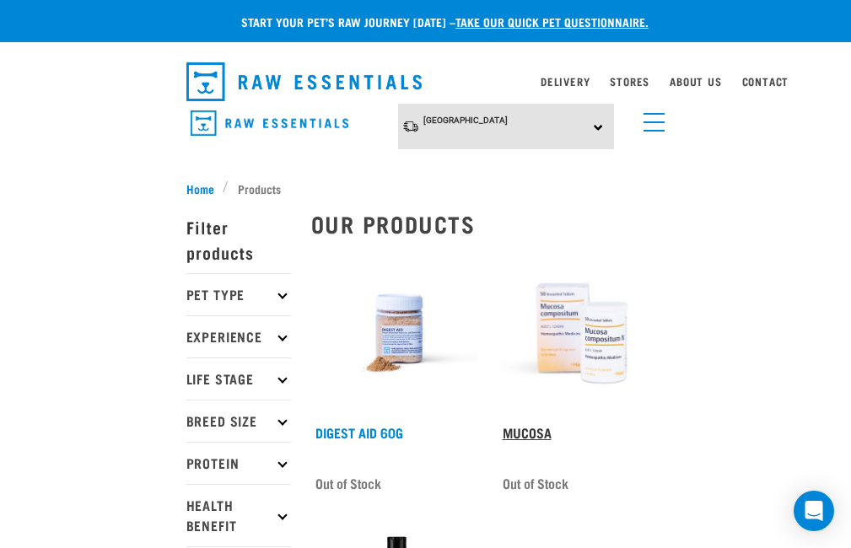
click at [529, 428] on link "Mucosa" at bounding box center [526, 432] width 49 height 8
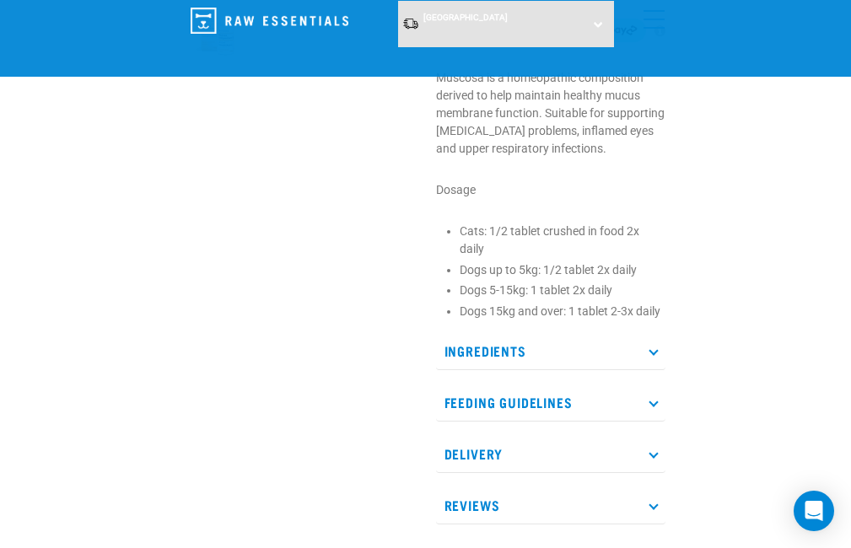
scroll to position [365, 0]
click at [654, 351] on icon at bounding box center [652, 350] width 9 height 9
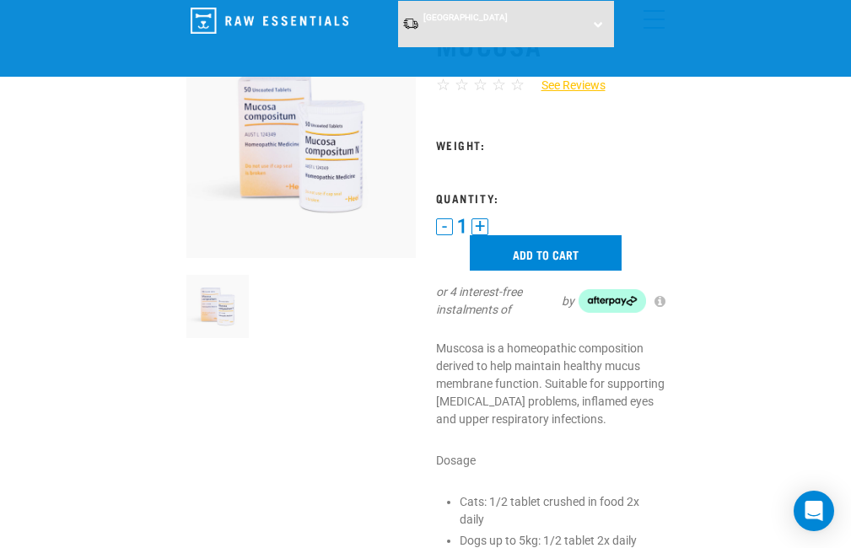
scroll to position [91, 0]
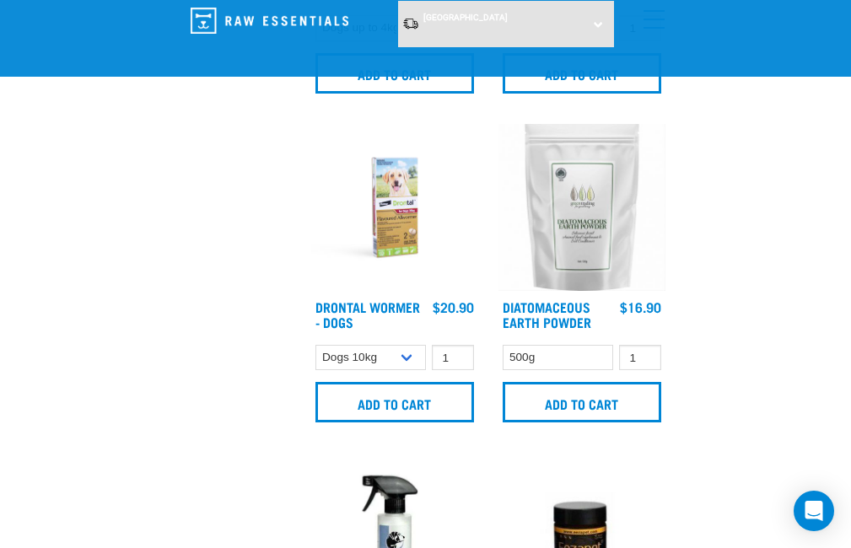
scroll to position [4367, 0]
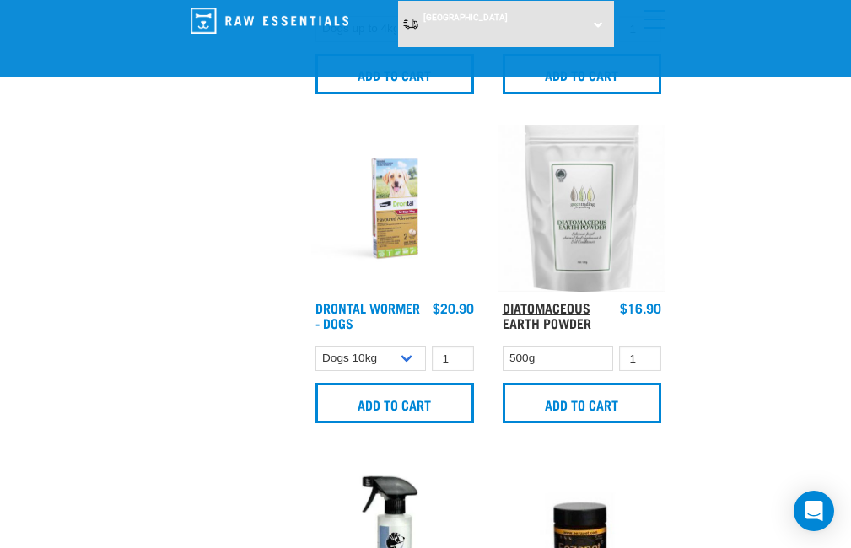
click at [580, 326] on link "Diatomaceous Earth Powder" at bounding box center [546, 314] width 89 height 23
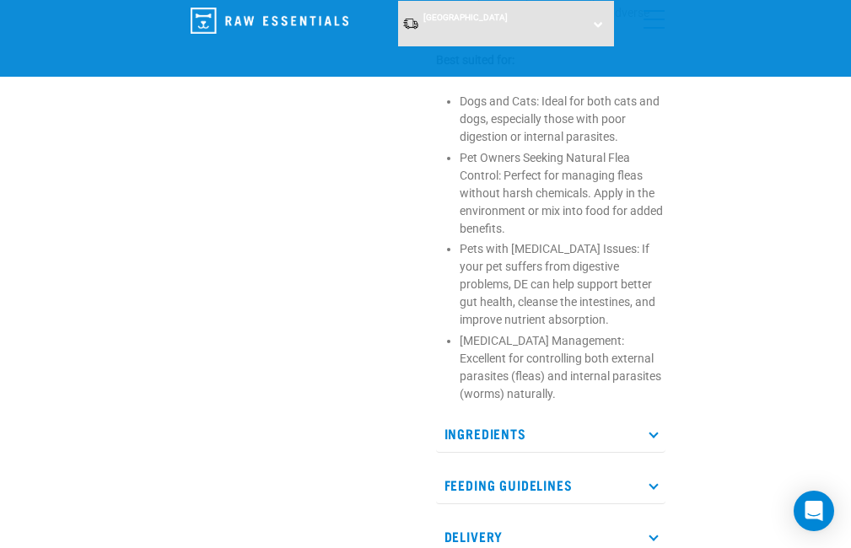
scroll to position [1311, 0]
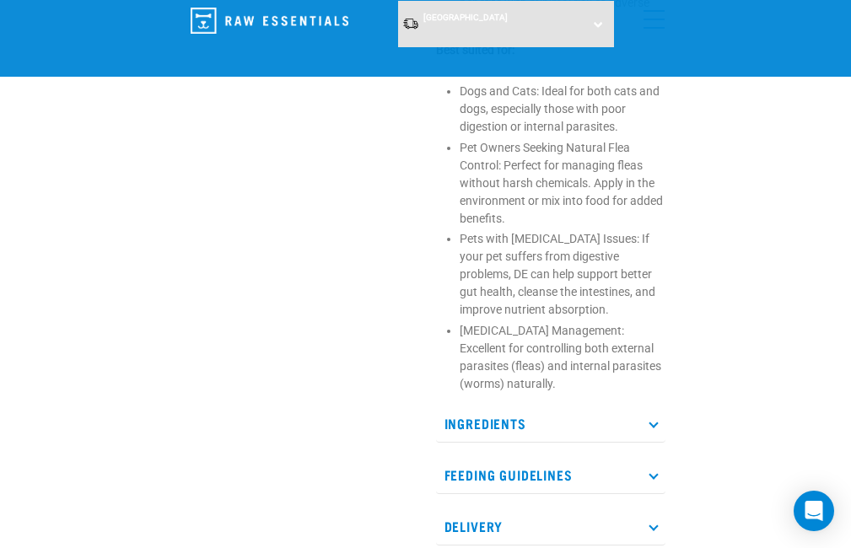
click at [655, 473] on icon at bounding box center [652, 474] width 9 height 9
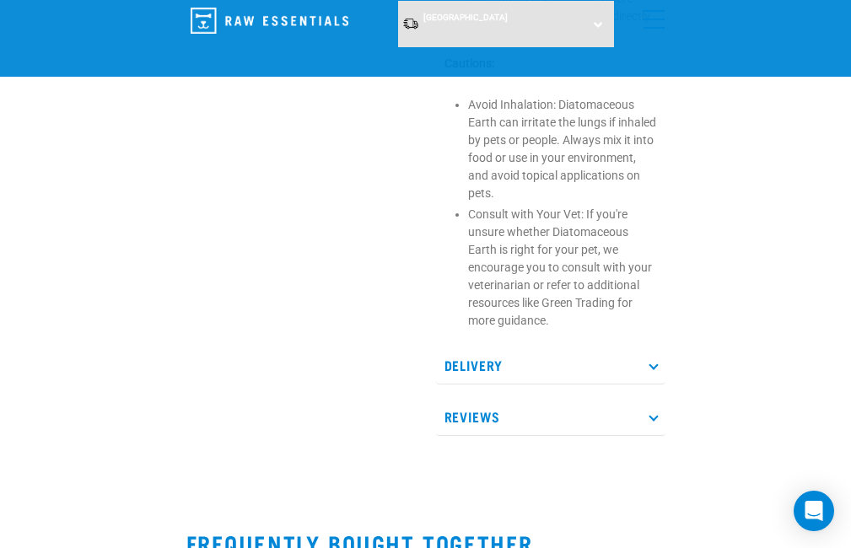
scroll to position [2013, 0]
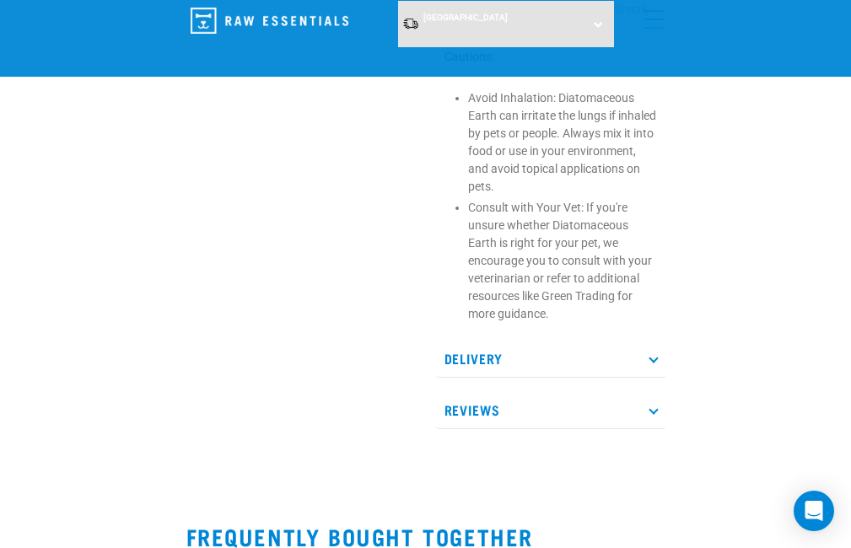
click at [653, 408] on icon at bounding box center [652, 409] width 9 height 9
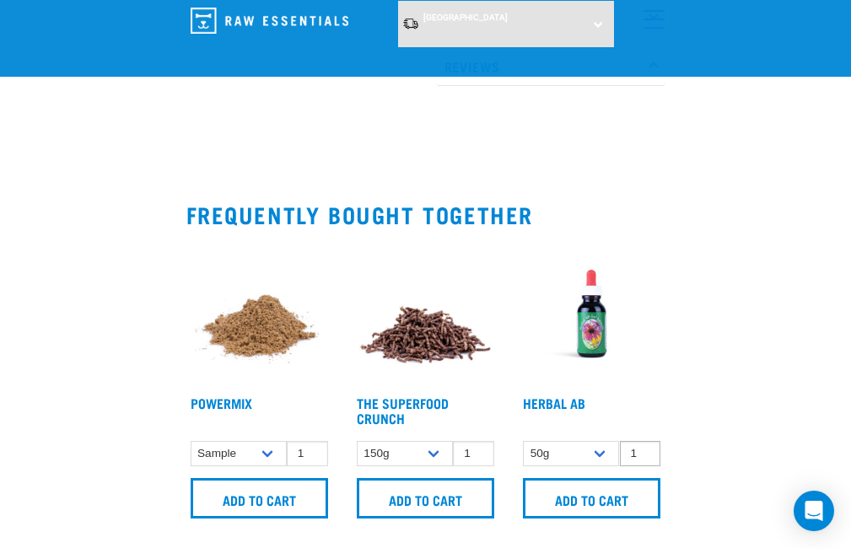
scroll to position [2358, 0]
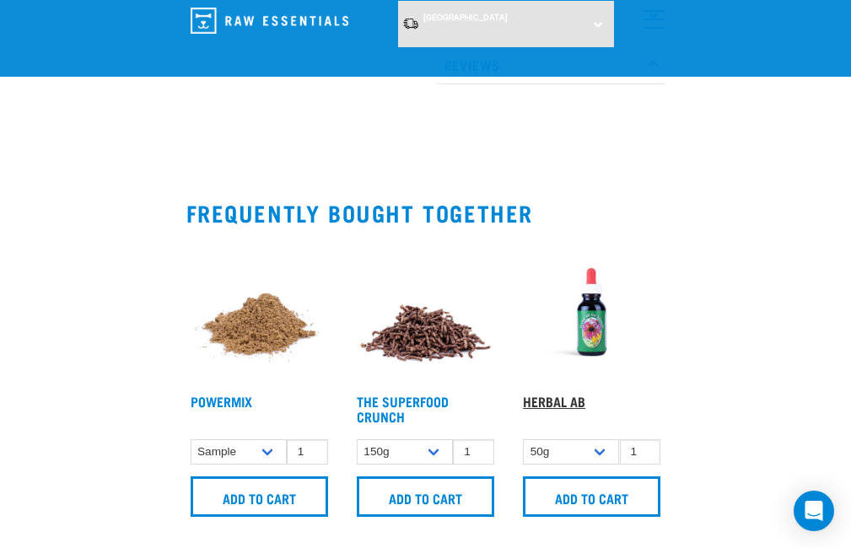
click at [569, 397] on link "Herbal AB" at bounding box center [554, 401] width 62 height 8
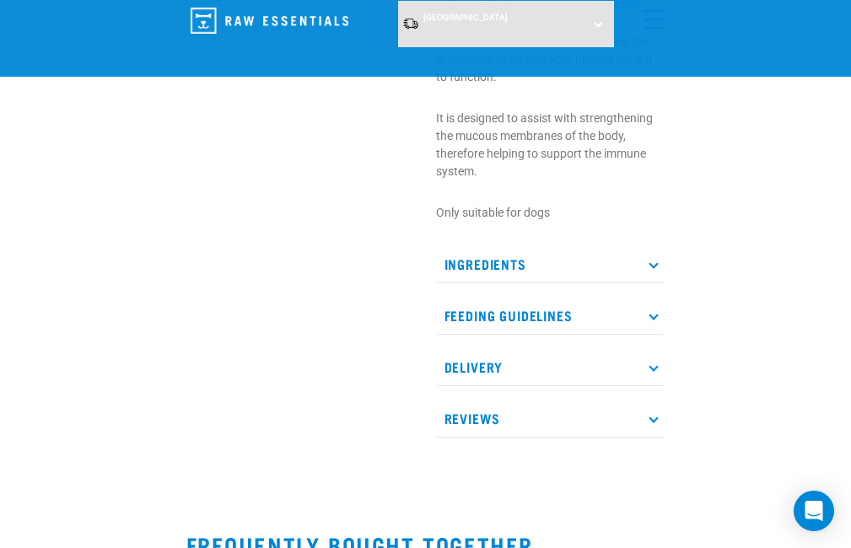
scroll to position [419, 0]
click at [654, 269] on icon at bounding box center [652, 264] width 9 height 9
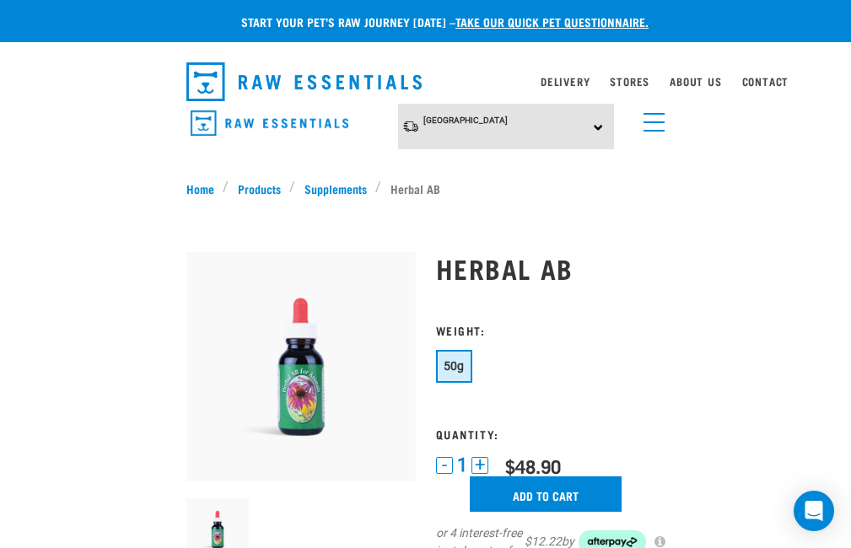
scroll to position [0, 0]
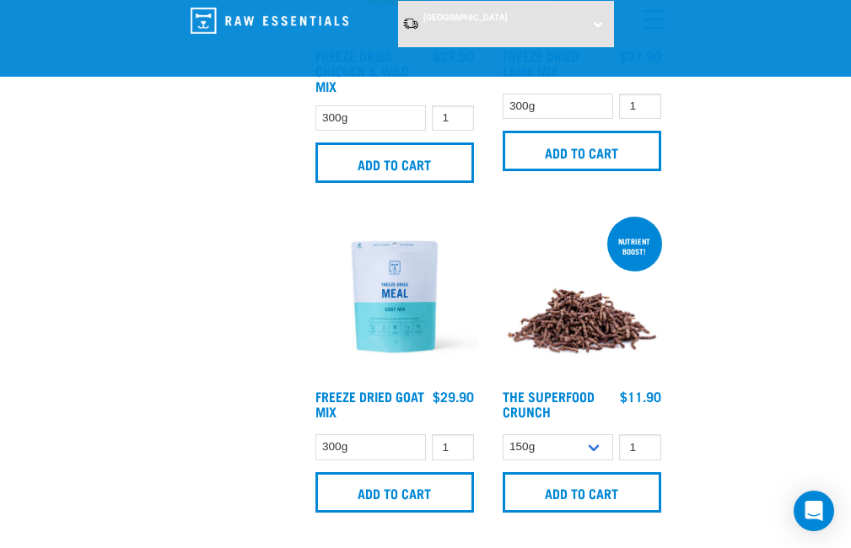
scroll to position [3913, 0]
